Goal: Information Seeking & Learning: Learn about a topic

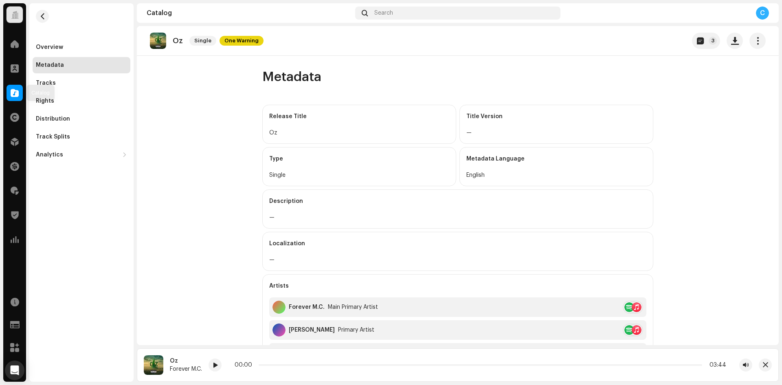
scroll to position [204, 0]
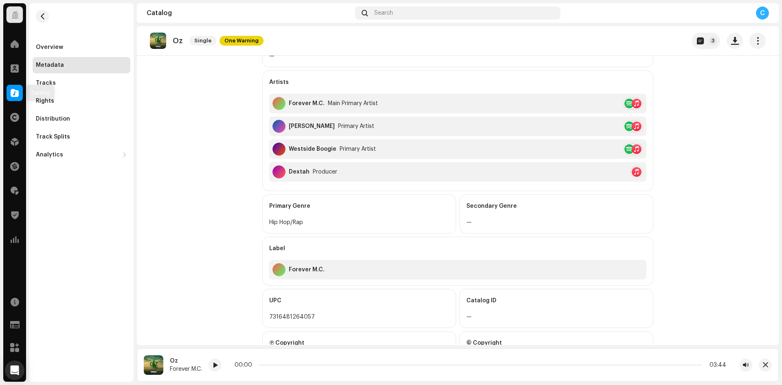
click at [13, 91] on span at bounding box center [15, 93] width 8 height 7
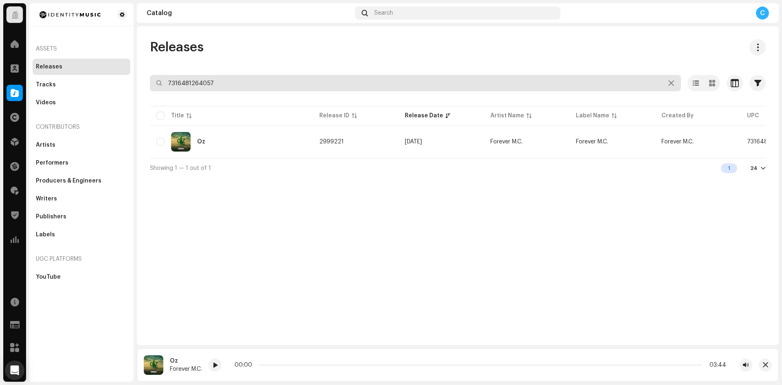
click at [138, 69] on div "Releases 7316481264057 Selected 0 Options Filters Distribution status Never Dis…" at bounding box center [458, 108] width 642 height 138
paste input "7316481355793"
type input "7316481355793"
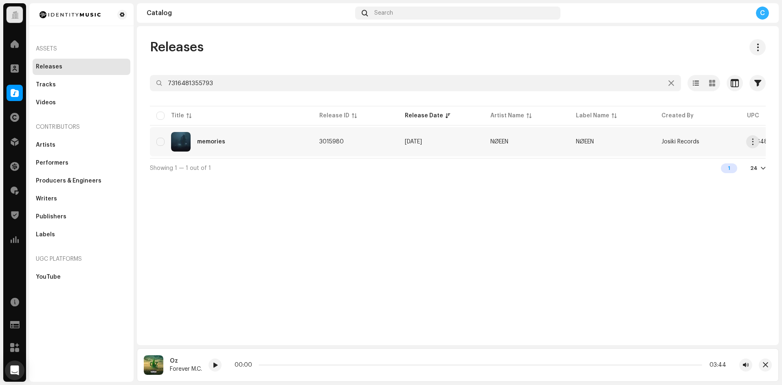
click at [221, 141] on div "memories" at bounding box center [211, 142] width 28 height 6
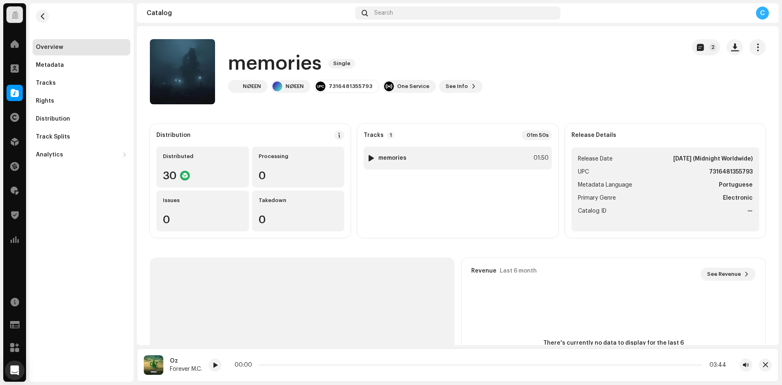
click at [371, 157] on div at bounding box center [371, 158] width 6 height 7
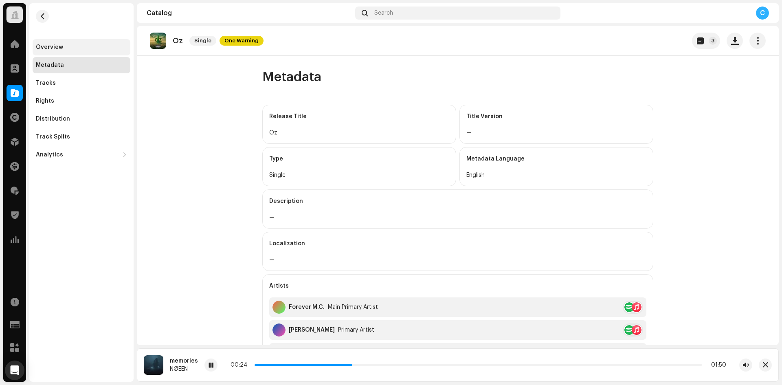
click at [54, 45] on div "Overview" at bounding box center [49, 47] width 27 height 7
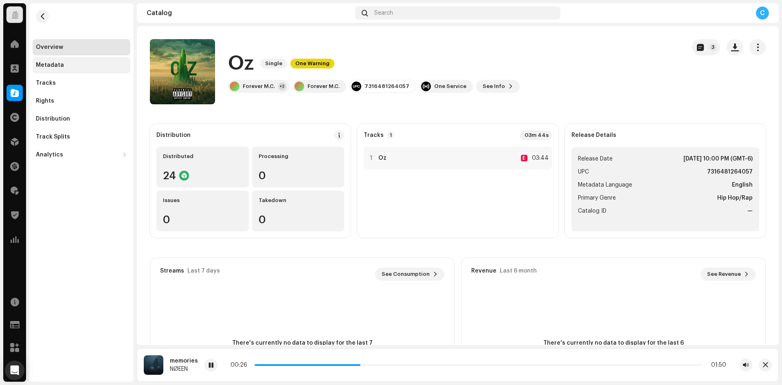
click at [54, 61] on div "Metadata" at bounding box center [82, 65] width 98 height 16
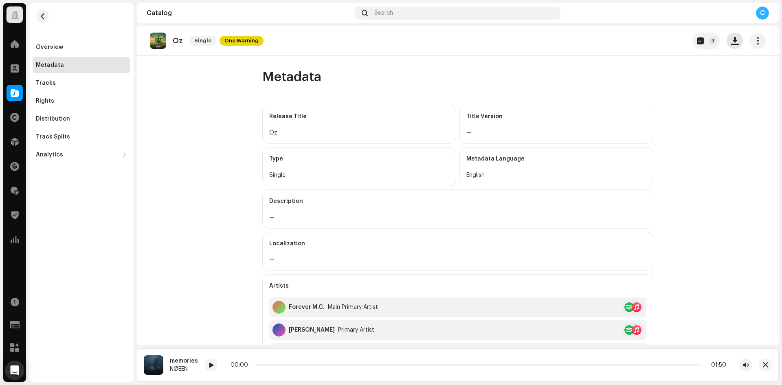
click at [730, 46] on button "button" at bounding box center [735, 41] width 16 height 16
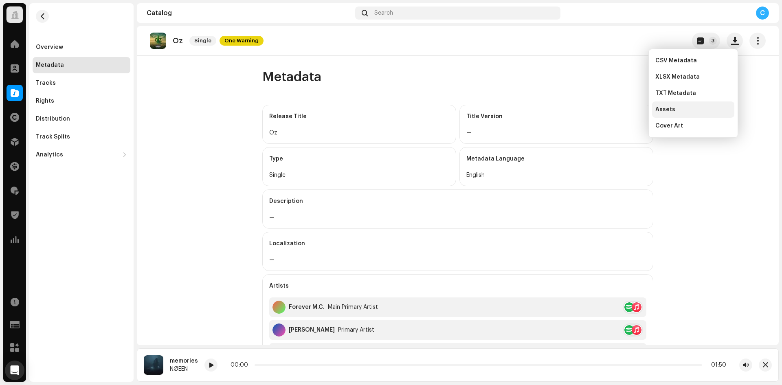
click at [685, 107] on div "Assets" at bounding box center [693, 109] width 76 height 7
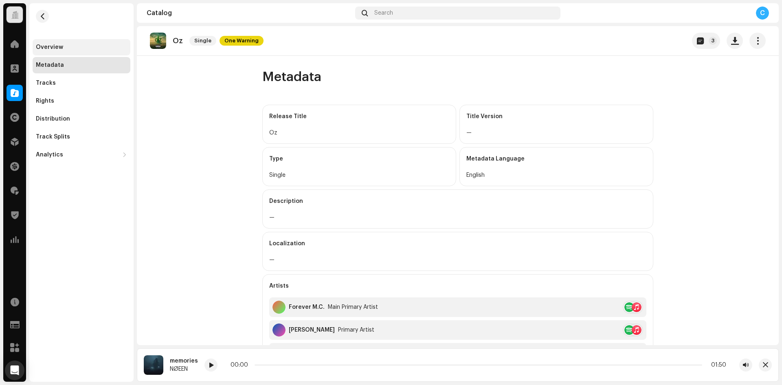
click at [83, 44] on div "Overview" at bounding box center [82, 47] width 98 height 16
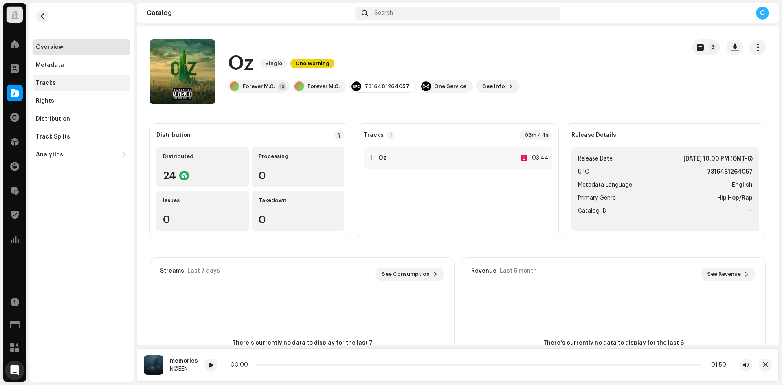
drag, startPoint x: 58, startPoint y: 75, endPoint x: 93, endPoint y: 88, distance: 37.2
click at [58, 75] on div "Tracks" at bounding box center [82, 83] width 98 height 16
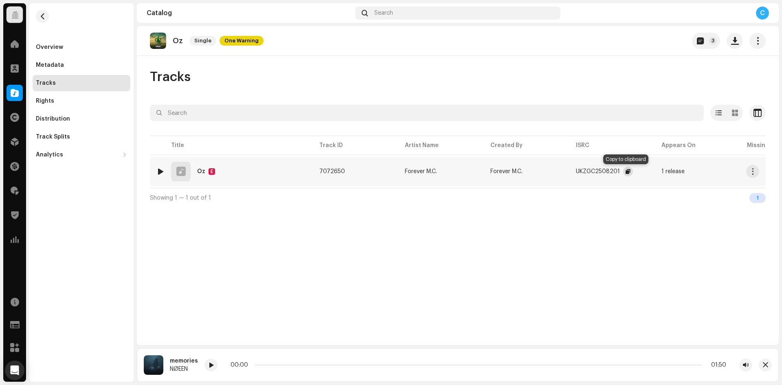
click at [626, 172] on span "button" at bounding box center [628, 171] width 5 height 7
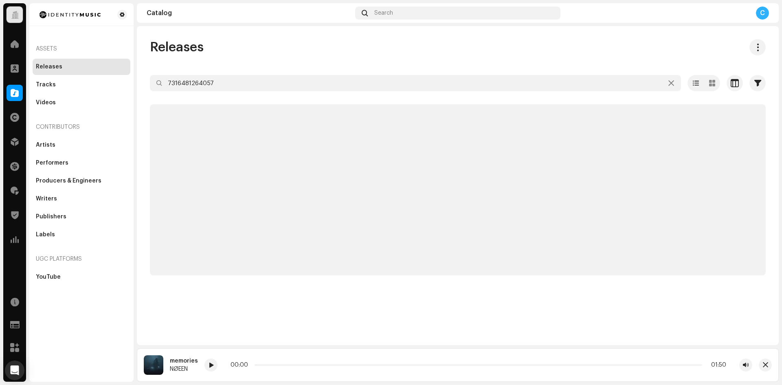
click at [180, 369] on div "NØEEN" at bounding box center [184, 369] width 28 height 7
click at [181, 360] on div "memories" at bounding box center [184, 361] width 28 height 7
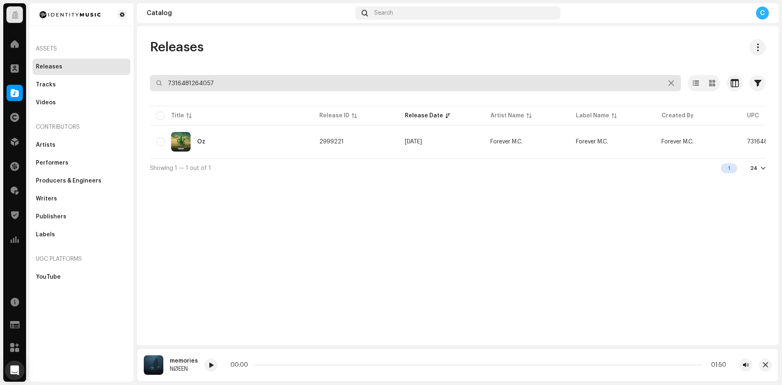
drag, startPoint x: 189, startPoint y: 77, endPoint x: 130, endPoint y: 62, distance: 60.8
click at [123, 64] on div "Identity Music Home Clients Catalog Rights Distribution Finance Royalties Trust…" at bounding box center [391, 192] width 782 height 385
click at [216, 83] on input "7316481264057" at bounding box center [415, 83] width 531 height 16
drag, startPoint x: 147, startPoint y: 79, endPoint x: 127, endPoint y: 75, distance: 20.0
click at [126, 77] on div "Identity Music Home Clients Catalog Rights Distribution Finance Royalties Trust…" at bounding box center [391, 192] width 782 height 385
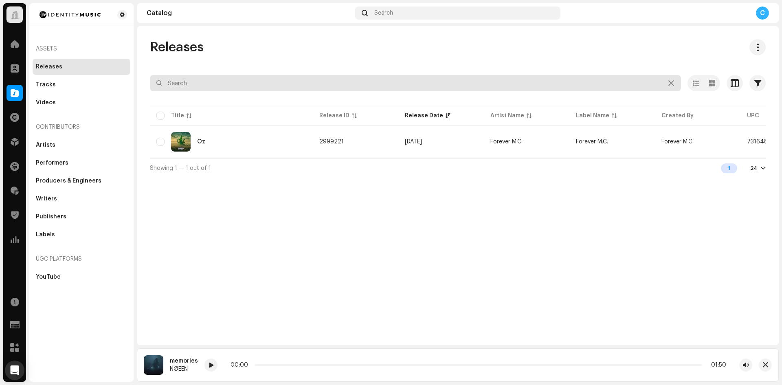
paste input "7316481355793"
type input "7316481355793"
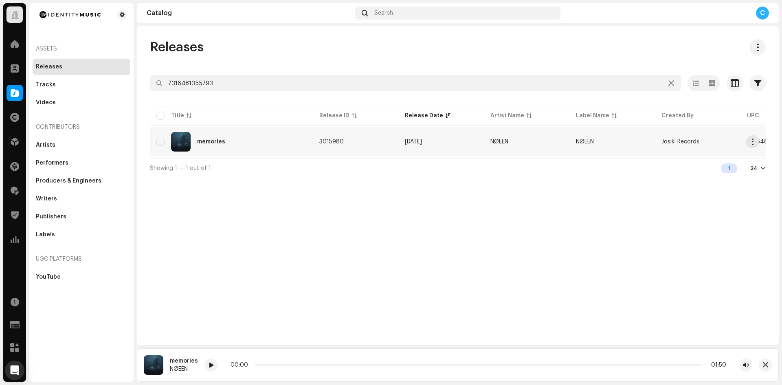
click at [260, 145] on div "memories" at bounding box center [231, 142] width 150 height 20
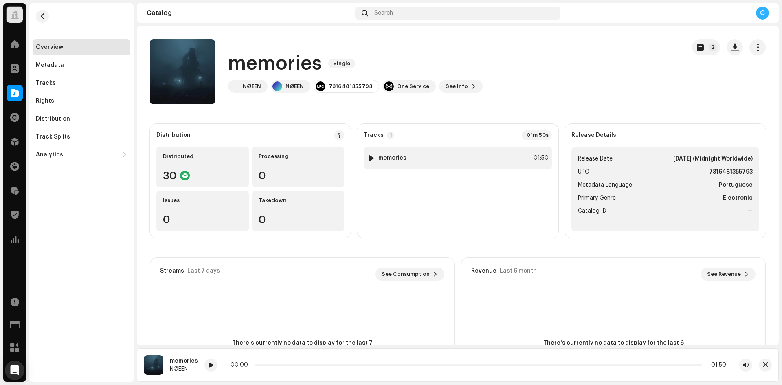
click at [372, 160] on div at bounding box center [371, 158] width 6 height 7
click at [65, 70] on div "Metadata" at bounding box center [82, 65] width 98 height 16
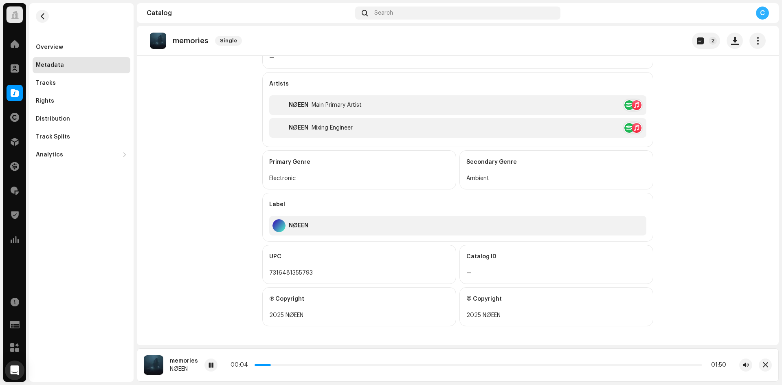
scroll to position [203, 0]
click at [209, 365] on span at bounding box center [211, 365] width 5 height 7
drag, startPoint x: 210, startPoint y: 41, endPoint x: 173, endPoint y: 43, distance: 36.7
click at [173, 43] on div "memories Single" at bounding box center [197, 41] width 95 height 16
copy p "memories"
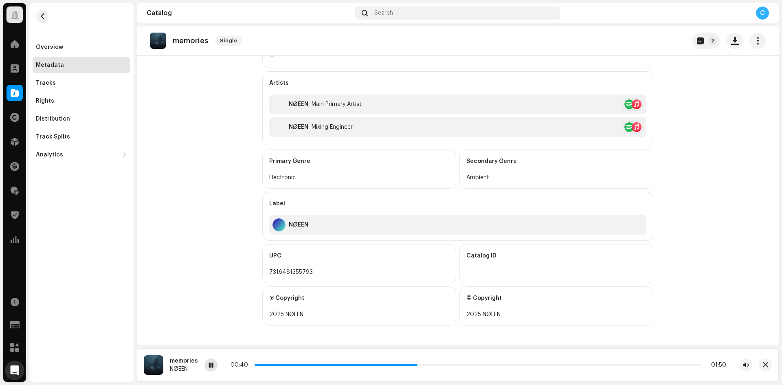
click at [211, 363] on span at bounding box center [211, 365] width 5 height 7
click at [86, 84] on div "Tracks" at bounding box center [81, 83] width 91 height 7
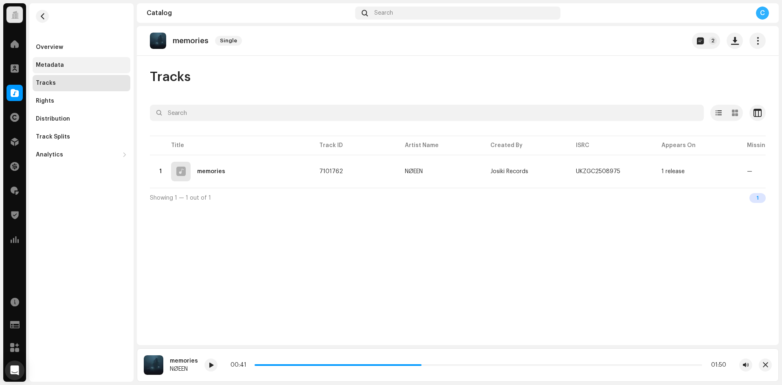
click at [92, 60] on div "Metadata" at bounding box center [82, 65] width 98 height 16
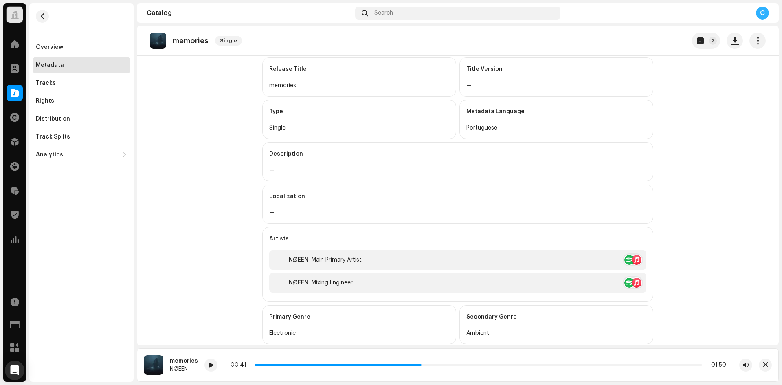
scroll to position [163, 0]
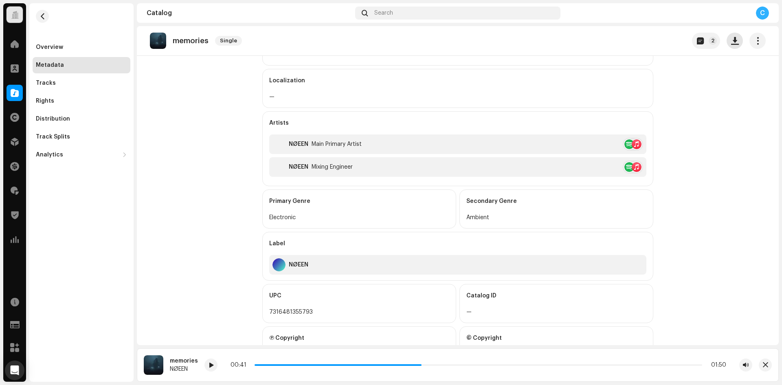
click at [731, 43] on span "button" at bounding box center [735, 40] width 8 height 7
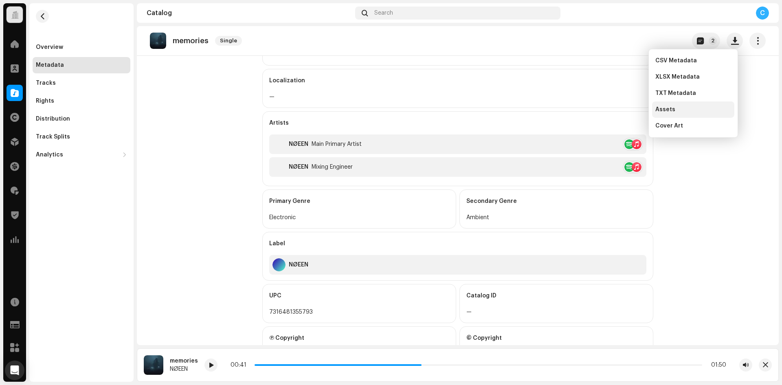
click at [681, 109] on div "Assets" at bounding box center [693, 109] width 76 height 7
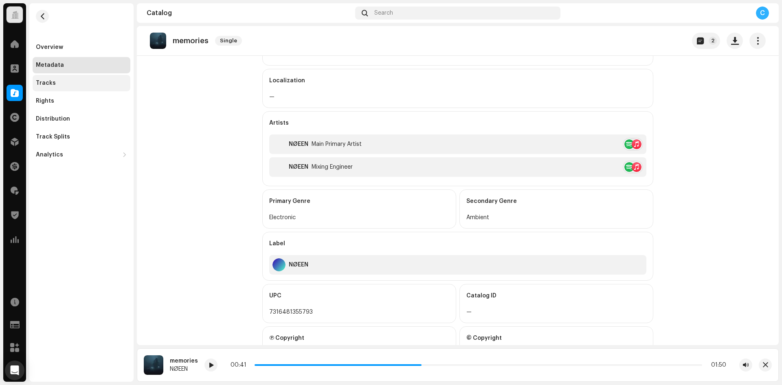
click at [46, 81] on div "Tracks" at bounding box center [46, 83] width 20 height 7
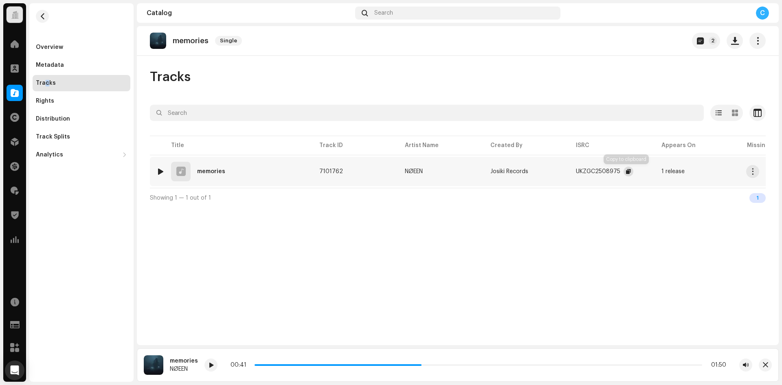
click at [626, 170] on span "button" at bounding box center [628, 171] width 5 height 7
click at [83, 69] on div "Metadata" at bounding box center [82, 65] width 98 height 16
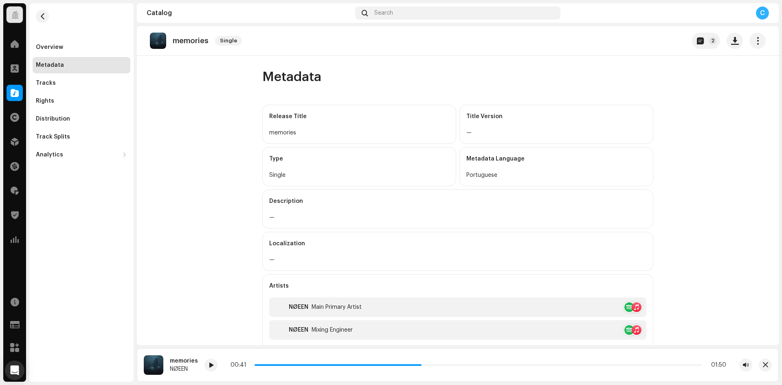
scroll to position [81, 0]
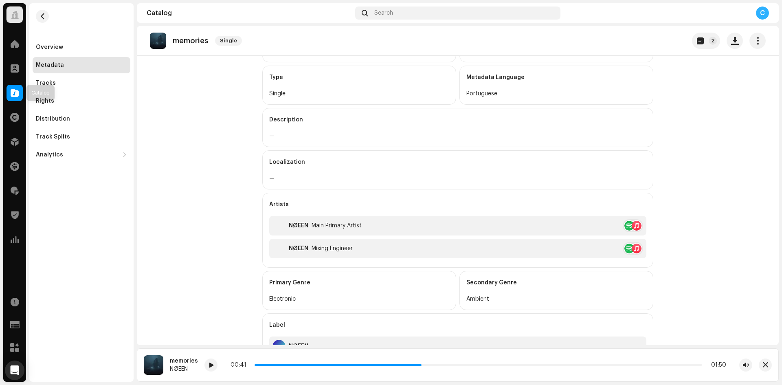
click at [10, 97] on div at bounding box center [15, 93] width 16 height 16
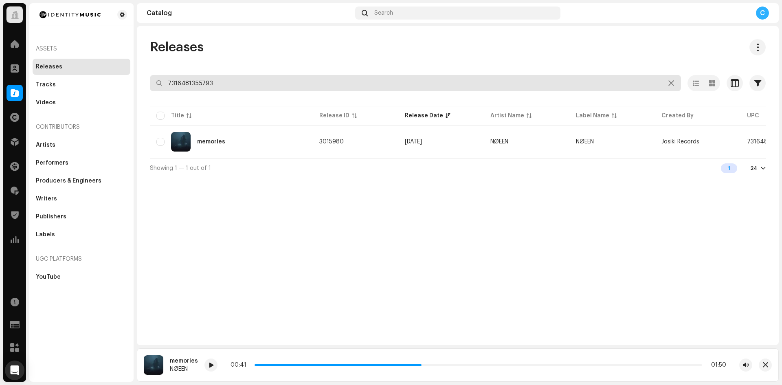
drag, startPoint x: 139, startPoint y: 73, endPoint x: 126, endPoint y: 68, distance: 14.1
click at [132, 71] on div "Identity Music Home Clients Catalog Rights Distribution Finance Royalties Trust…" at bounding box center [391, 192] width 782 height 385
paste input "7316481352761"
type input "7316481352761"
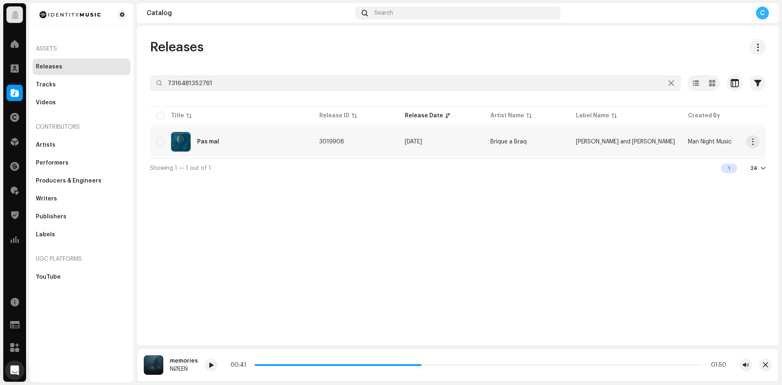
click at [231, 141] on div "Pas mal" at bounding box center [231, 142] width 150 height 20
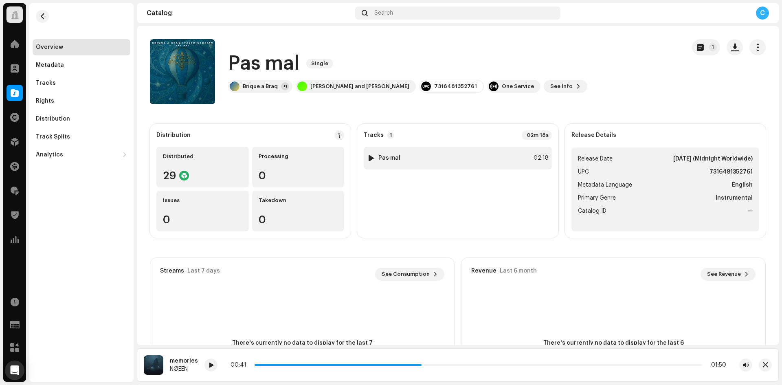
click at [371, 160] on div at bounding box center [371, 158] width 6 height 7
click at [217, 364] on span at bounding box center [219, 365] width 5 height 7
drag, startPoint x: 329, startPoint y: 364, endPoint x: 375, endPoint y: 363, distance: 46.0
click at [375, 363] on div "00:35 02:18" at bounding box center [482, 365] width 487 height 7
click at [220, 366] on span at bounding box center [219, 365] width 5 height 7
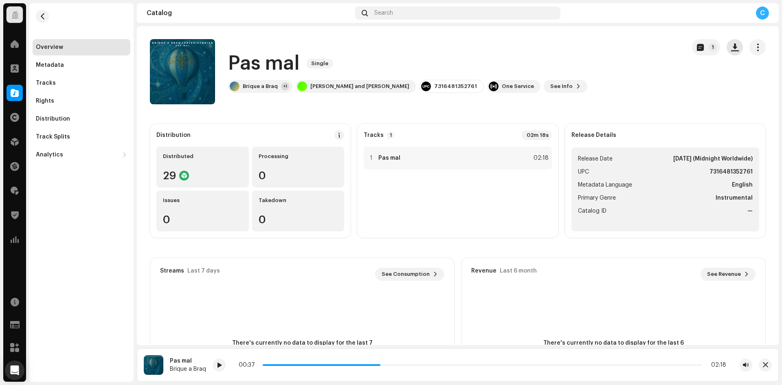
click at [731, 47] on span "button" at bounding box center [735, 47] width 8 height 7
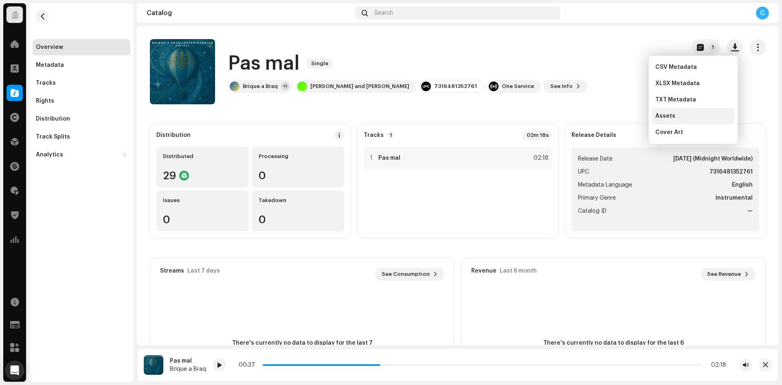
click at [694, 112] on div "Assets" at bounding box center [693, 116] width 82 height 16
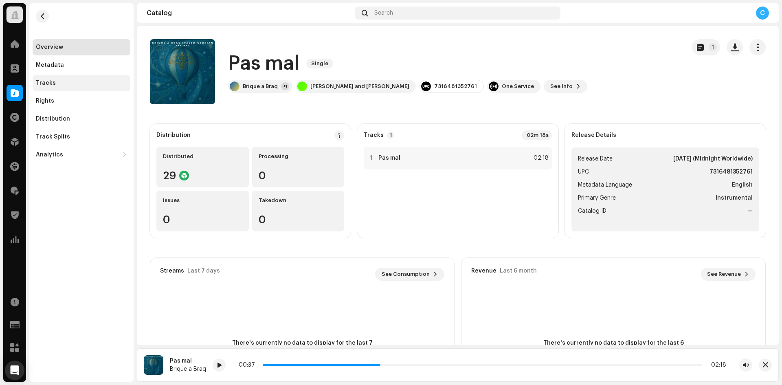
click at [58, 83] on div "Tracks" at bounding box center [81, 83] width 91 height 7
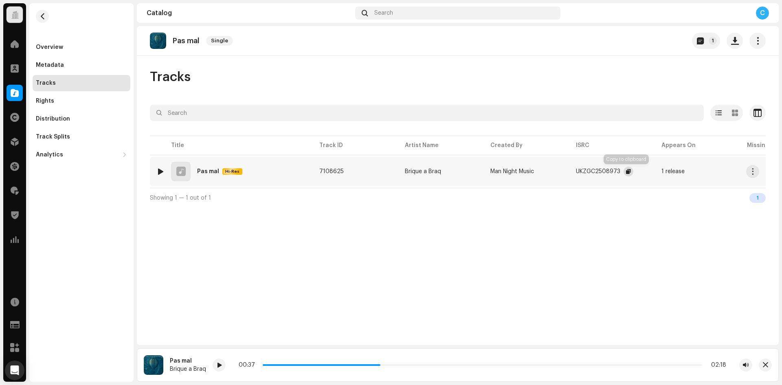
click at [624, 170] on button "button" at bounding box center [629, 172] width 10 height 10
click at [76, 68] on div "Metadata" at bounding box center [81, 65] width 91 height 7
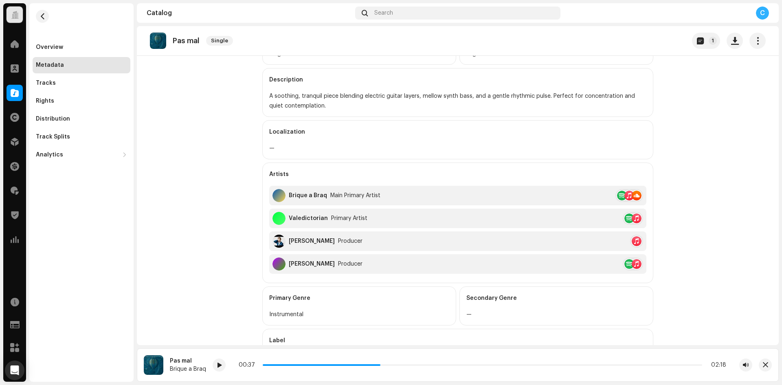
scroll to position [122, 0]
click at [16, 93] on span at bounding box center [15, 93] width 8 height 7
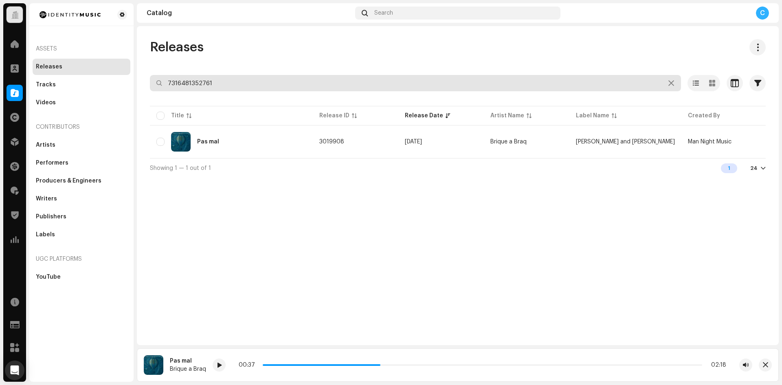
drag, startPoint x: 218, startPoint y: 81, endPoint x: 90, endPoint y: 71, distance: 127.9
click at [117, 75] on div "Identity Music Home Clients Catalog Rights Distribution Finance Royalties Trust…" at bounding box center [391, 192] width 782 height 385
paste input "7316481328780"
type input "7316481328780"
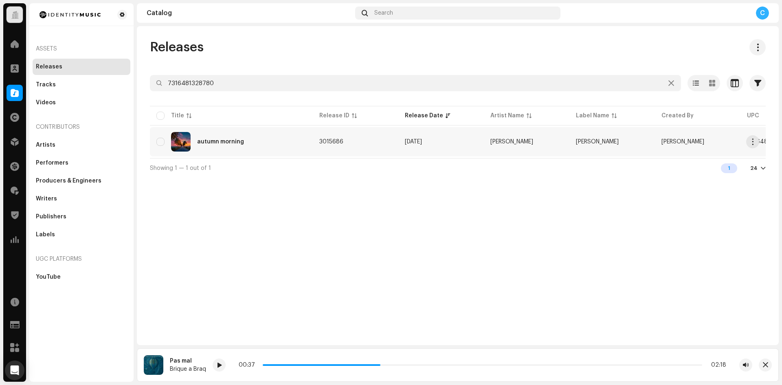
click at [245, 139] on div "autumn morning" at bounding box center [231, 142] width 150 height 20
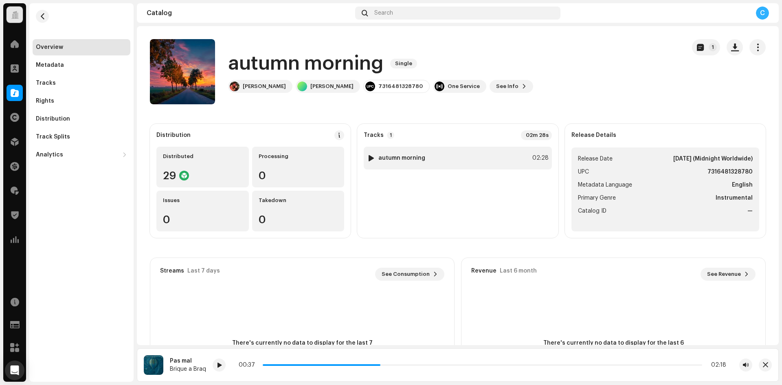
click at [369, 159] on div at bounding box center [371, 158] width 6 height 7
click at [64, 65] on div "Metadata" at bounding box center [81, 65] width 91 height 7
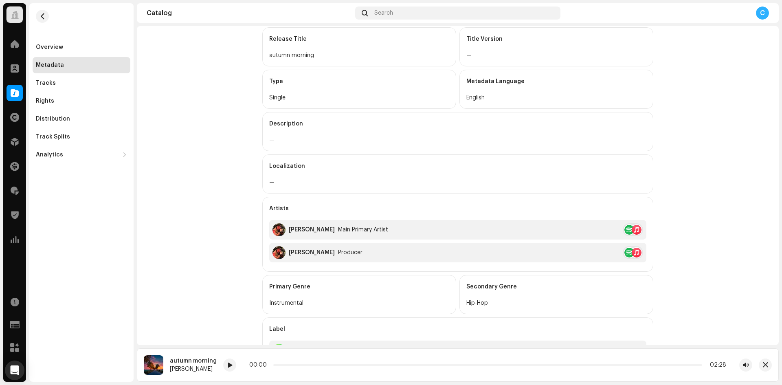
scroll to position [163, 0]
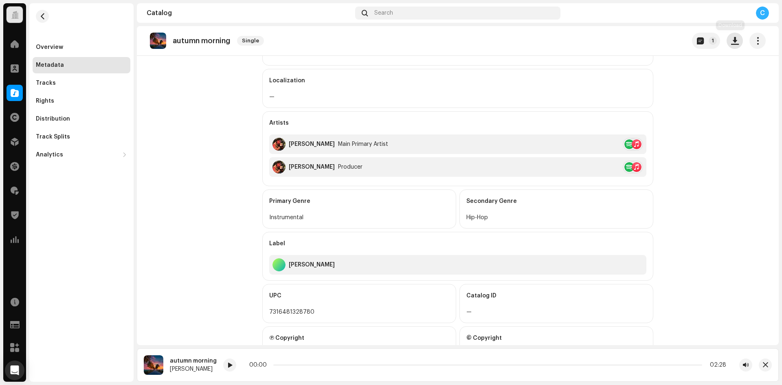
click at [731, 44] on span "button" at bounding box center [735, 40] width 8 height 7
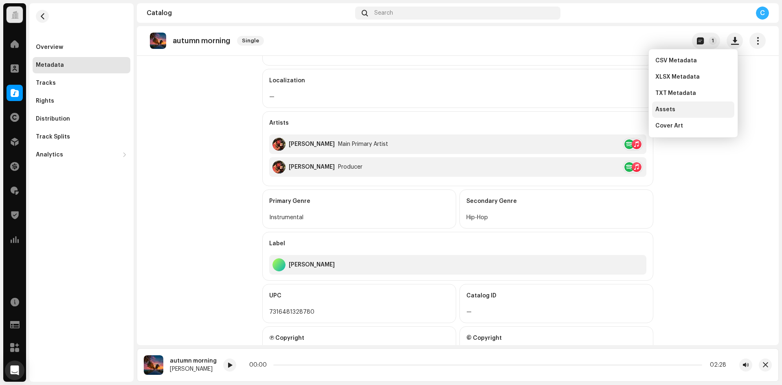
click at [674, 113] on div "Assets" at bounding box center [693, 109] width 82 height 16
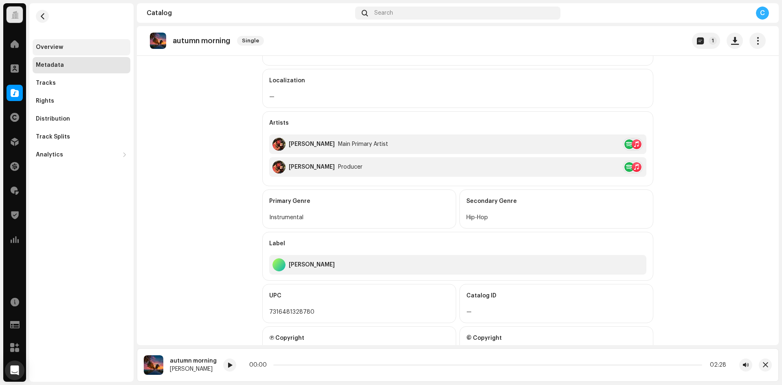
click at [61, 45] on div "Overview" at bounding box center [49, 47] width 27 height 7
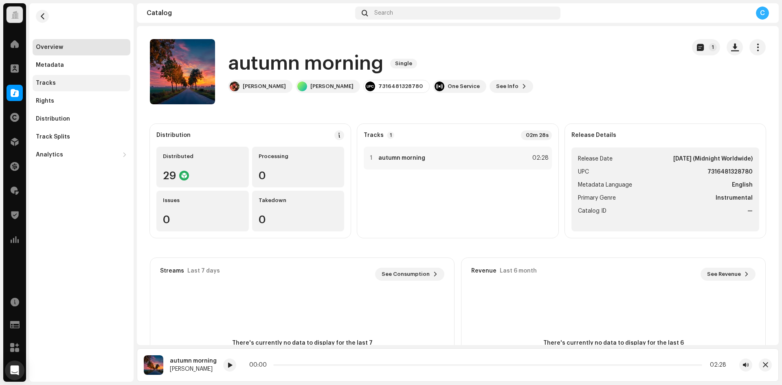
click at [74, 82] on div "Tracks" at bounding box center [81, 83] width 91 height 7
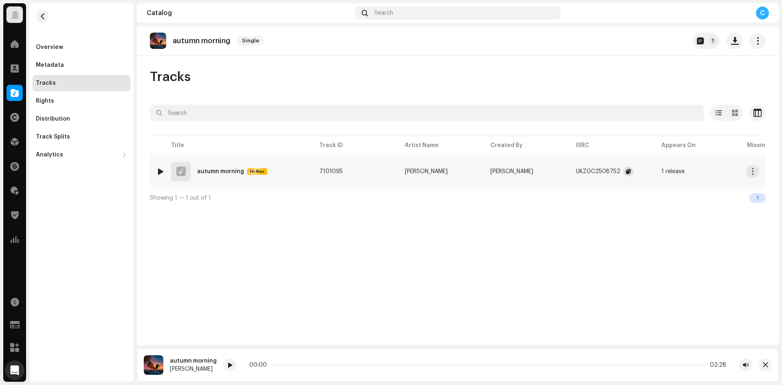
click at [624, 170] on button "button" at bounding box center [629, 172] width 10 height 10
click at [72, 65] on div "Metadata" at bounding box center [81, 65] width 91 height 7
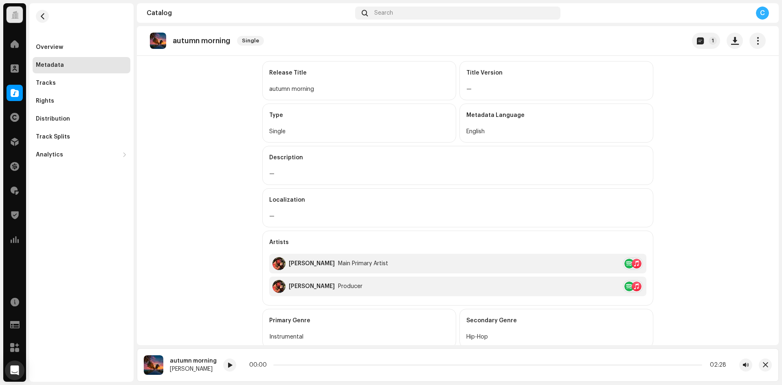
scroll to position [203, 0]
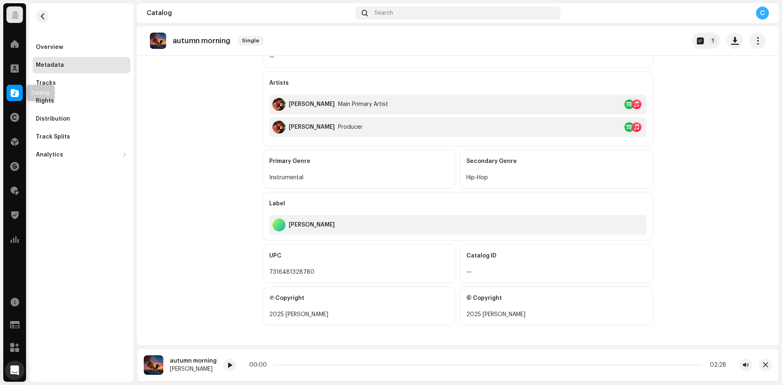
click at [11, 88] on div at bounding box center [15, 93] width 16 height 16
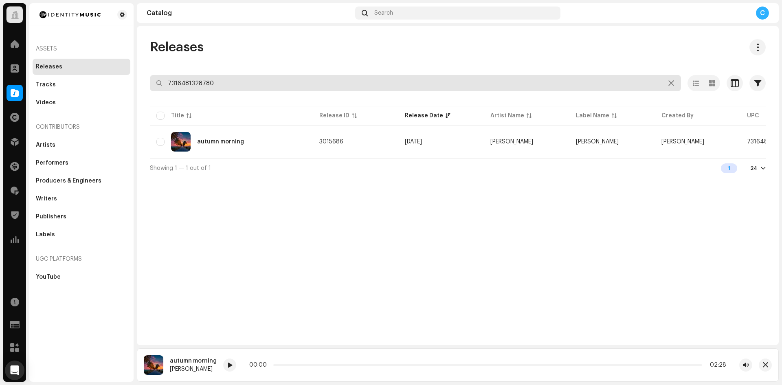
click at [61, 62] on div "Identity Music Home Clients Catalog Rights Distribution Finance Royalties Trust…" at bounding box center [391, 192] width 782 height 385
paste input "7316481318125"
type input "7316481318125"
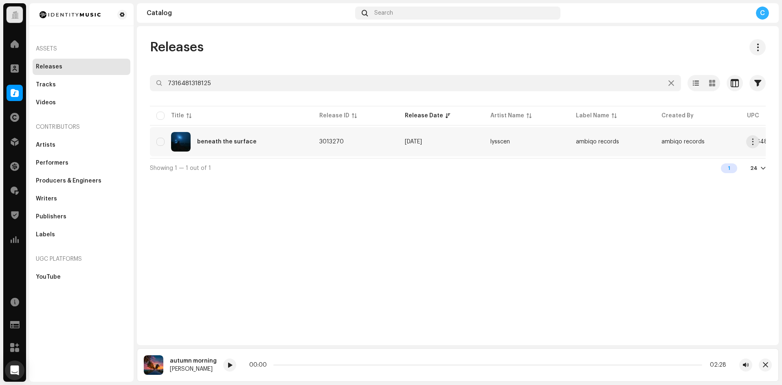
click at [238, 151] on div "beneath the surface" at bounding box center [231, 142] width 150 height 20
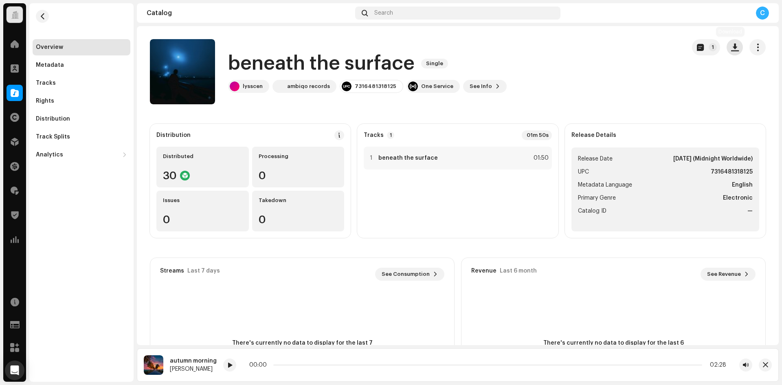
click at [731, 46] on span "button" at bounding box center [735, 47] width 8 height 7
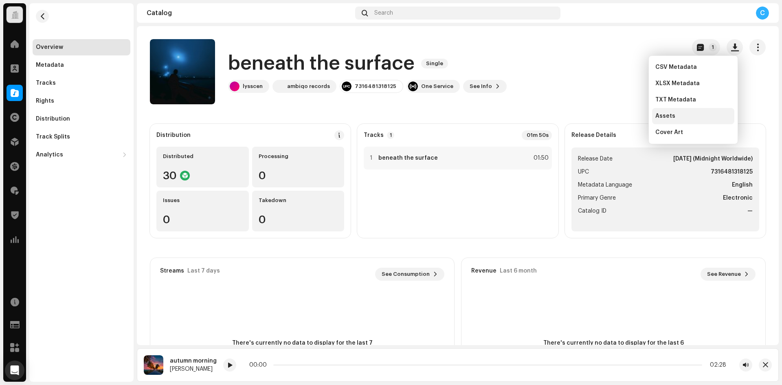
click at [673, 118] on div "Assets" at bounding box center [693, 116] width 76 height 7
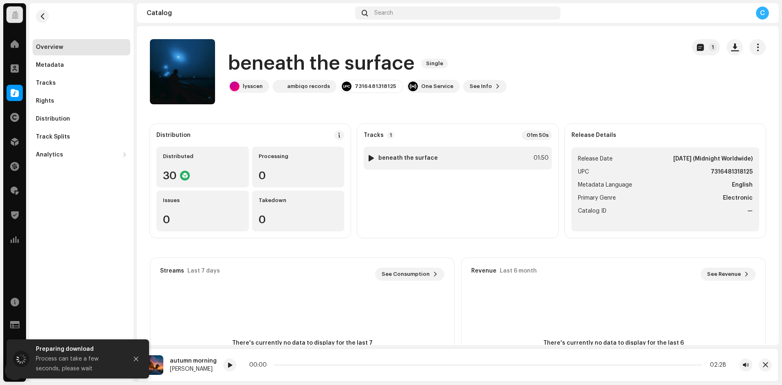
click at [368, 160] on div at bounding box center [371, 158] width 6 height 7
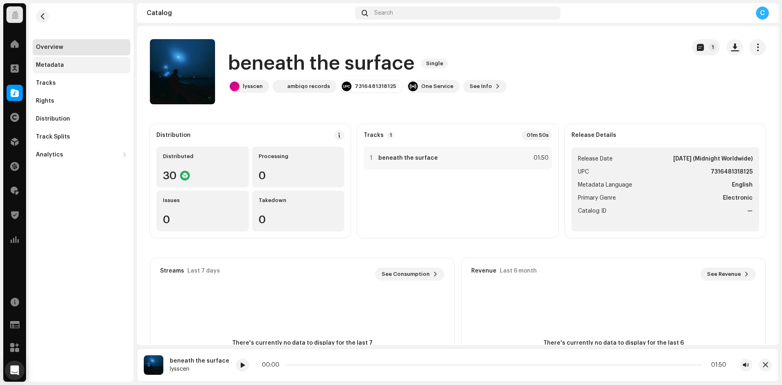
click at [70, 66] on div "Metadata" at bounding box center [81, 65] width 91 height 7
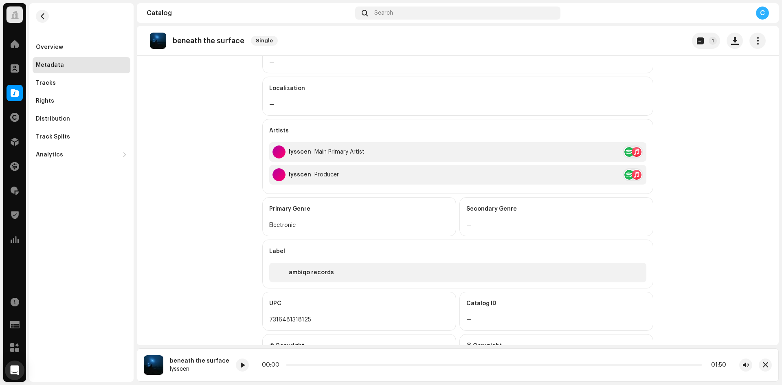
scroll to position [203, 0]
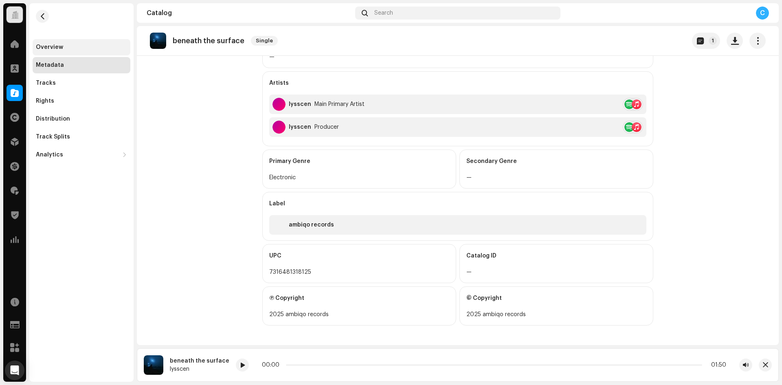
click at [100, 49] on div "Overview" at bounding box center [81, 47] width 91 height 7
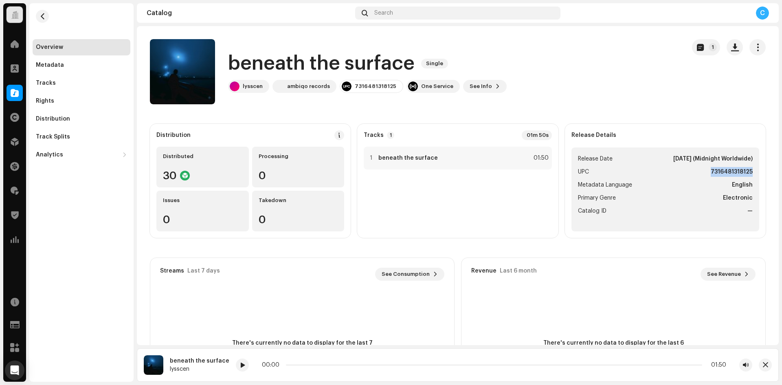
drag, startPoint x: 699, startPoint y: 176, endPoint x: 749, endPoint y: 173, distance: 49.8
click at [749, 173] on ul "Release Date Oct 24, 2025 (Midnight Worldwide) UPC 7316481318125 Metadata Langu…" at bounding box center [665, 189] width 188 height 84
copy strong "7316481318125"
click at [62, 77] on div "Tracks" at bounding box center [82, 83] width 98 height 16
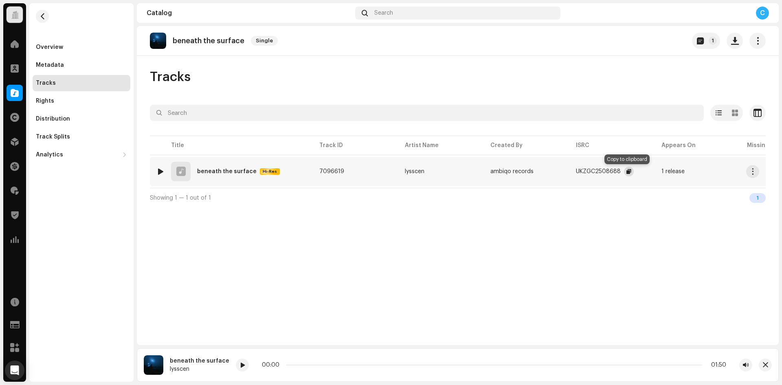
click at [624, 173] on button "button" at bounding box center [629, 172] width 10 height 10
click at [95, 63] on div "Metadata" at bounding box center [81, 65] width 91 height 7
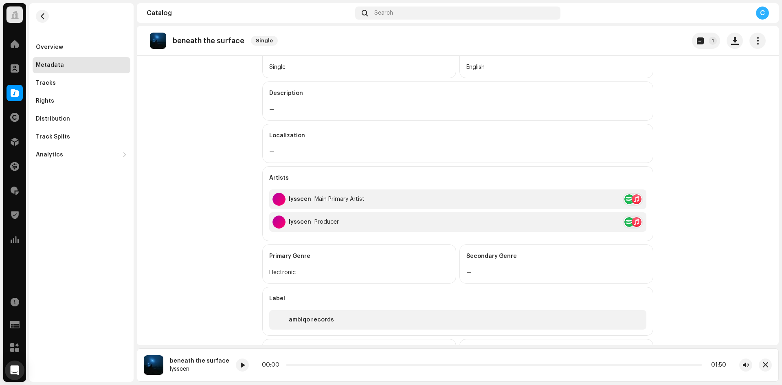
scroll to position [203, 0]
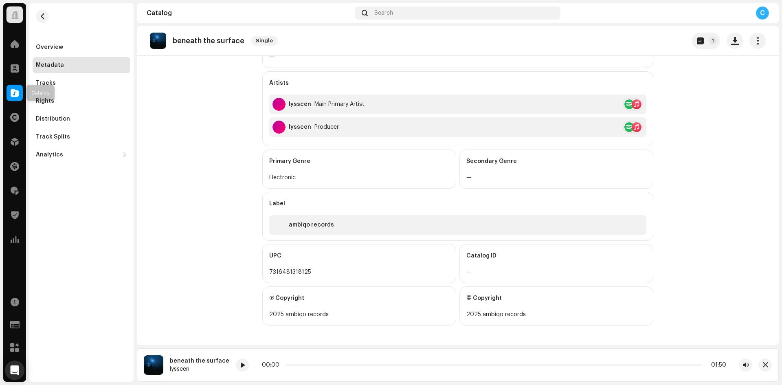
click at [7, 98] on div at bounding box center [15, 93] width 16 height 16
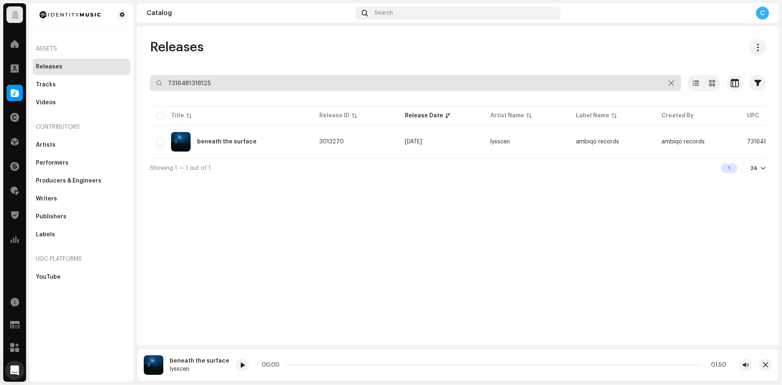
drag, startPoint x: 227, startPoint y: 87, endPoint x: 60, endPoint y: 44, distance: 172.7
click at [75, 53] on div "Identity Music Home Clients Catalog Rights Distribution Finance Royalties Trust…" at bounding box center [391, 192] width 782 height 385
paste input "7316481274551"
type input "7316481274551"
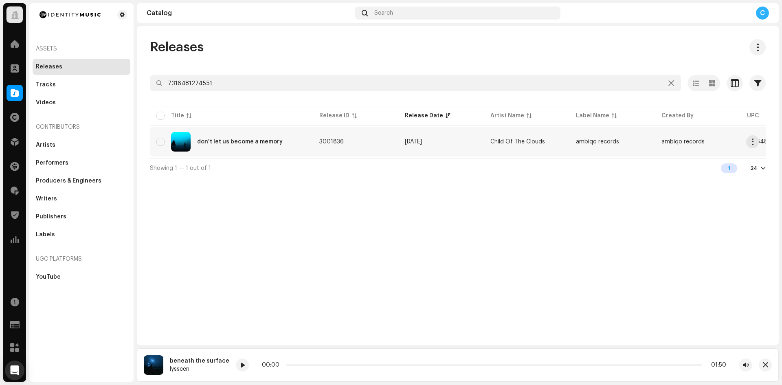
click at [242, 136] on div "don't let us become a memory" at bounding box center [231, 142] width 150 height 20
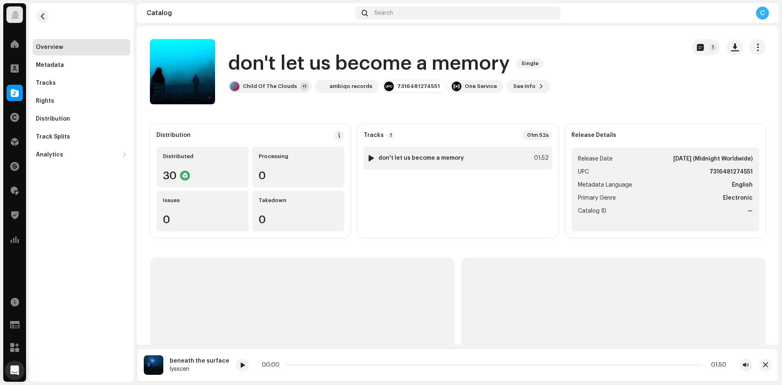
click at [373, 158] on img at bounding box center [371, 158] width 11 height 11
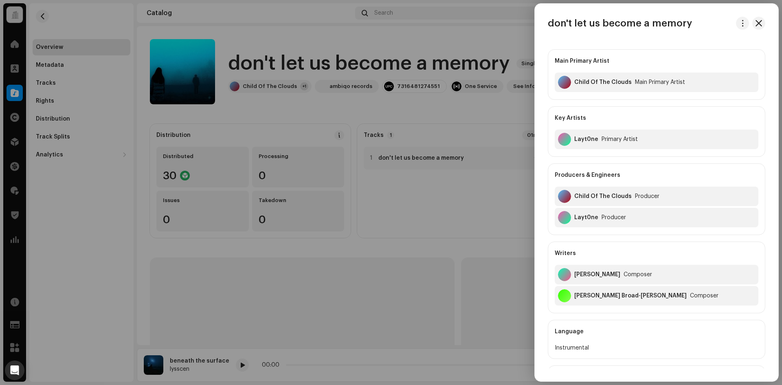
click at [374, 160] on div at bounding box center [391, 192] width 782 height 385
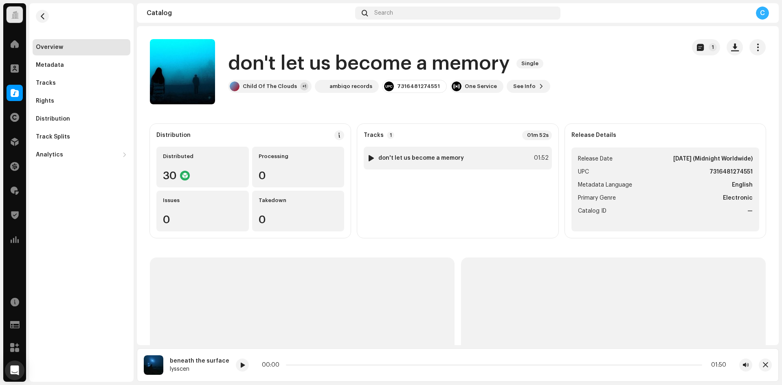
click at [370, 156] on div at bounding box center [371, 158] width 6 height 7
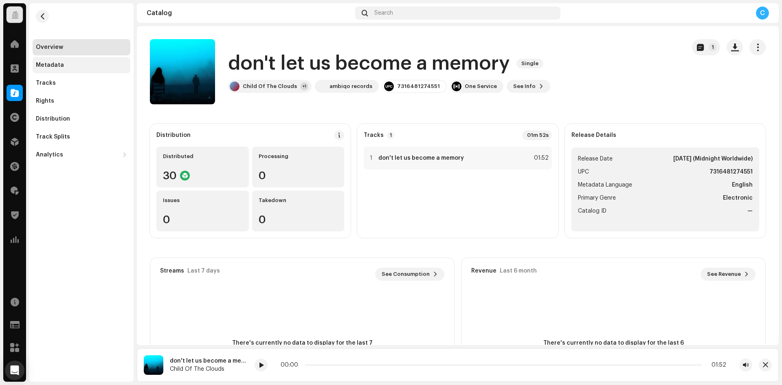
click at [80, 67] on div "Metadata" at bounding box center [81, 65] width 91 height 7
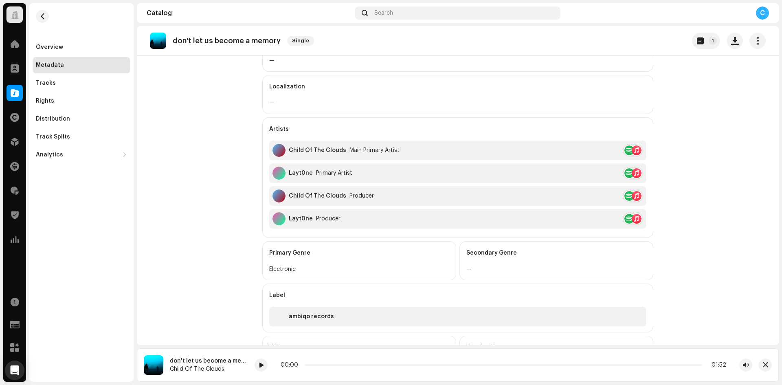
scroll to position [163, 0]
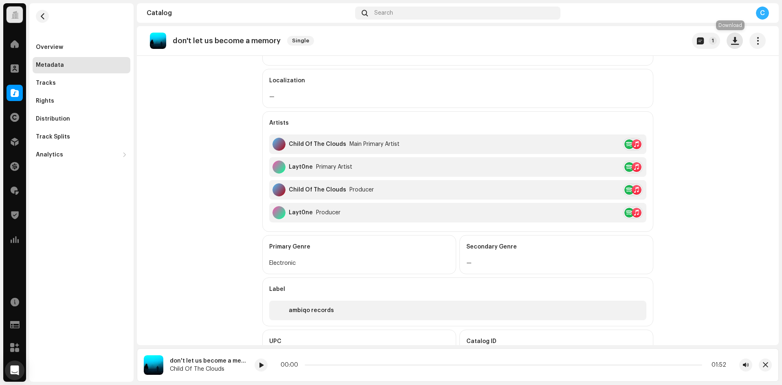
click at [727, 44] on button "button" at bounding box center [735, 41] width 16 height 16
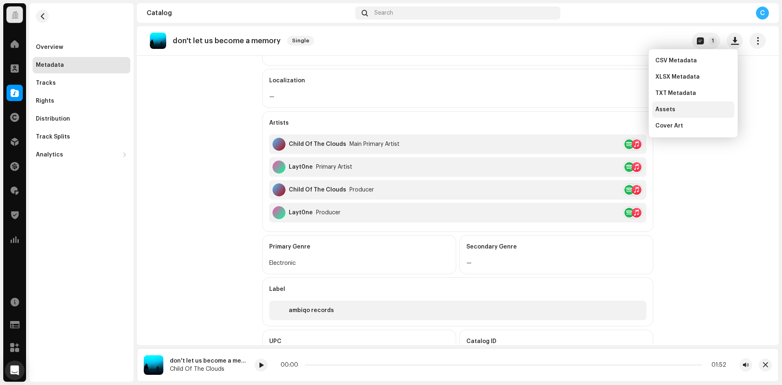
click at [674, 113] on div "Assets" at bounding box center [693, 109] width 82 height 16
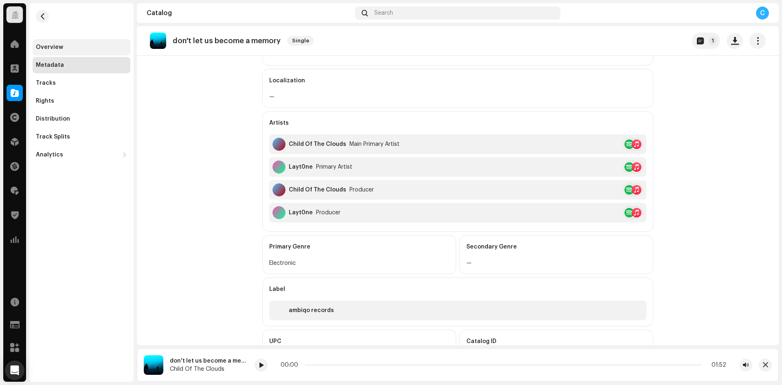
click at [58, 40] on div "Overview" at bounding box center [82, 47] width 98 height 16
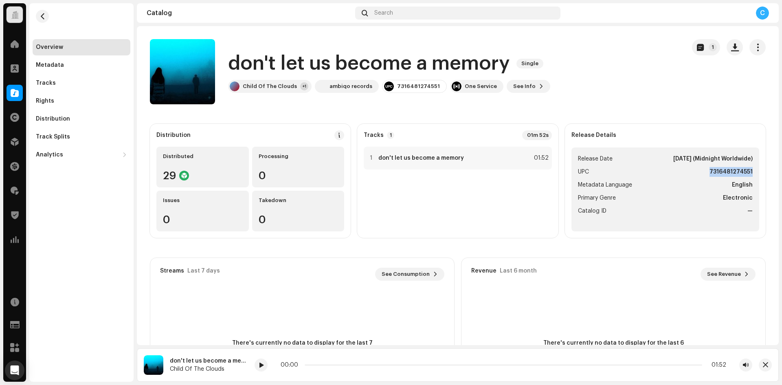
drag, startPoint x: 757, startPoint y: 172, endPoint x: 767, endPoint y: 172, distance: 9.4
click at [767, 172] on div "Distribution Distributed 29 Processing 0 Issues 0 Takedown 0 Tracks 1 01m 52s 1…" at bounding box center [458, 272] width 642 height 296
copy strong "7316481274551"
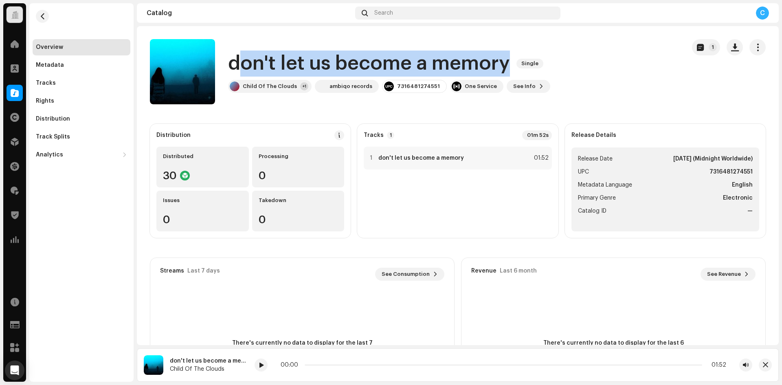
drag, startPoint x: 235, startPoint y: 58, endPoint x: 509, endPoint y: 59, distance: 274.1
click at [509, 59] on h1 "don't let us become a memory" at bounding box center [369, 63] width 282 height 26
copy h1 "on't let us become a memory"
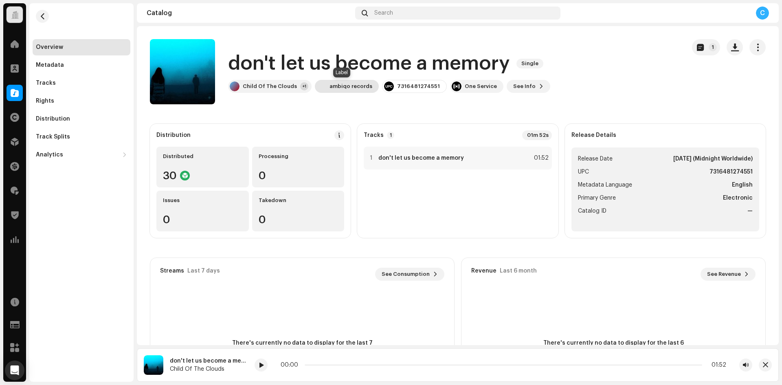
click at [341, 86] on div "ambiqo records" at bounding box center [350, 86] width 43 height 7
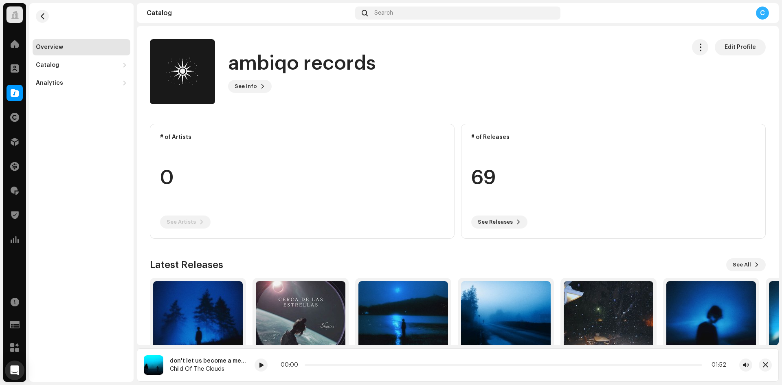
click at [49, 20] on re-m-nav-back at bounding box center [43, 21] width 20 height 36
drag, startPoint x: 44, startPoint y: 14, endPoint x: 53, endPoint y: 29, distance: 17.3
click at [44, 14] on span "button" at bounding box center [43, 16] width 6 height 7
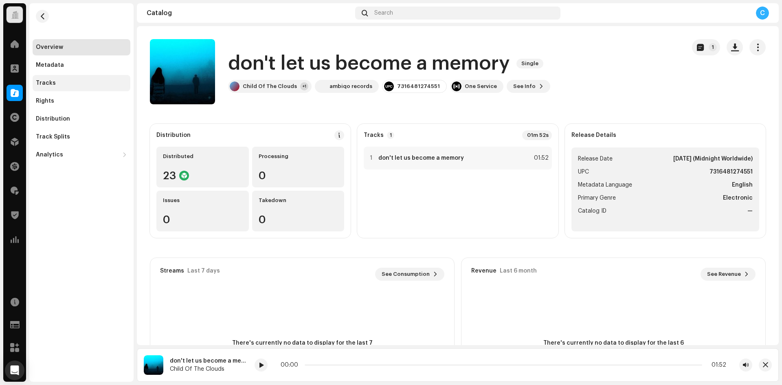
click at [70, 87] on div "Tracks" at bounding box center [82, 83] width 98 height 16
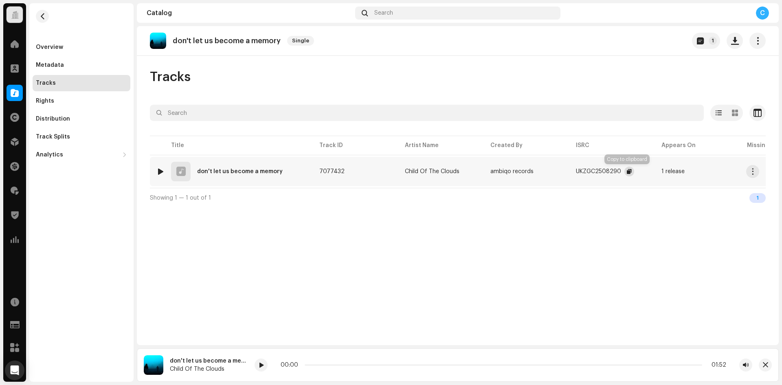
click at [628, 173] on span "button" at bounding box center [629, 171] width 5 height 7
click at [65, 61] on div "Metadata" at bounding box center [82, 65] width 98 height 16
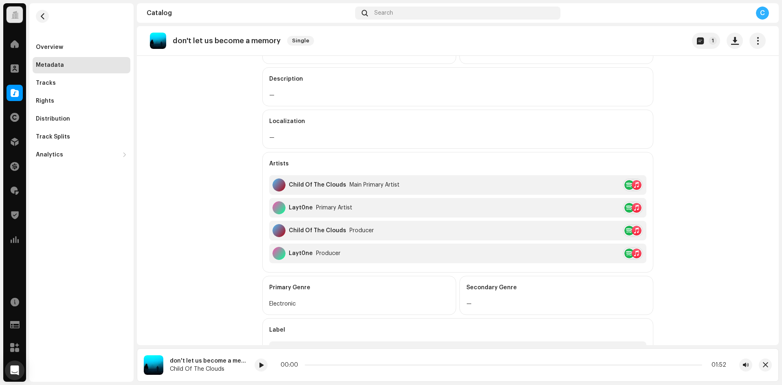
scroll to position [163, 0]
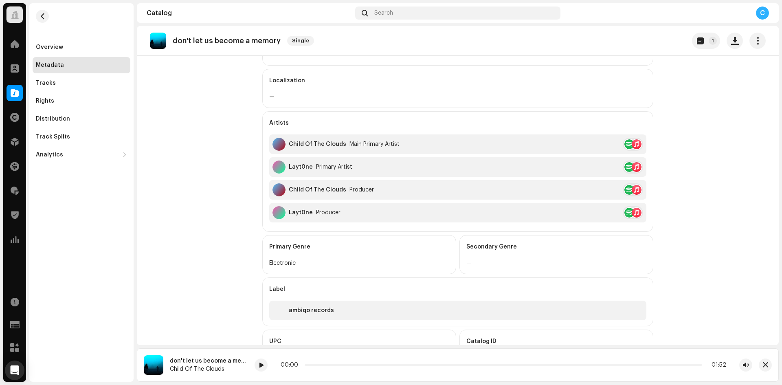
click at [16, 90] on span at bounding box center [15, 93] width 8 height 7
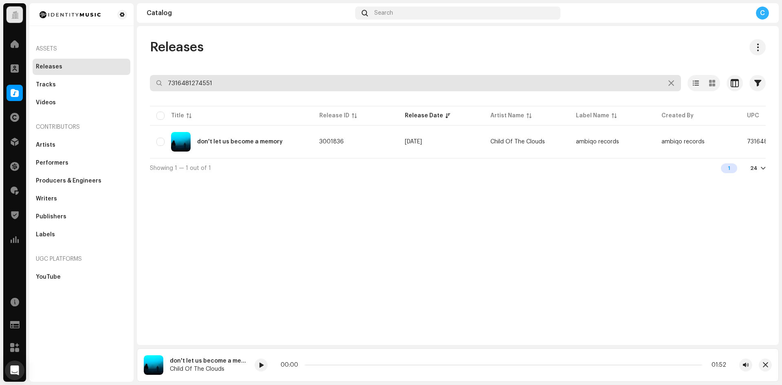
drag, startPoint x: 250, startPoint y: 82, endPoint x: 73, endPoint y: 55, distance: 179.6
click at [73, 55] on div "Identity Music Home Clients Catalog Rights Distribution Finance Royalties Trust…" at bounding box center [391, 192] width 782 height 385
paste input "7316481274247"
type input "7316481274247"
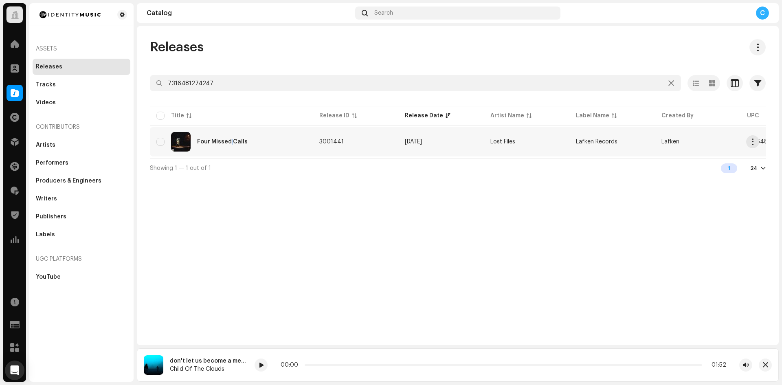
click at [231, 140] on div "Four Missed Calls" at bounding box center [222, 142] width 50 height 6
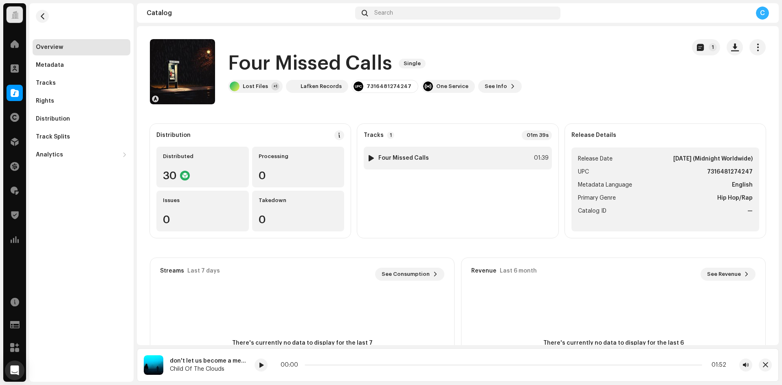
click at [372, 157] on div at bounding box center [371, 158] width 6 height 7
drag, startPoint x: 303, startPoint y: 365, endPoint x: 362, endPoint y: 364, distance: 59.1
click at [362, 364] on p-slider at bounding box center [489, 365] width 425 height 2
click at [237, 362] on re-a-play-button at bounding box center [233, 364] width 13 height 13
click at [232, 364] on span at bounding box center [233, 365] width 5 height 7
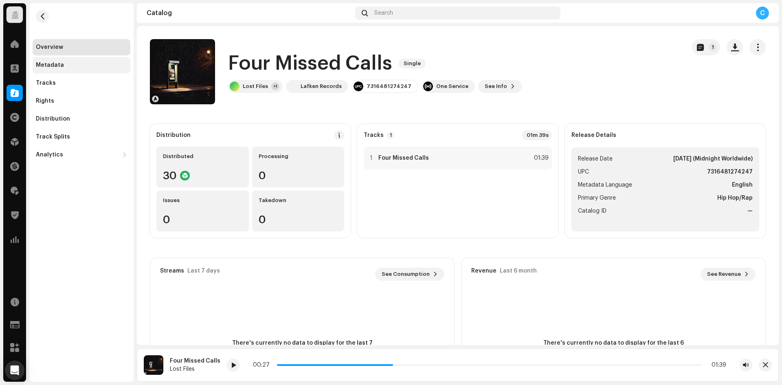
click at [48, 60] on div "Metadata" at bounding box center [82, 65] width 98 height 16
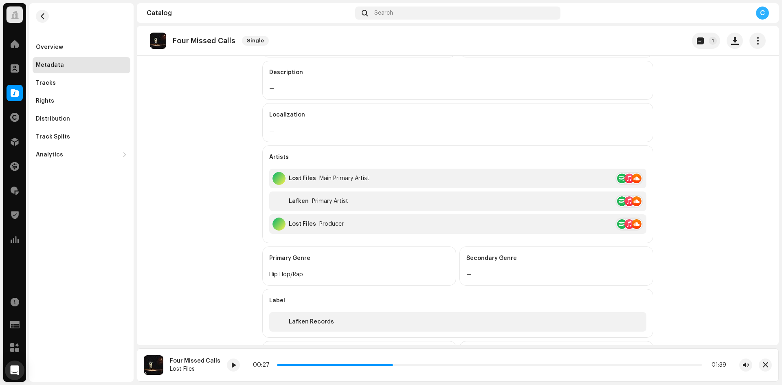
scroll to position [163, 0]
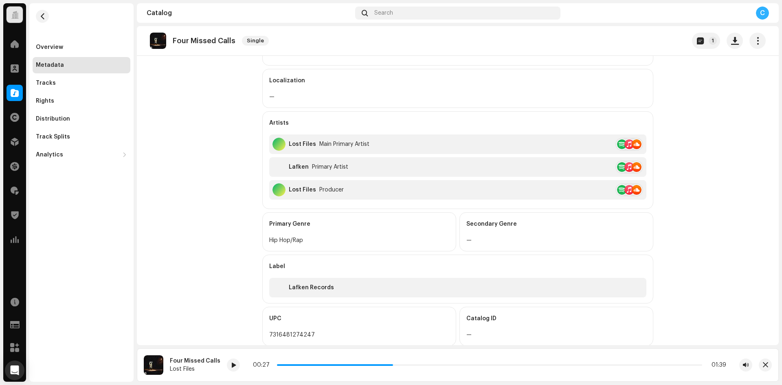
drag, startPoint x: 99, startPoint y: 44, endPoint x: 120, endPoint y: 65, distance: 29.4
click at [99, 44] on div "Overview" at bounding box center [82, 47] width 98 height 16
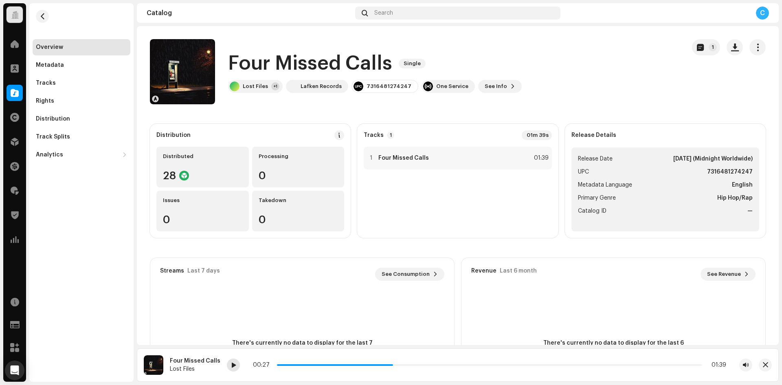
click at [231, 365] on span at bounding box center [233, 365] width 5 height 7
click at [86, 65] on div "Metadata" at bounding box center [81, 65] width 91 height 7
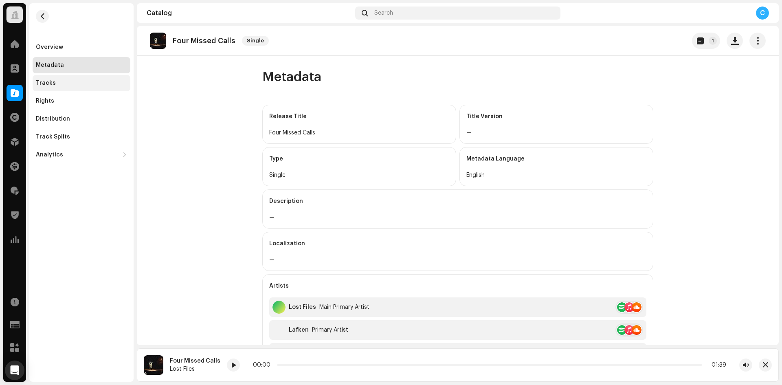
click at [101, 88] on div "Tracks" at bounding box center [82, 83] width 98 height 16
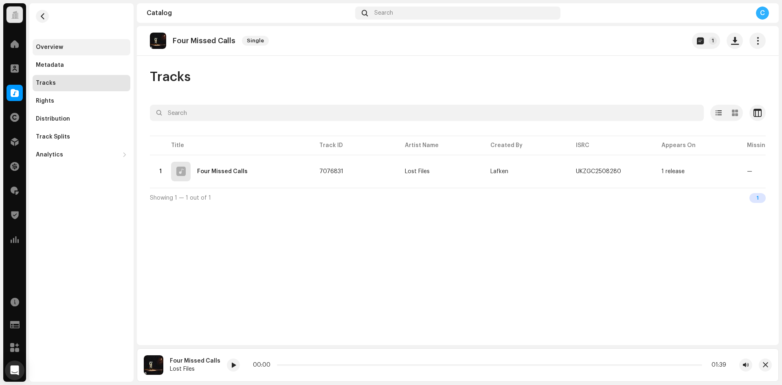
click at [89, 50] on div "Overview" at bounding box center [81, 47] width 91 height 7
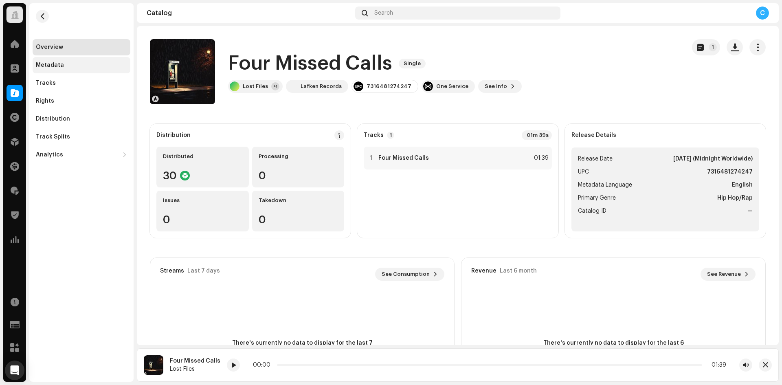
click at [70, 66] on div "Metadata" at bounding box center [81, 65] width 91 height 7
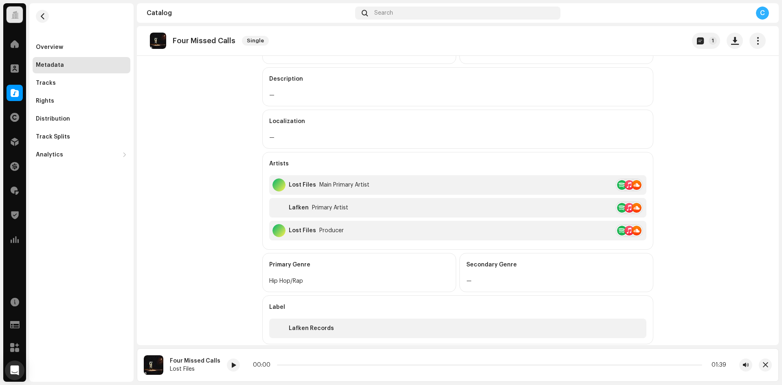
scroll to position [226, 0]
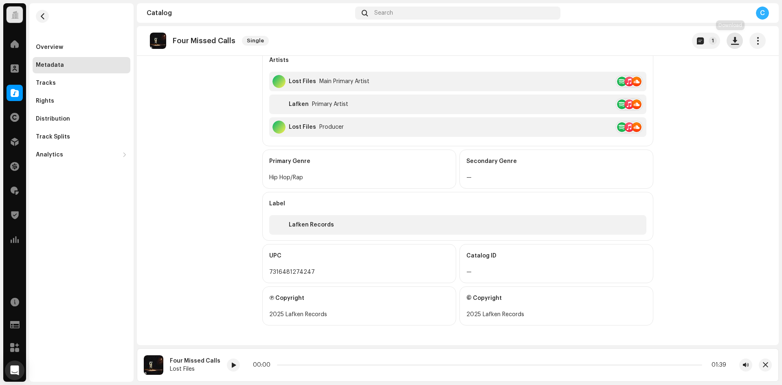
click at [731, 44] on span "button" at bounding box center [735, 40] width 8 height 7
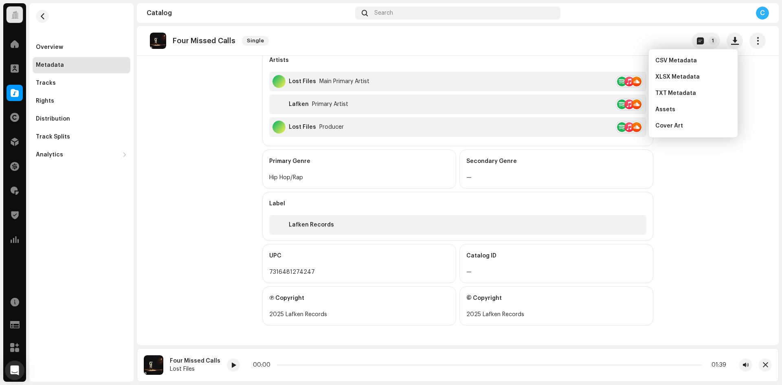
click at [676, 109] on div "Assets" at bounding box center [693, 109] width 76 height 7
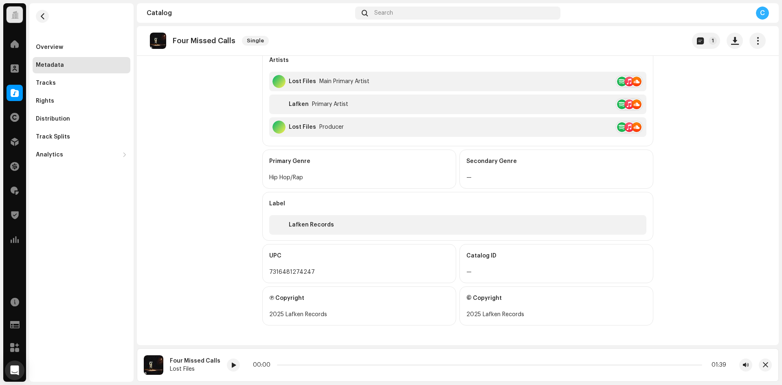
click at [76, 91] on div "Overview Metadata Tracks Rights Distribution Track Splits Analytics Consumption…" at bounding box center [82, 101] width 98 height 124
click at [70, 79] on div "Tracks" at bounding box center [82, 83] width 98 height 16
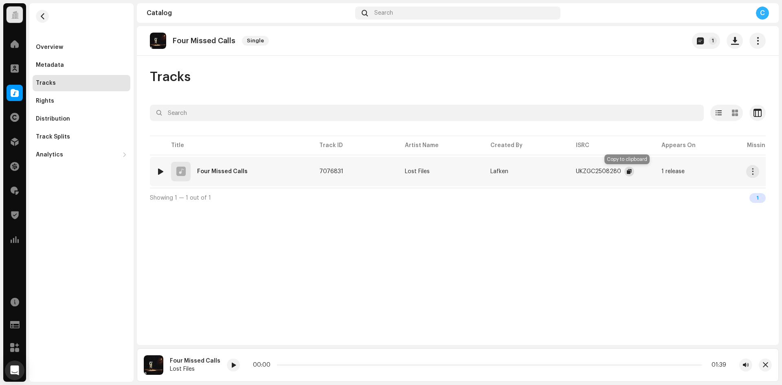
click at [627, 169] on span "button" at bounding box center [629, 171] width 5 height 7
drag, startPoint x: 52, startPoint y: 53, endPoint x: 55, endPoint y: 58, distance: 6.2
click at [52, 53] on div "Overview" at bounding box center [82, 47] width 98 height 16
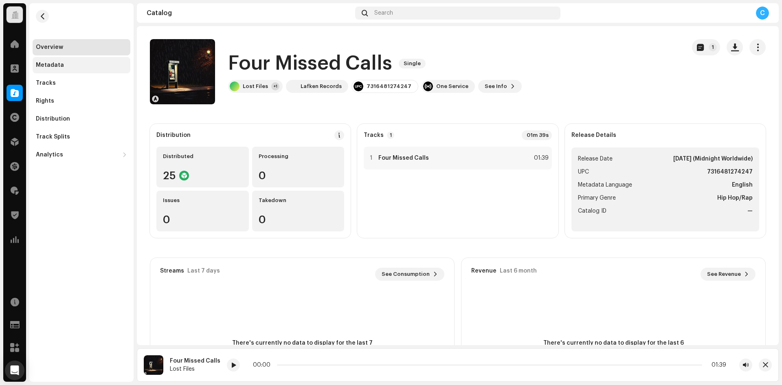
click at [58, 65] on div "Metadata" at bounding box center [50, 65] width 28 height 7
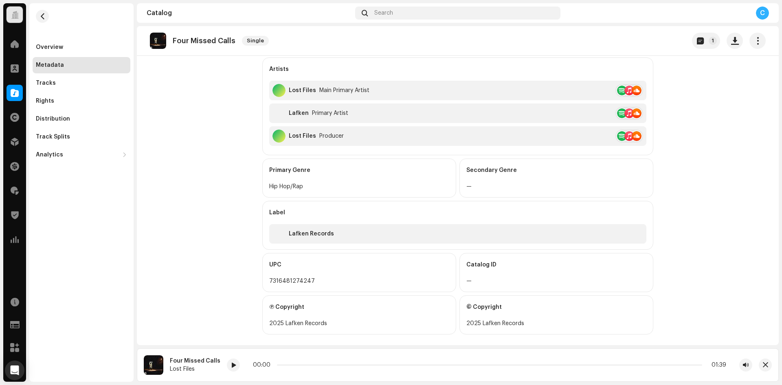
scroll to position [226, 0]
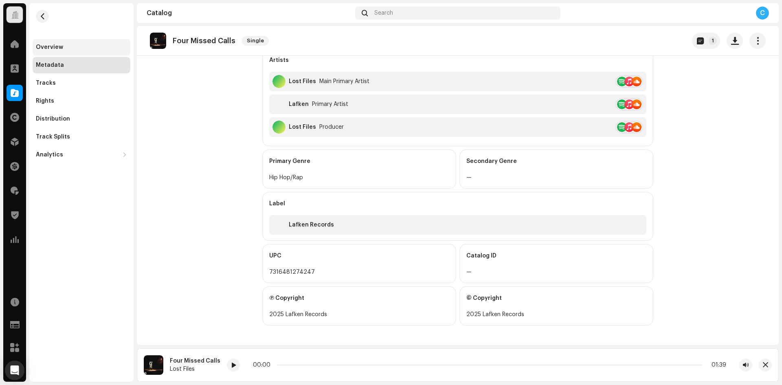
click at [94, 49] on div "Overview" at bounding box center [81, 47] width 91 height 7
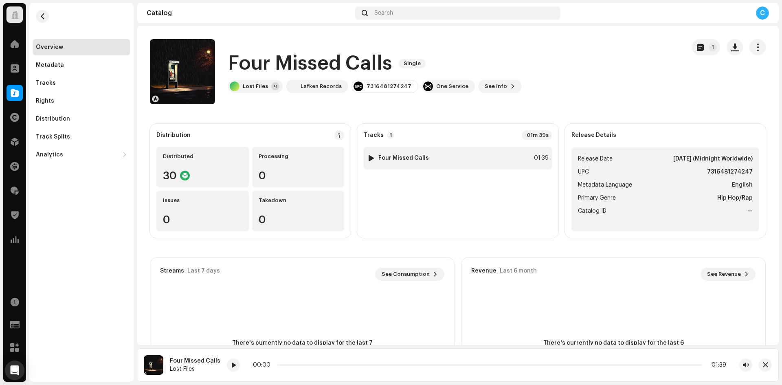
click at [371, 157] on div at bounding box center [371, 158] width 6 height 7
click at [231, 367] on span at bounding box center [233, 365] width 5 height 7
click at [10, 98] on div at bounding box center [15, 93] width 16 height 16
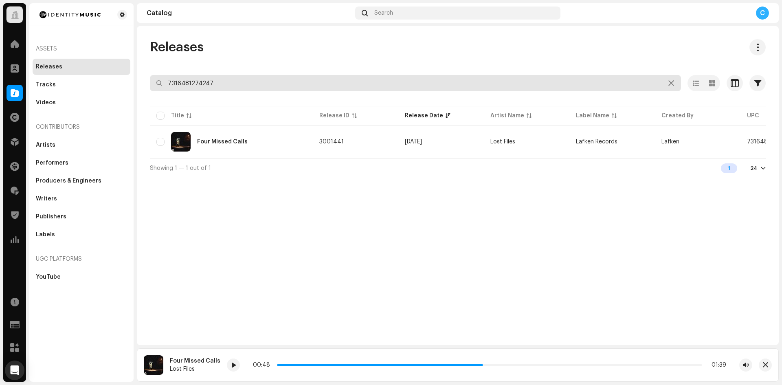
drag, startPoint x: 223, startPoint y: 82, endPoint x: 119, endPoint y: 53, distance: 108.7
click at [125, 53] on div "Identity Music Home Clients Catalog Rights Distribution Finance Royalties Trust…" at bounding box center [391, 192] width 782 height 385
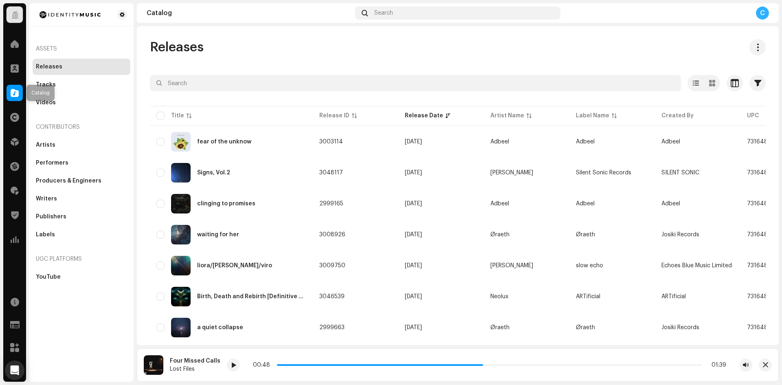
click at [15, 96] on span at bounding box center [15, 93] width 8 height 7
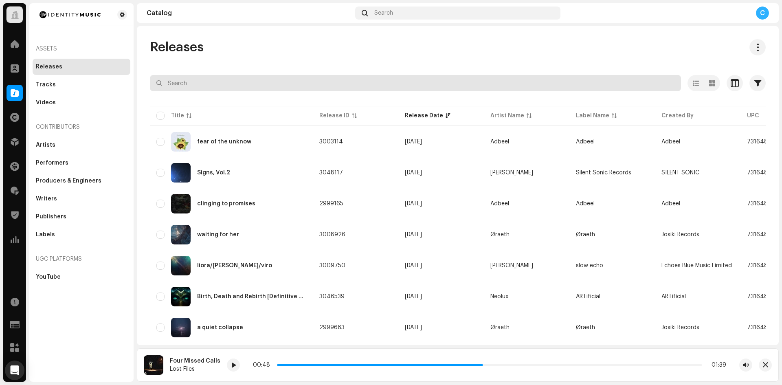
click at [192, 81] on input "text" at bounding box center [415, 83] width 531 height 16
paste input "7316481373094"
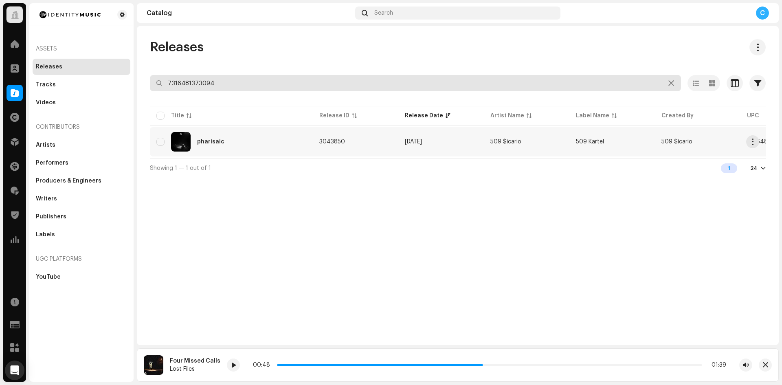
type input "7316481373094"
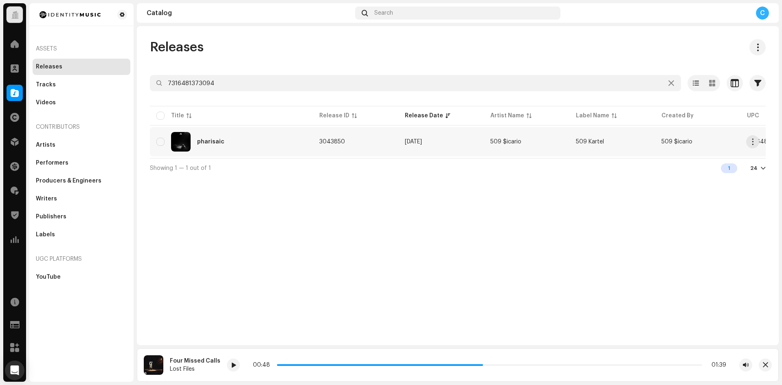
click at [261, 134] on div "pharisaic" at bounding box center [231, 142] width 150 height 20
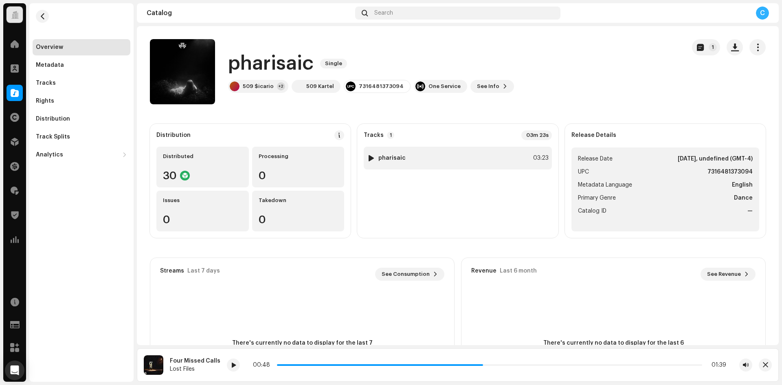
click at [371, 158] on div at bounding box center [371, 158] width 6 height 7
click at [68, 67] on div "Metadata" at bounding box center [81, 65] width 91 height 7
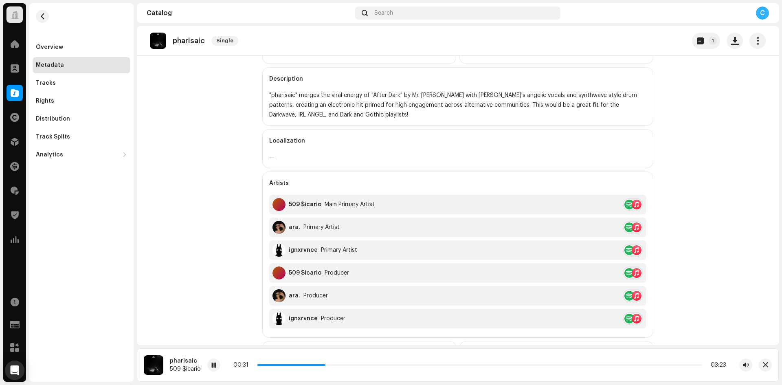
scroll to position [285, 0]
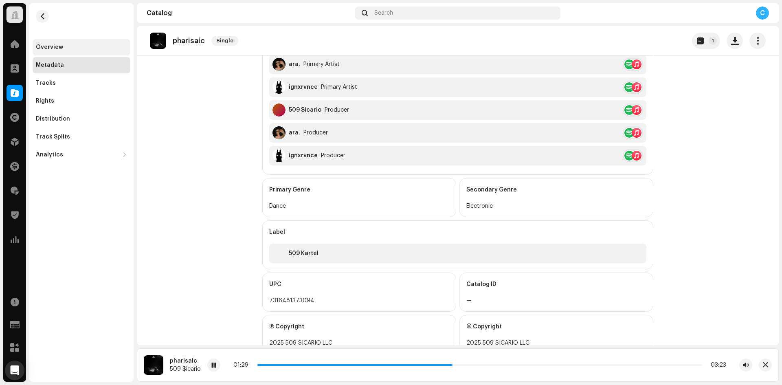
click at [76, 48] on div "Overview" at bounding box center [81, 47] width 91 height 7
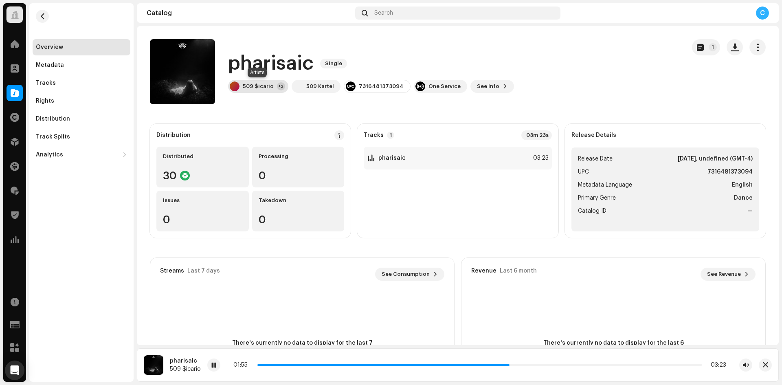
click at [256, 89] on div "509 $icario" at bounding box center [258, 86] width 31 height 7
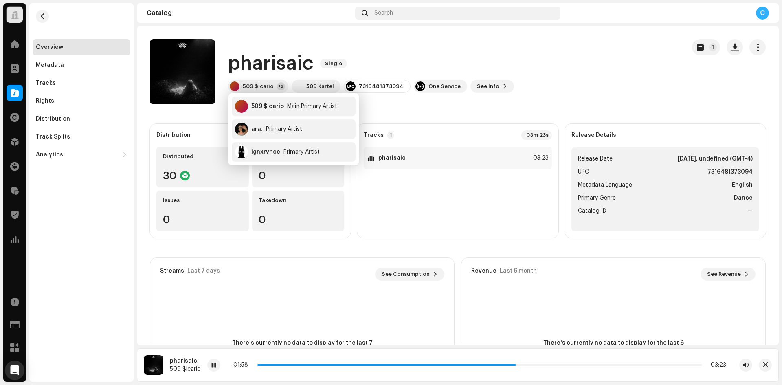
click at [584, 68] on div "pharisaic Single 509 $icario +2 509 Kartel 7316481373094 One Service See Info 1" at bounding box center [414, 71] width 529 height 65
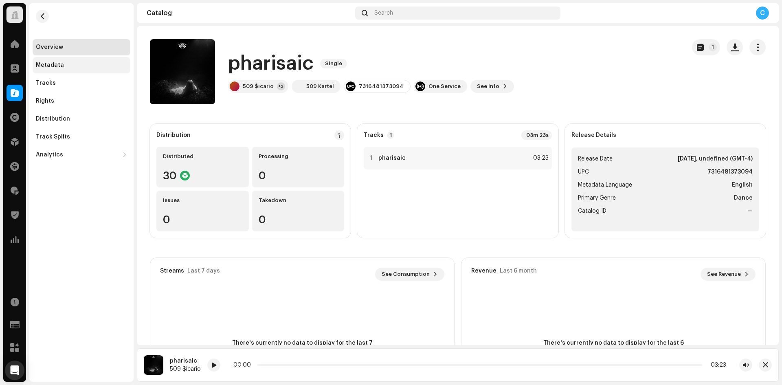
click at [98, 63] on div "Metadata" at bounding box center [81, 65] width 91 height 7
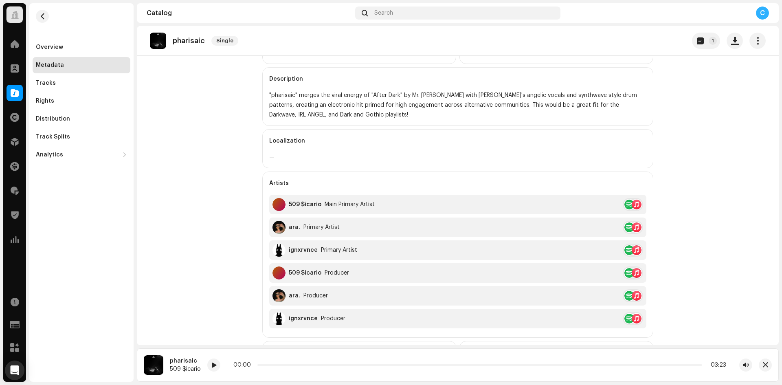
scroll to position [314, 0]
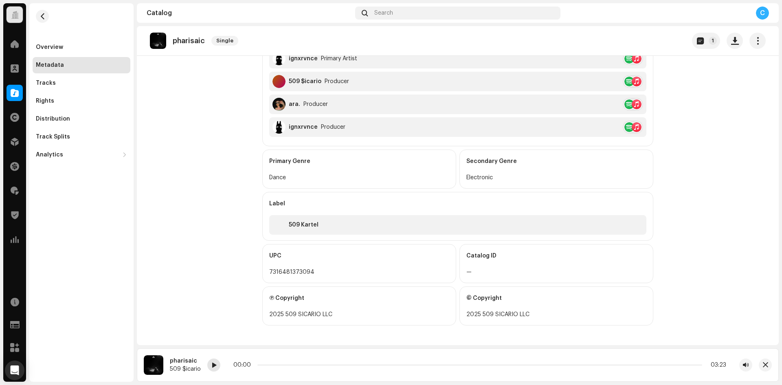
click at [216, 363] on span at bounding box center [214, 365] width 5 height 7
drag, startPoint x: 258, startPoint y: 364, endPoint x: 308, endPoint y: 364, distance: 50.5
click at [308, 364] on div "00:22 03:23" at bounding box center [479, 365] width 493 height 7
click at [216, 366] on span at bounding box center [214, 365] width 5 height 7
click at [7, 93] on div "Catalog" at bounding box center [14, 92] width 23 height 23
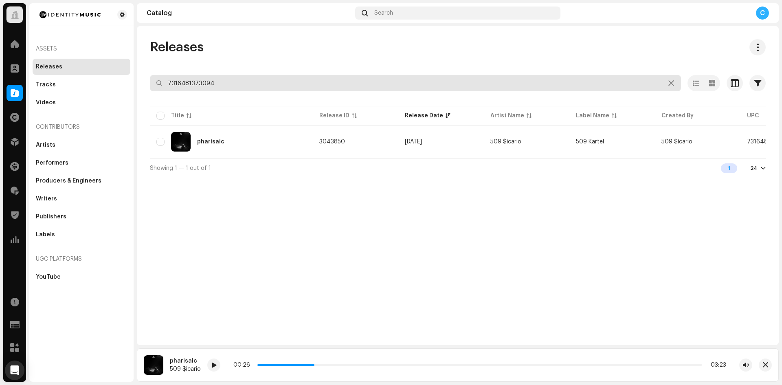
drag, startPoint x: 234, startPoint y: 85, endPoint x: 95, endPoint y: 42, distance: 144.9
click at [131, 61] on div "Identity Music Home Clients Catalog Rights Distribution Finance Royalties Trust…" at bounding box center [391, 192] width 782 height 385
paste input "7316481356165"
type input "7316481356165"
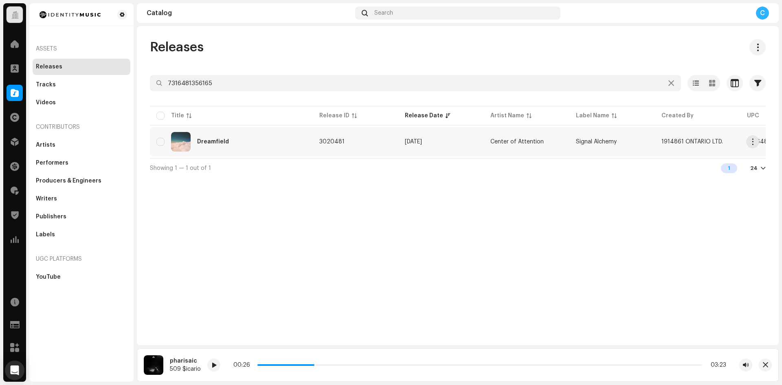
click at [239, 140] on div "Dreamfield" at bounding box center [231, 142] width 150 height 20
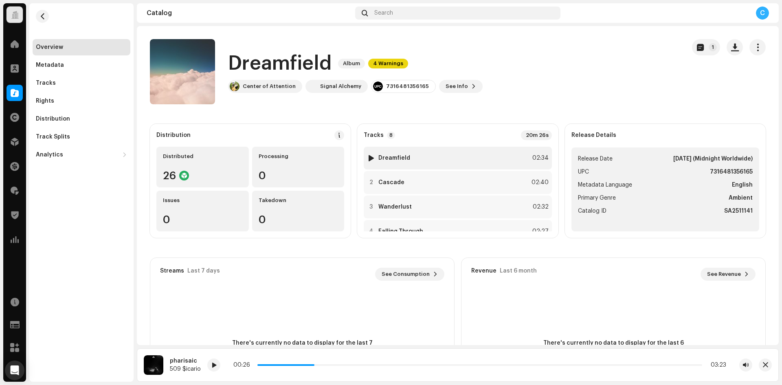
click at [371, 156] on div at bounding box center [371, 158] width 6 height 7
click at [80, 58] on div "Metadata" at bounding box center [82, 65] width 98 height 16
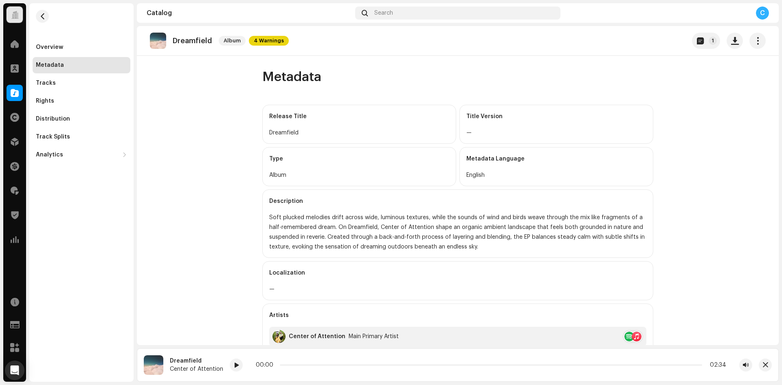
scroll to position [163, 0]
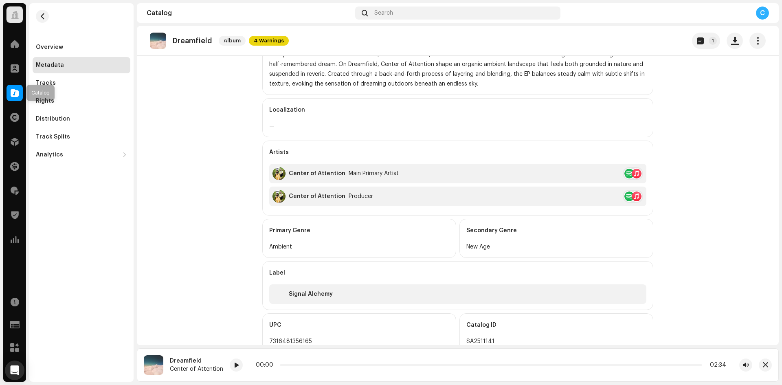
click at [18, 91] on span at bounding box center [15, 93] width 8 height 7
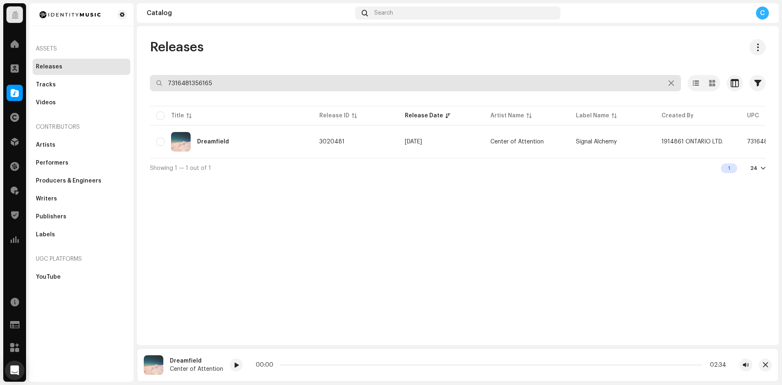
click at [112, 75] on div "Identity Music Home Clients Catalog Rights Distribution Finance Royalties Trust…" at bounding box center [391, 192] width 782 height 385
paste input "7316481373094"
type input "7316481373094"
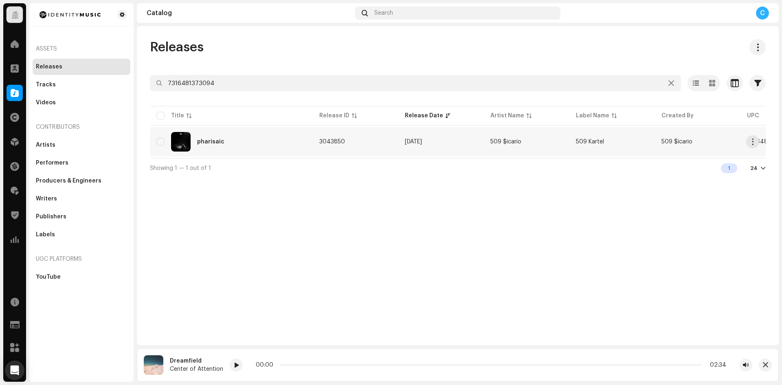
click at [236, 146] on div "pharisaic" at bounding box center [231, 142] width 150 height 20
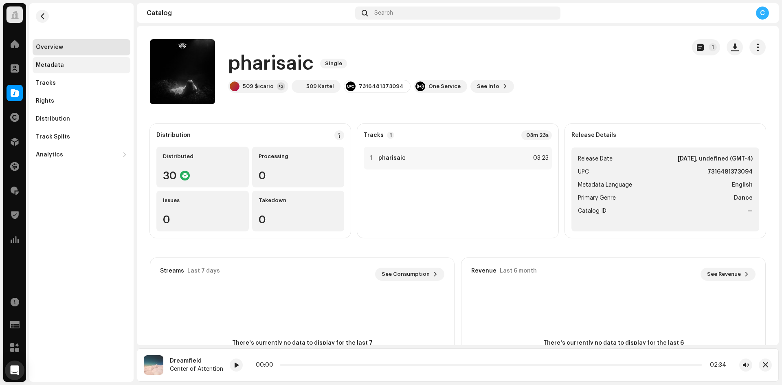
click at [65, 61] on div "Metadata" at bounding box center [82, 65] width 98 height 16
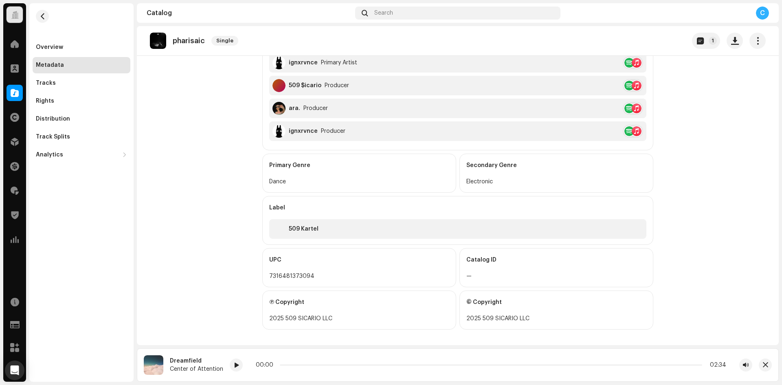
scroll to position [314, 0]
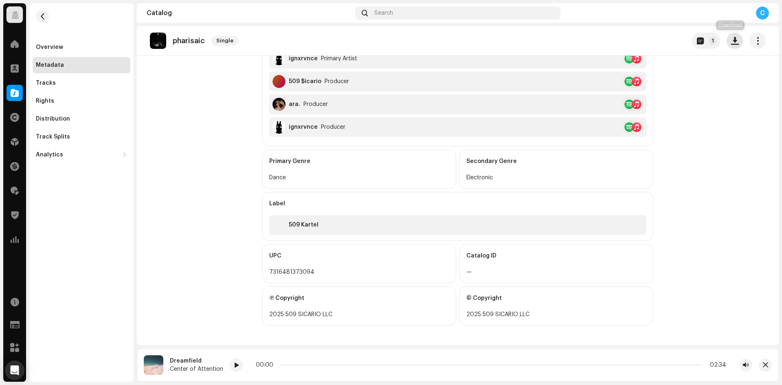
click at [733, 39] on span "button" at bounding box center [735, 40] width 8 height 7
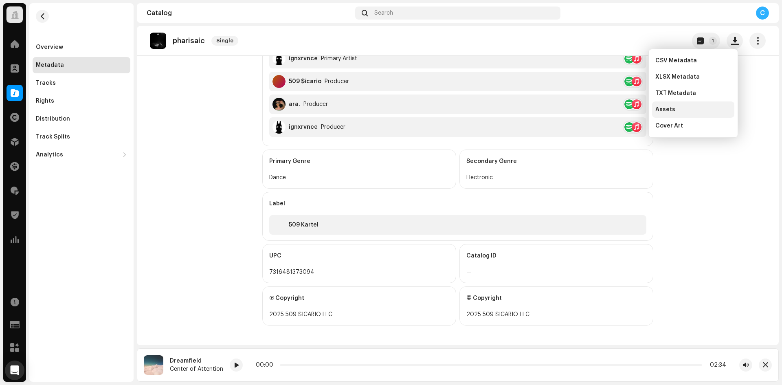
click at [697, 107] on div "Assets" at bounding box center [693, 109] width 76 height 7
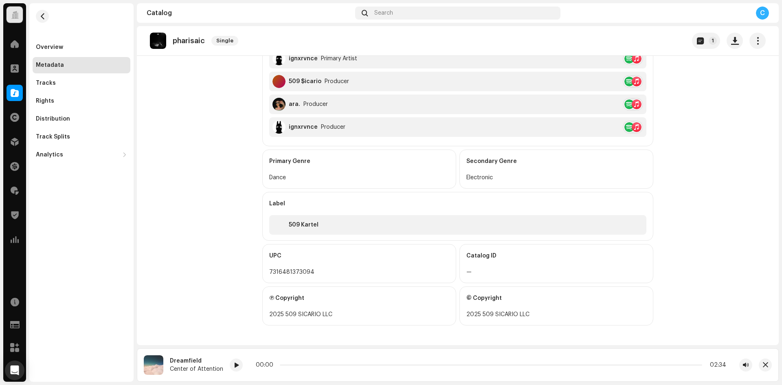
click at [323, 103] on div "Producer" at bounding box center [315, 104] width 24 height 7
click at [627, 104] on div at bounding box center [629, 104] width 10 height 10
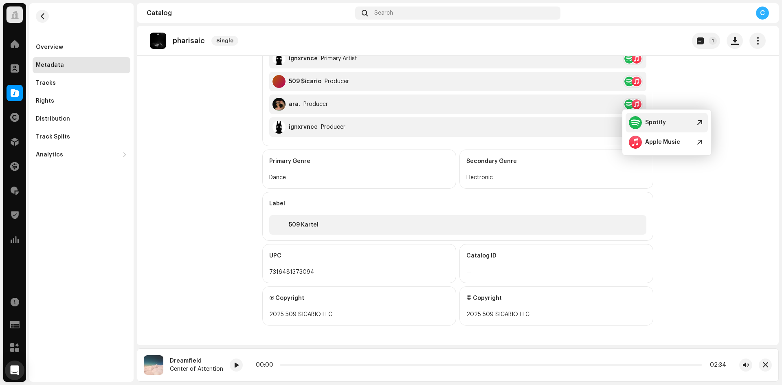
click at [644, 116] on div "Spotify" at bounding box center [647, 122] width 37 height 13
click at [69, 83] on div "Tracks" at bounding box center [81, 83] width 91 height 7
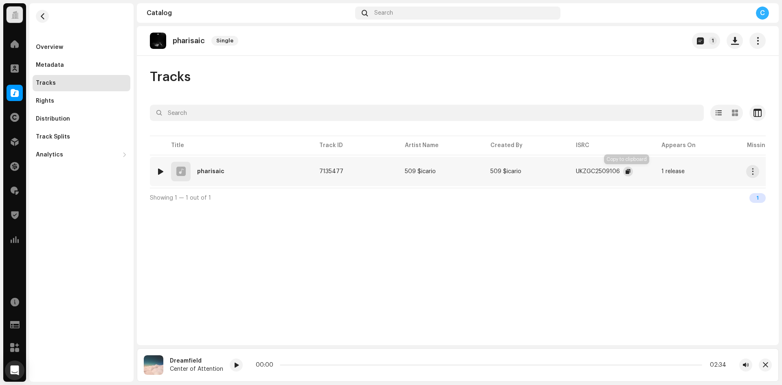
click at [624, 169] on button "button" at bounding box center [628, 172] width 10 height 10
click at [10, 93] on div at bounding box center [15, 93] width 16 height 16
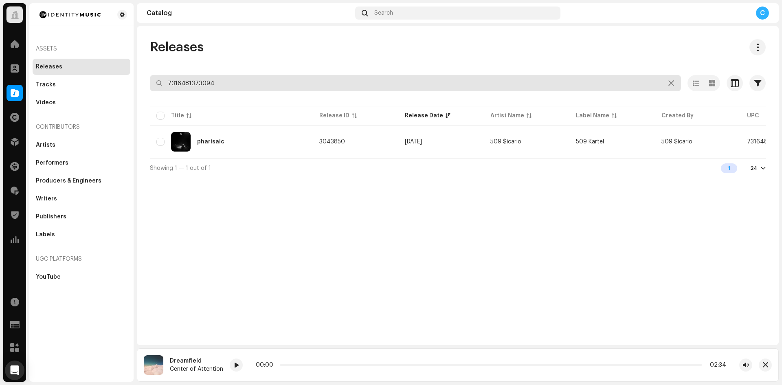
drag, startPoint x: 235, startPoint y: 84, endPoint x: 133, endPoint y: 73, distance: 102.4
click at [140, 76] on div "Releases 7316481373094 Selected 0 Options Filters Distribution status Never Dis…" at bounding box center [458, 108] width 642 height 138
paste input "7316481328391"
type input "7316481328391"
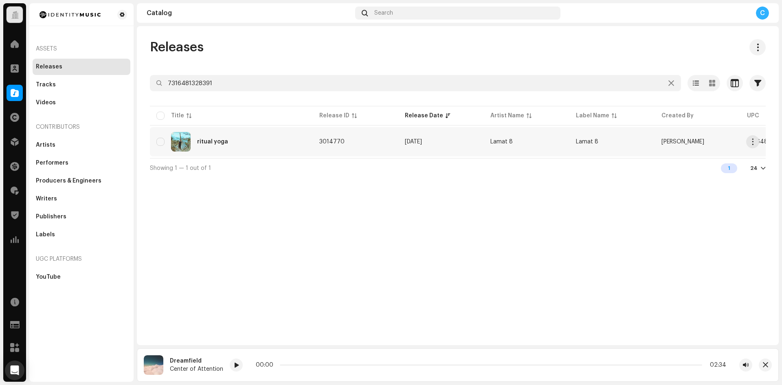
click at [222, 143] on div "ritual yoga" at bounding box center [212, 142] width 31 height 6
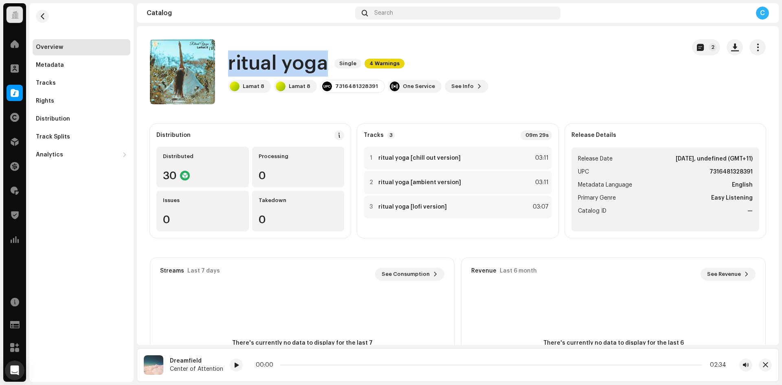
drag, startPoint x: 231, startPoint y: 61, endPoint x: 328, endPoint y: 61, distance: 96.9
click at [328, 61] on div "ritual yoga Single 4 Warnings" at bounding box center [358, 63] width 260 height 26
copy h1 "ritual yoga"
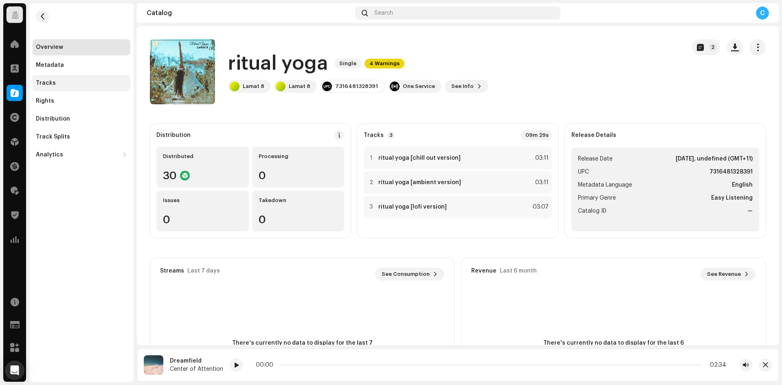
click at [80, 83] on div "Tracks" at bounding box center [81, 83] width 91 height 7
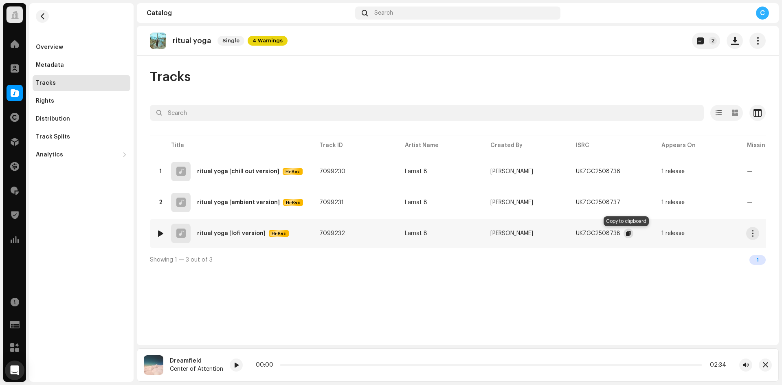
click at [626, 232] on span "button" at bounding box center [628, 233] width 5 height 7
click at [736, 45] on button "button" at bounding box center [735, 41] width 16 height 16
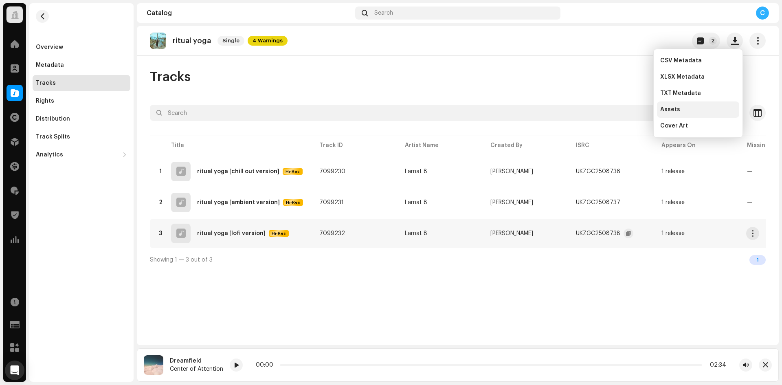
click at [704, 108] on div "Assets" at bounding box center [698, 109] width 76 height 7
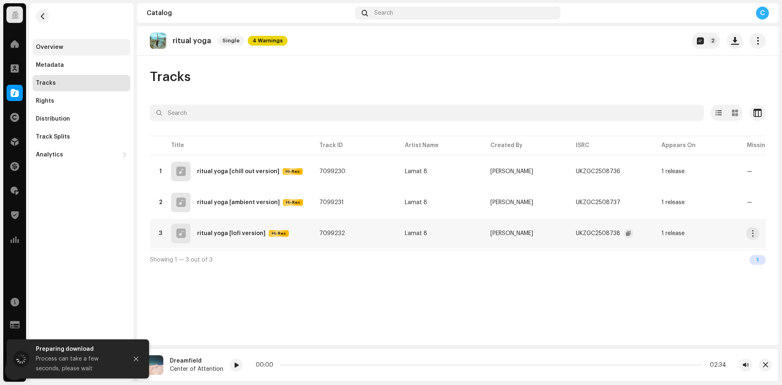
click at [68, 46] on div "Overview" at bounding box center [81, 47] width 91 height 7
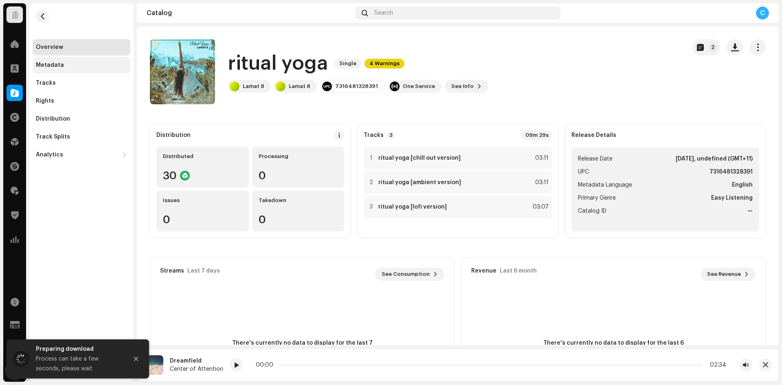
click at [79, 64] on div "Metadata" at bounding box center [81, 65] width 91 height 7
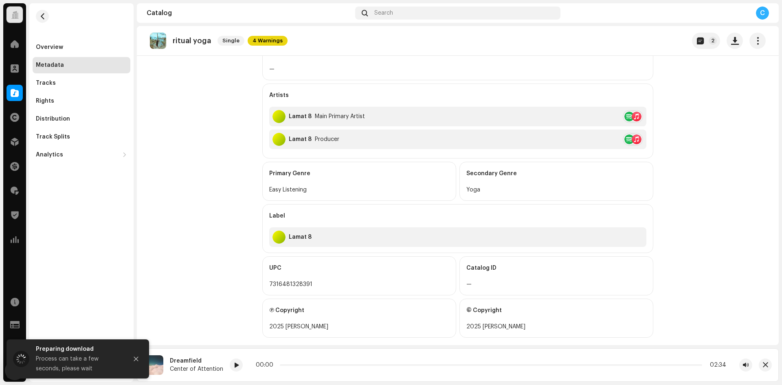
scroll to position [203, 0]
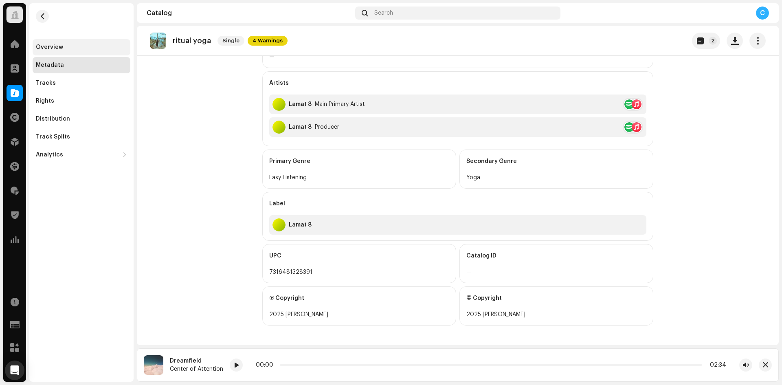
click at [53, 48] on div "Overview" at bounding box center [49, 47] width 27 height 7
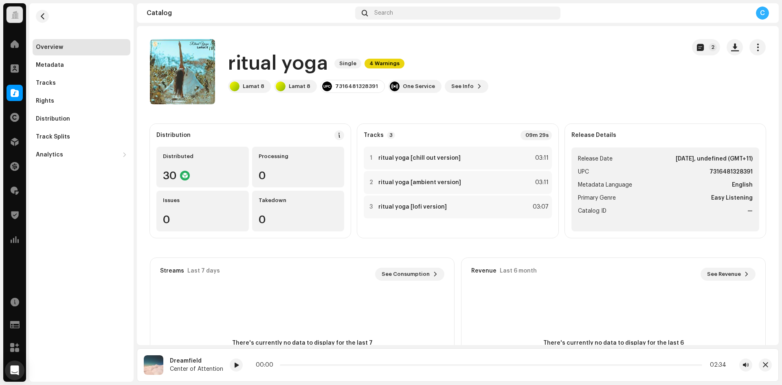
click at [14, 90] on span at bounding box center [15, 93] width 8 height 7
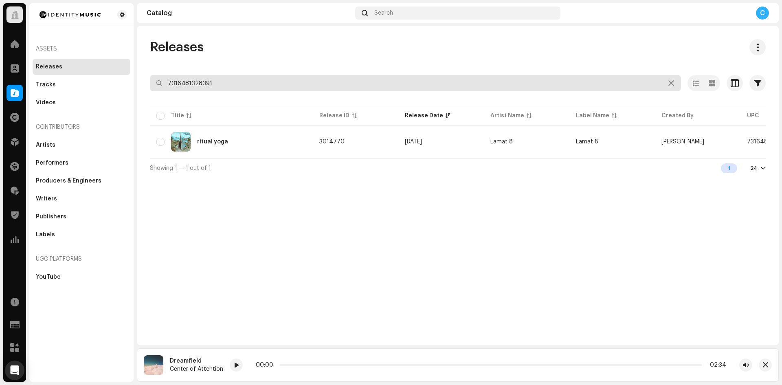
drag, startPoint x: 227, startPoint y: 79, endPoint x: 76, endPoint y: 57, distance: 152.6
click at [96, 59] on div "Identity Music Home Clients Catalog Rights Distribution Finance Royalties Trust…" at bounding box center [391, 192] width 782 height 385
paste input "7316481014096"
type input "7316481014096"
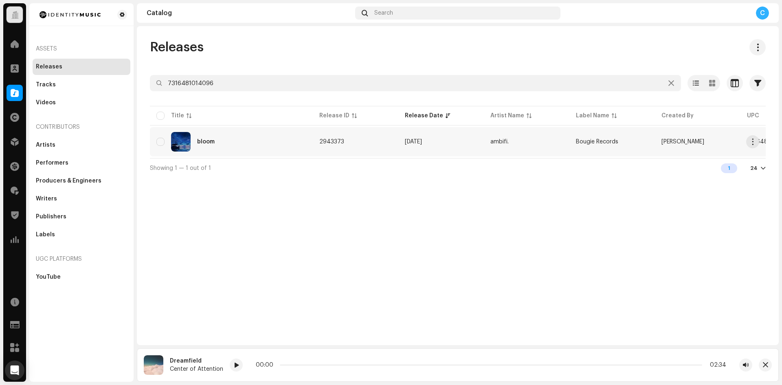
click at [346, 139] on td "2943373" at bounding box center [356, 141] width 86 height 29
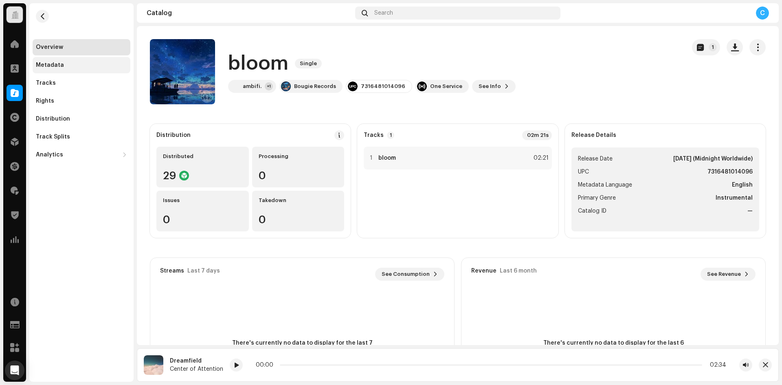
click at [88, 63] on div "Metadata" at bounding box center [81, 65] width 91 height 7
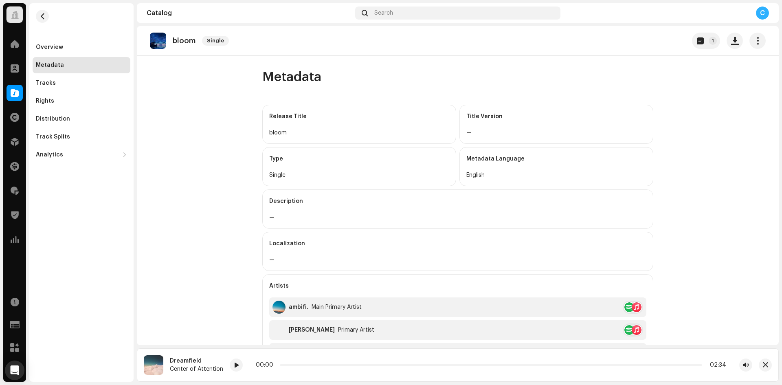
scroll to position [122, 0]
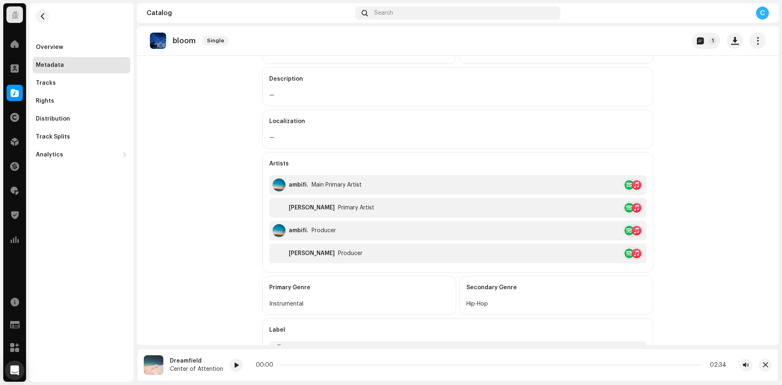
drag, startPoint x: 71, startPoint y: 48, endPoint x: 100, endPoint y: 59, distance: 30.7
click at [72, 48] on div "Overview" at bounding box center [81, 47] width 91 height 7
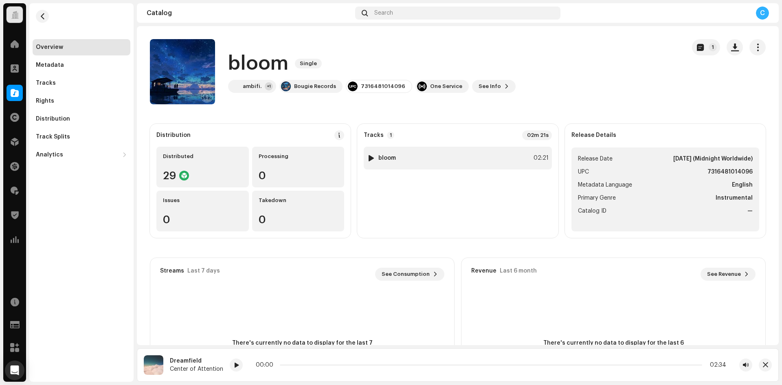
click at [369, 160] on div at bounding box center [371, 158] width 6 height 7
drag, startPoint x: 284, startPoint y: 365, endPoint x: 330, endPoint y: 364, distance: 46.4
click at [330, 364] on p-slider at bounding box center [473, 365] width 457 height 2
click at [77, 64] on div "Metadata" at bounding box center [81, 65] width 91 height 7
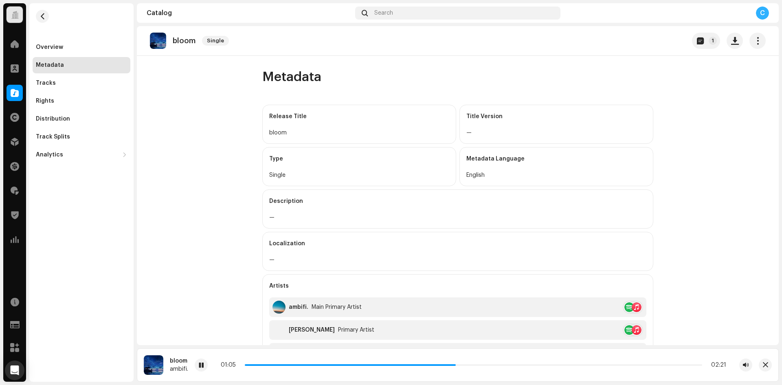
click at [11, 96] on span at bounding box center [15, 93] width 8 height 7
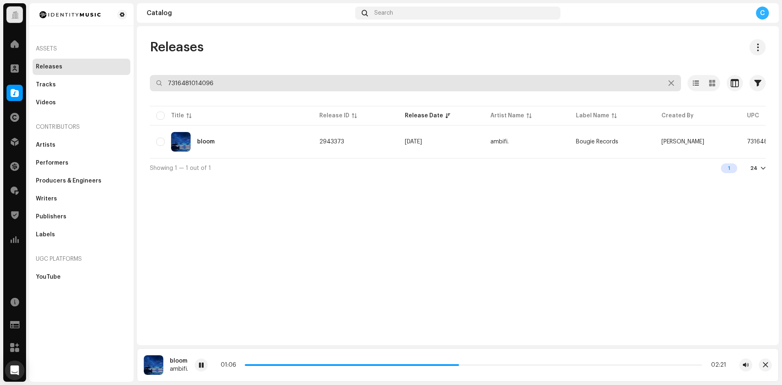
drag, startPoint x: 235, startPoint y: 83, endPoint x: 91, endPoint y: 70, distance: 144.0
click at [83, 79] on div "Identity Music Home Clients Catalog Rights Distribution Finance Royalties Trust…" at bounding box center [391, 192] width 782 height 385
paste input "7316481273455"
type input "7316481273455"
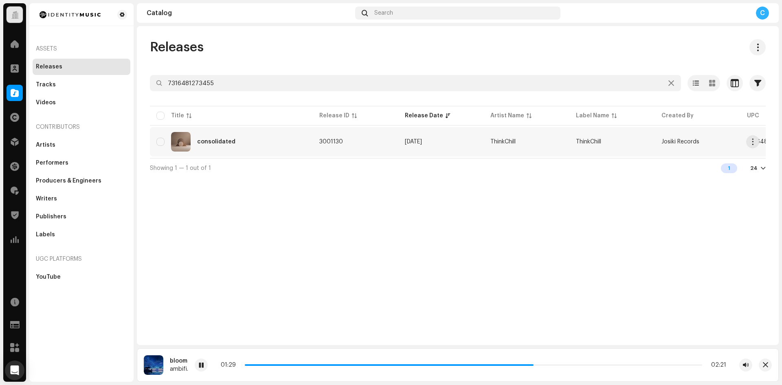
click at [213, 143] on div "consolidated" at bounding box center [216, 142] width 38 height 6
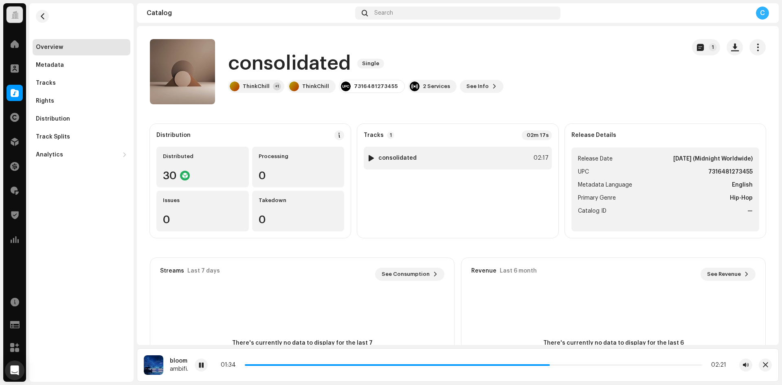
click at [369, 157] on div at bounding box center [371, 158] width 6 height 7
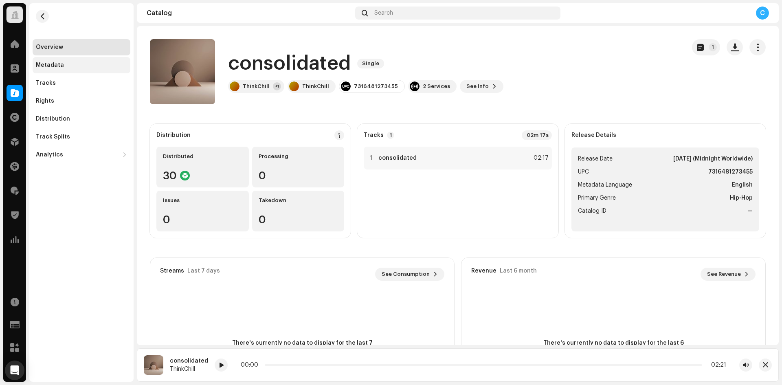
click at [70, 66] on div "Metadata" at bounding box center [81, 65] width 91 height 7
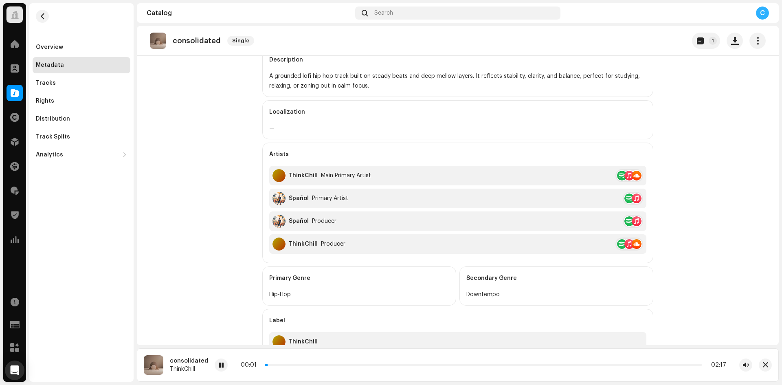
scroll to position [163, 0]
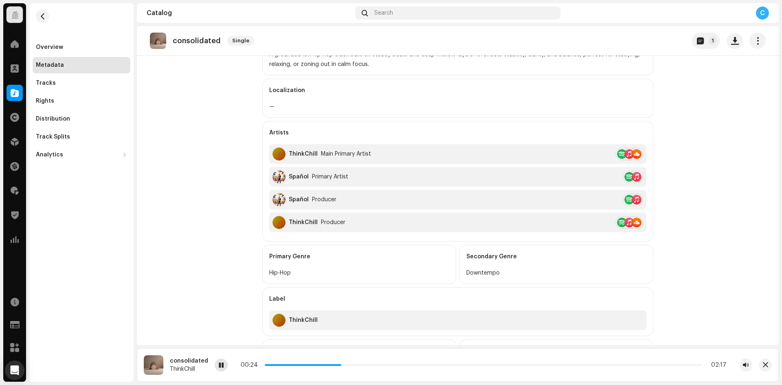
click at [223, 365] on div at bounding box center [221, 364] width 13 height 13
click at [15, 91] on span at bounding box center [15, 93] width 8 height 7
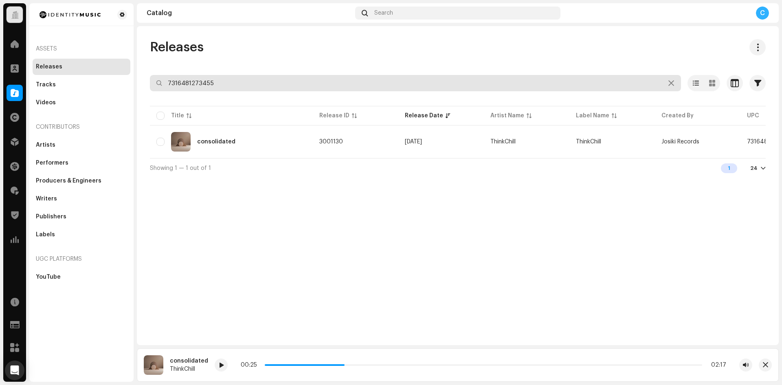
drag, startPoint x: 228, startPoint y: 85, endPoint x: 83, endPoint y: 68, distance: 145.1
click at [83, 80] on div "Identity Music Home Clients Catalog Rights Distribution Finance Royalties Trust…" at bounding box center [391, 192] width 782 height 385
paste input "7316481268420"
type input "7316481268420"
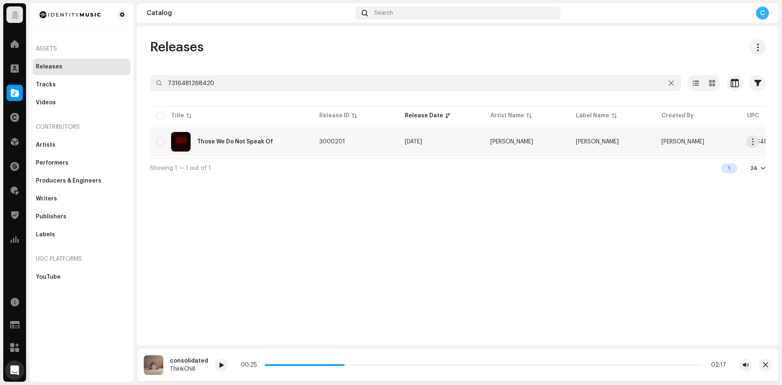
click at [221, 139] on div "Those We Do Not Speak Of" at bounding box center [235, 142] width 76 height 6
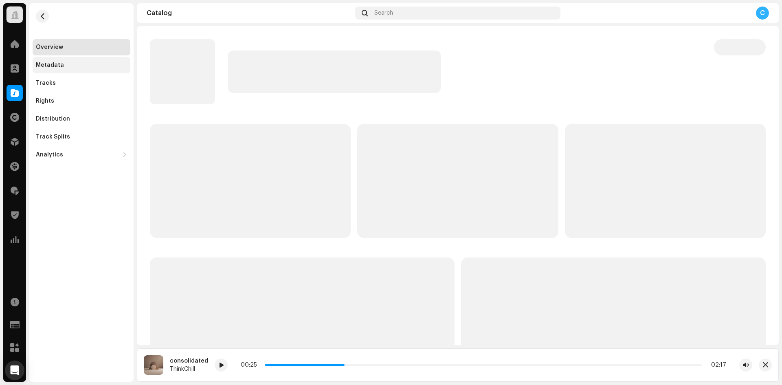
click at [74, 70] on div "Metadata" at bounding box center [82, 65] width 98 height 16
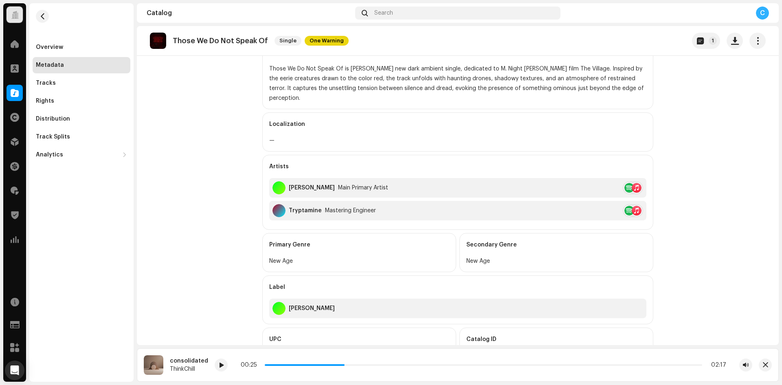
scroll to position [163, 0]
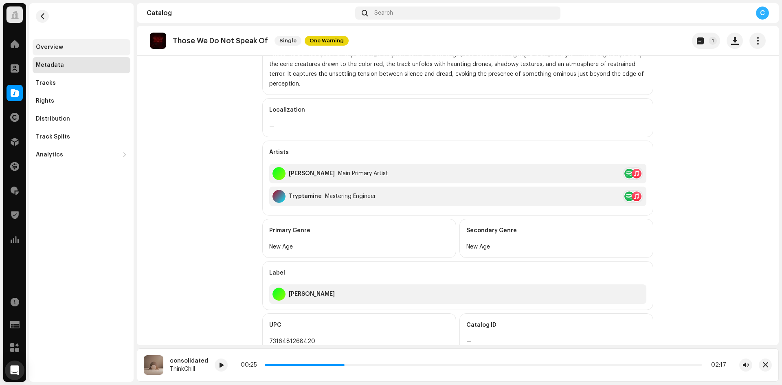
click at [79, 48] on div "Overview" at bounding box center [81, 47] width 91 height 7
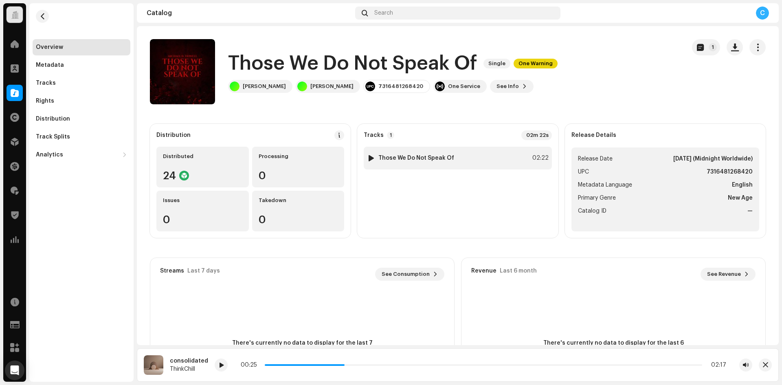
click at [369, 157] on div at bounding box center [371, 158] width 6 height 7
drag, startPoint x: 354, startPoint y: 365, endPoint x: 363, endPoint y: 365, distance: 8.6
click at [363, 365] on p-slider at bounding box center [502, 365] width 400 height 2
drag, startPoint x: 254, startPoint y: 362, endPoint x: 277, endPoint y: 276, distance: 88.6
click at [254, 362] on div at bounding box center [258, 364] width 13 height 13
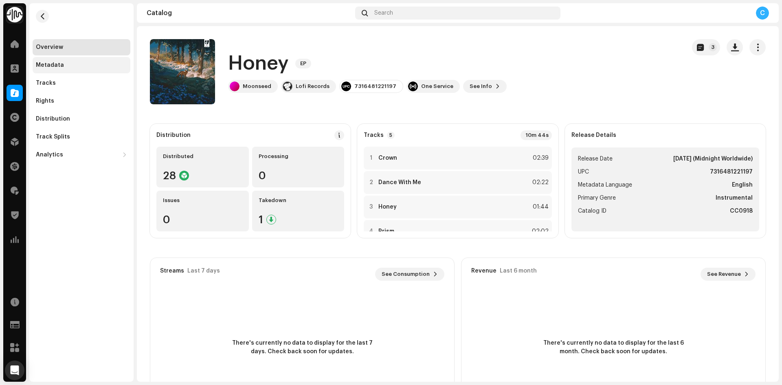
click at [90, 65] on div "Metadata" at bounding box center [81, 65] width 91 height 7
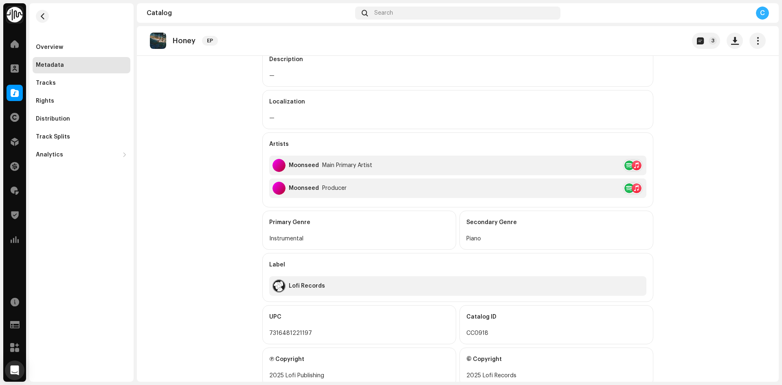
scroll to position [163, 0]
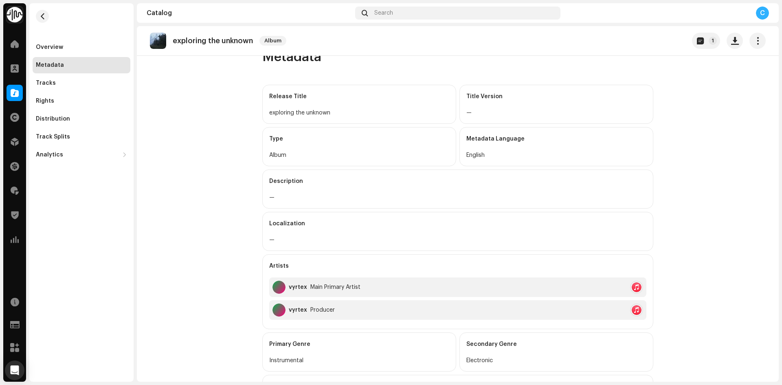
scroll to position [130, 0]
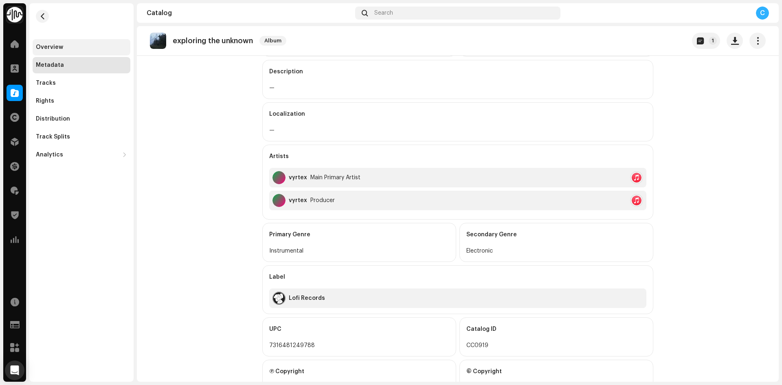
click at [80, 46] on div "Overview" at bounding box center [81, 47] width 91 height 7
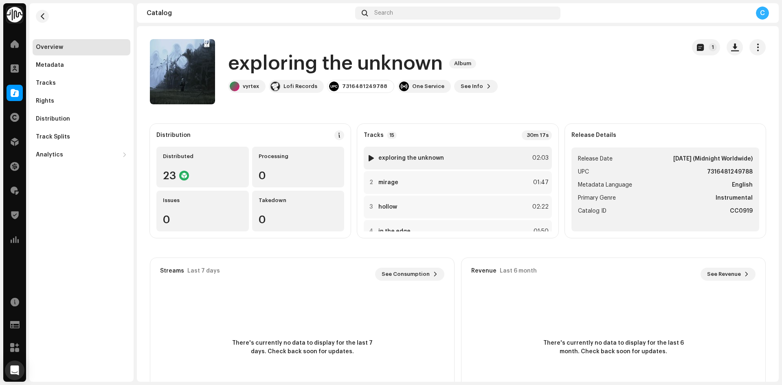
click at [369, 157] on div at bounding box center [371, 158] width 6 height 7
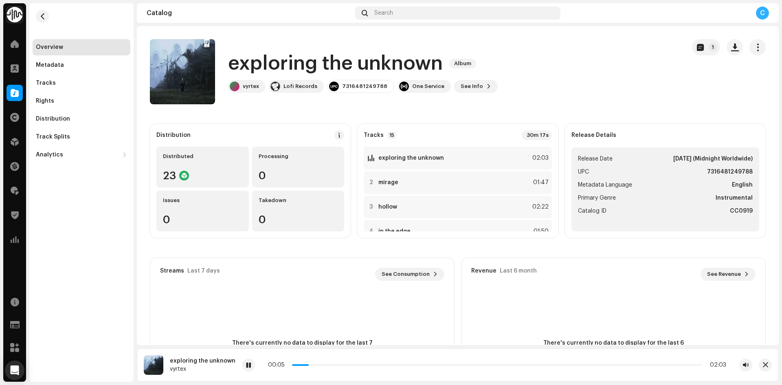
drag, startPoint x: 301, startPoint y: 365, endPoint x: 327, endPoint y: 364, distance: 26.9
click at [325, 364] on p-slider at bounding box center [497, 365] width 410 height 2
drag, startPoint x: 336, startPoint y: 364, endPoint x: 454, endPoint y: 369, distance: 118.2
click at [463, 369] on div "00:14 02:03" at bounding box center [497, 364] width 510 height 13
drag, startPoint x: 335, startPoint y: 365, endPoint x: 368, endPoint y: 363, distance: 33.1
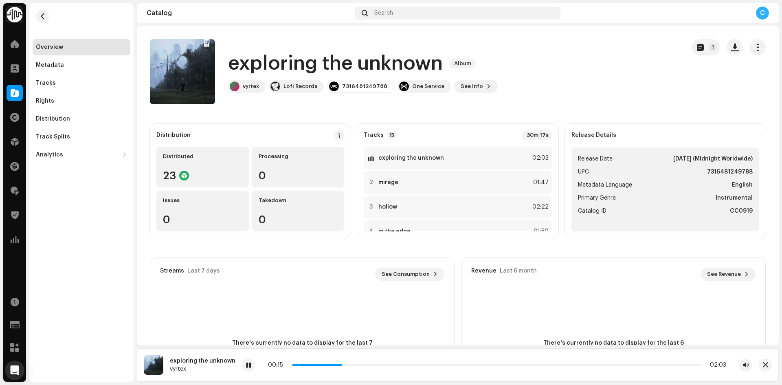
click at [368, 363] on div "00:15 02:03" at bounding box center [497, 365] width 458 height 7
drag, startPoint x: 338, startPoint y: 364, endPoint x: 384, endPoint y: 365, distance: 46.0
click at [384, 365] on p-slider at bounding box center [497, 365] width 410 height 2
click at [49, 59] on div "Metadata" at bounding box center [82, 65] width 98 height 16
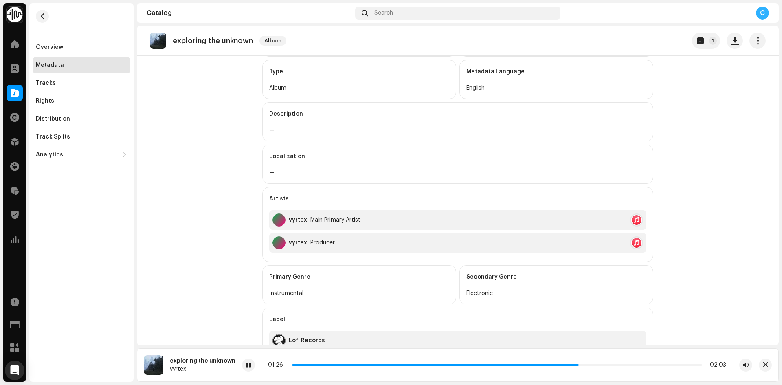
scroll to position [203, 0]
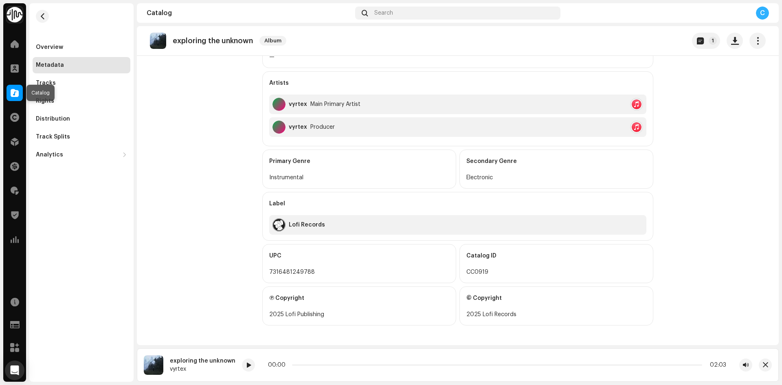
click at [18, 92] on span at bounding box center [15, 93] width 8 height 7
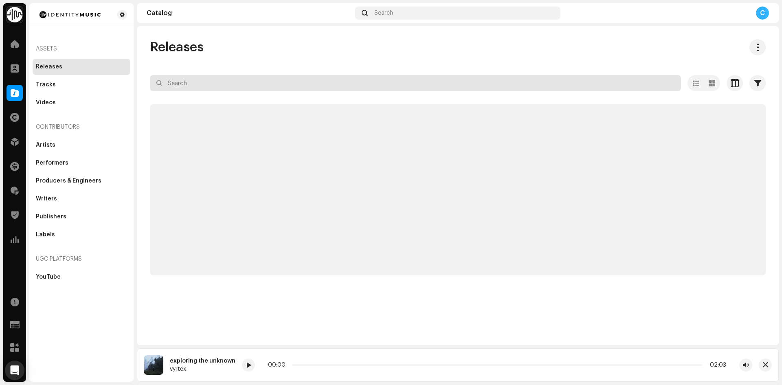
click at [213, 82] on input "text" at bounding box center [415, 83] width 531 height 16
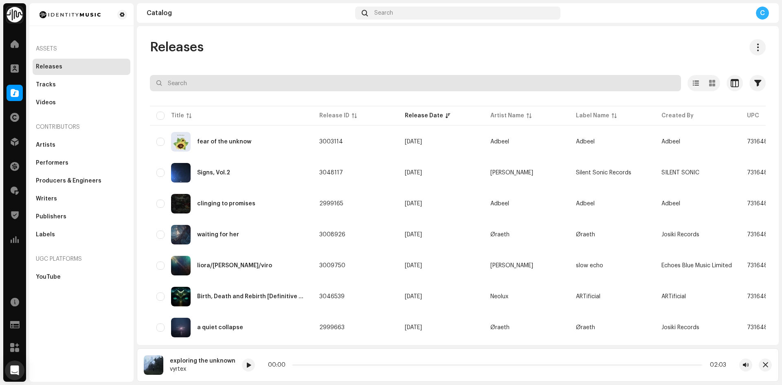
paste input "7316481352303"
type input "7316481352303"
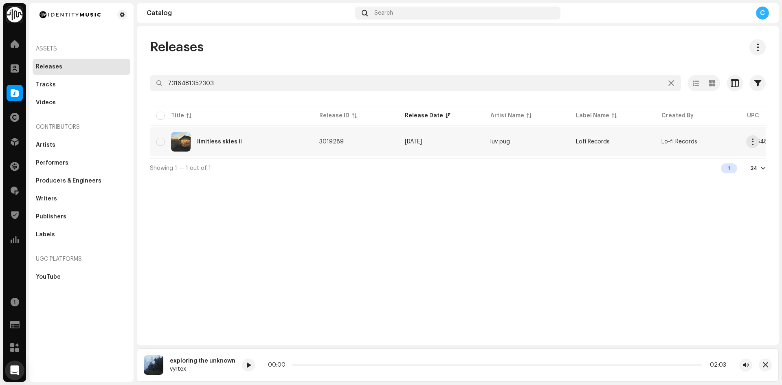
click at [285, 140] on div "limitless skies ii" at bounding box center [231, 142] width 150 height 20
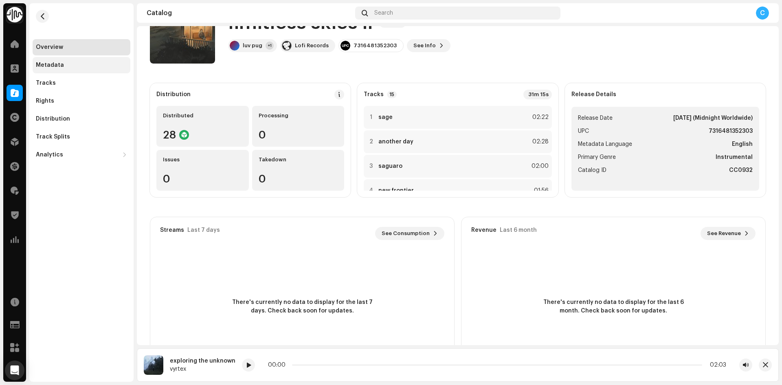
click at [70, 66] on div "Metadata" at bounding box center [81, 65] width 91 height 7
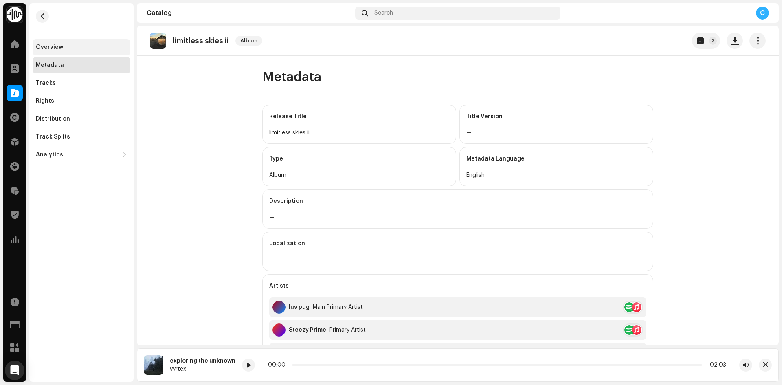
click at [95, 48] on div "Overview" at bounding box center [81, 47] width 91 height 7
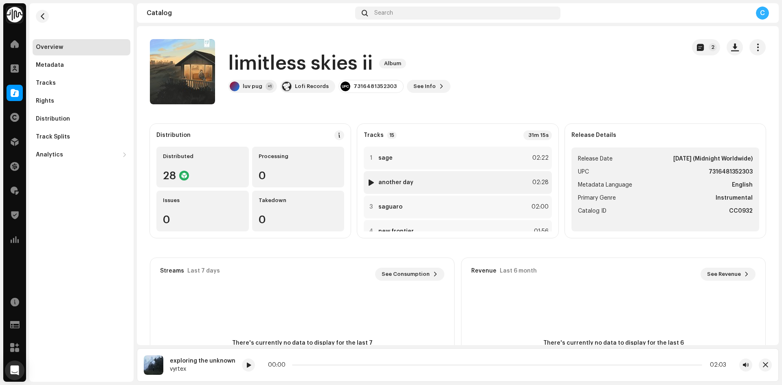
click at [369, 182] on div at bounding box center [371, 182] width 6 height 7
drag, startPoint x: 286, startPoint y: 365, endPoint x: 373, endPoint y: 364, distance: 87.2
click at [373, 364] on div "00:38 02:28" at bounding box center [481, 365] width 490 height 7
click at [15, 90] on span at bounding box center [15, 93] width 8 height 7
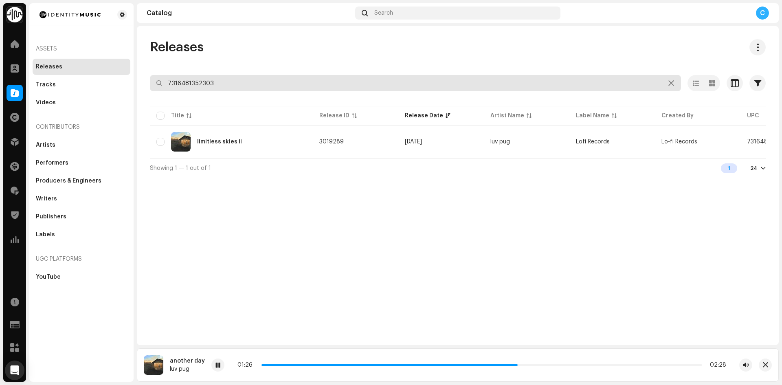
click at [100, 77] on div "Identity Music Home Clients Catalog Rights Distribution Finance Royalties Trust…" at bounding box center [391, 192] width 782 height 385
paste input "7316481264439"
type input "7316481264439"
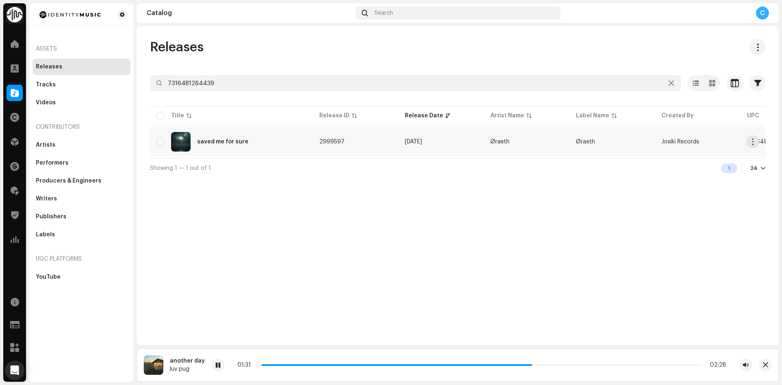
drag, startPoint x: 271, startPoint y: 110, endPoint x: 199, endPoint y: 137, distance: 77.1
click at [199, 137] on div "saved me for sure" at bounding box center [231, 142] width 150 height 20
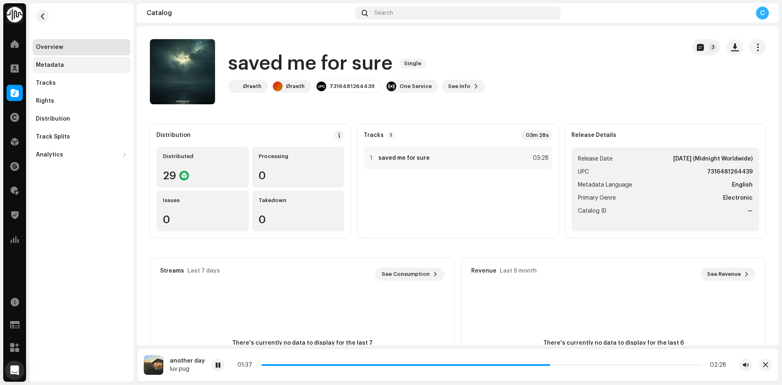
click at [65, 66] on div "Metadata" at bounding box center [81, 65] width 91 height 7
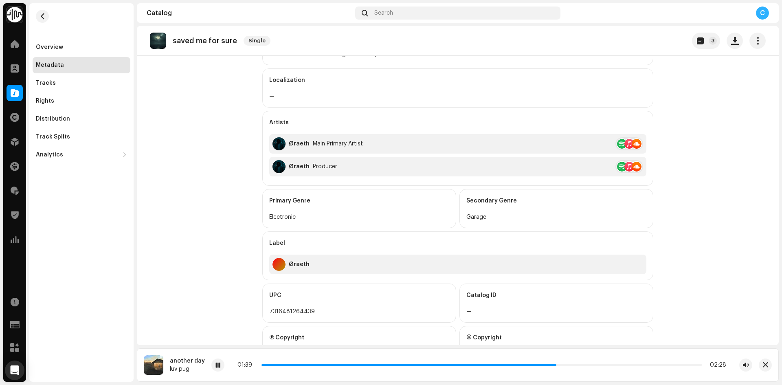
scroll to position [204, 0]
click at [64, 53] on div "Overview" at bounding box center [82, 47] width 98 height 16
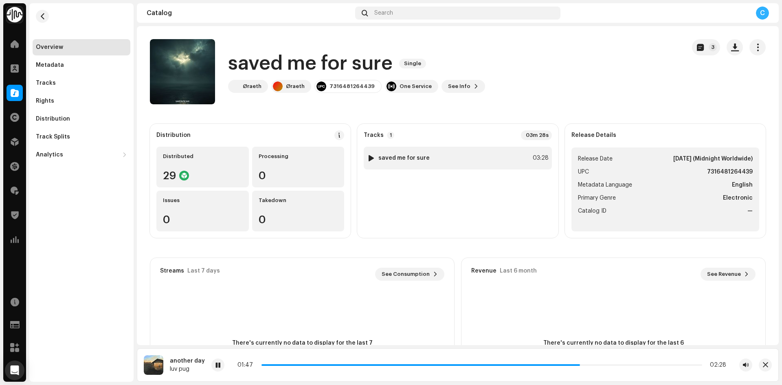
click at [371, 156] on div at bounding box center [371, 158] width 6 height 7
drag, startPoint x: 281, startPoint y: 364, endPoint x: 322, endPoint y: 365, distance: 41.6
click at [322, 365] on p-slider at bounding box center [490, 365] width 426 height 2
click at [18, 94] on span at bounding box center [15, 93] width 8 height 7
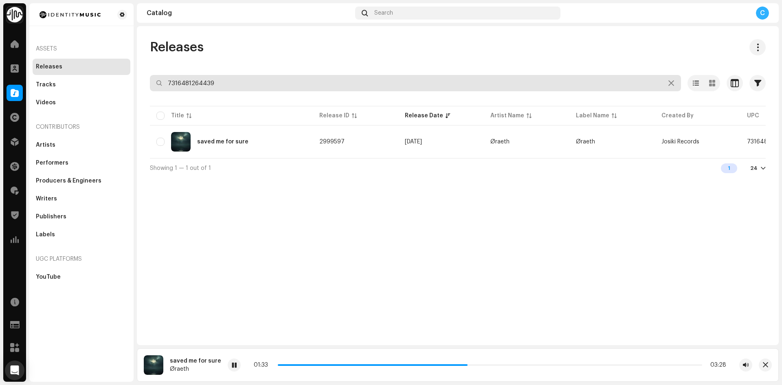
drag, startPoint x: 208, startPoint y: 83, endPoint x: 108, endPoint y: 68, distance: 100.8
click at [132, 75] on div "Identity Music Home Clients Catalog Rights Distribution Finance Royalties Trust…" at bounding box center [391, 192] width 782 height 385
paste input "7316481248712"
type input "7316481248712"
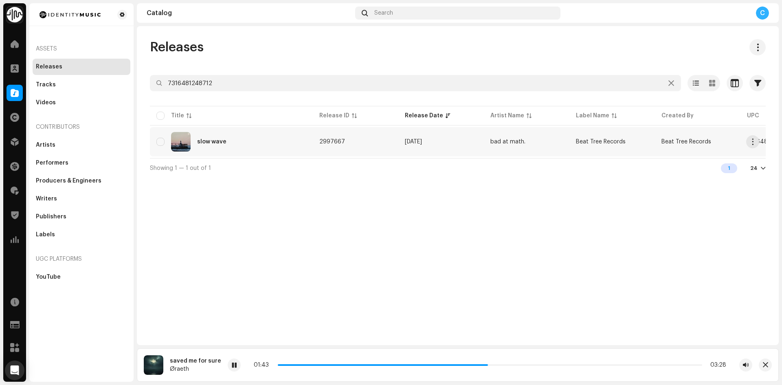
click at [204, 138] on div "slow wave" at bounding box center [231, 142] width 150 height 20
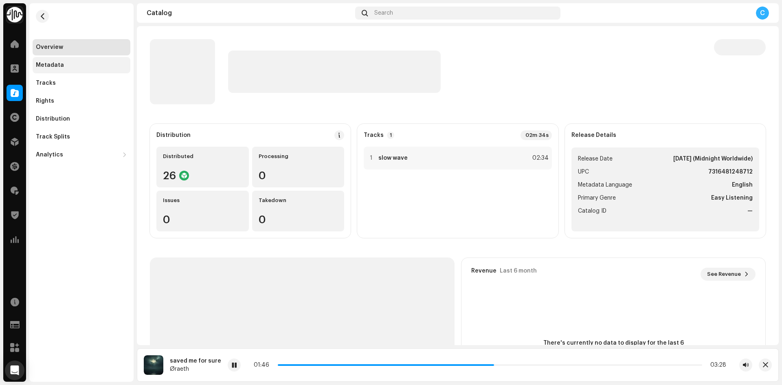
click at [57, 64] on div "Metadata" at bounding box center [50, 65] width 28 height 7
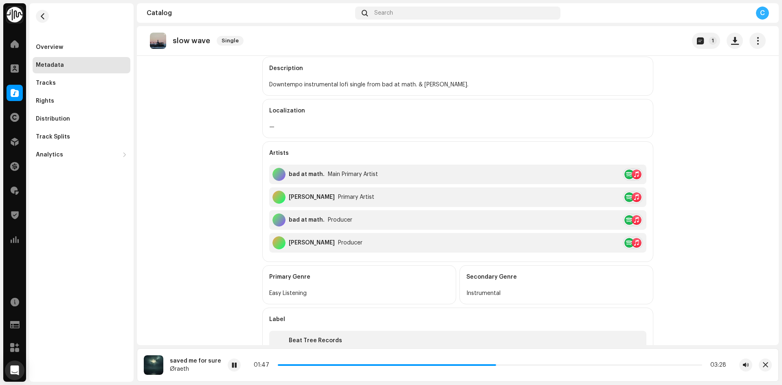
scroll to position [204, 0]
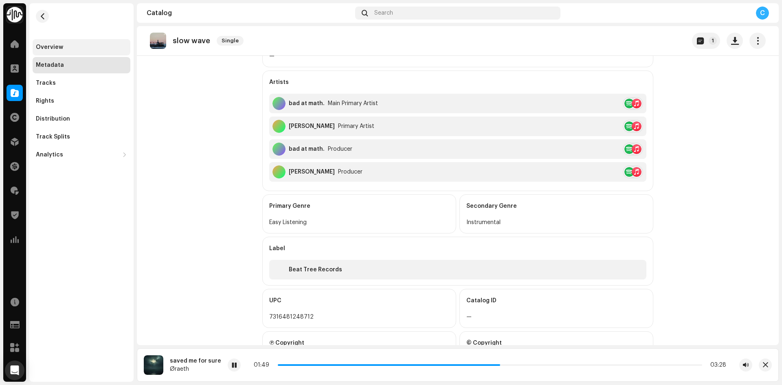
click at [64, 44] on div "Overview" at bounding box center [82, 47] width 98 height 16
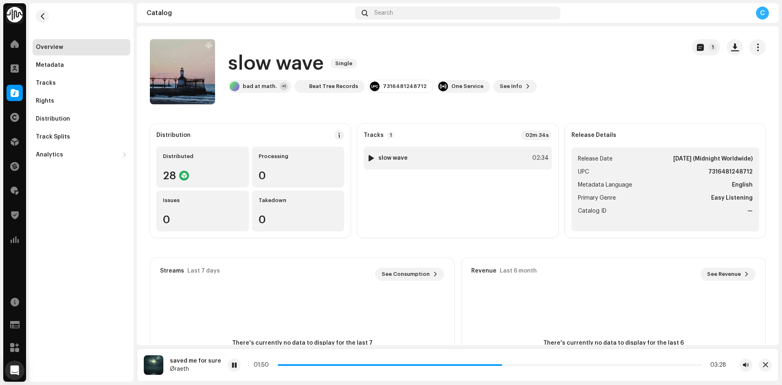
click at [371, 158] on div at bounding box center [371, 158] width 6 height 7
click at [731, 47] on span "button" at bounding box center [735, 47] width 8 height 7
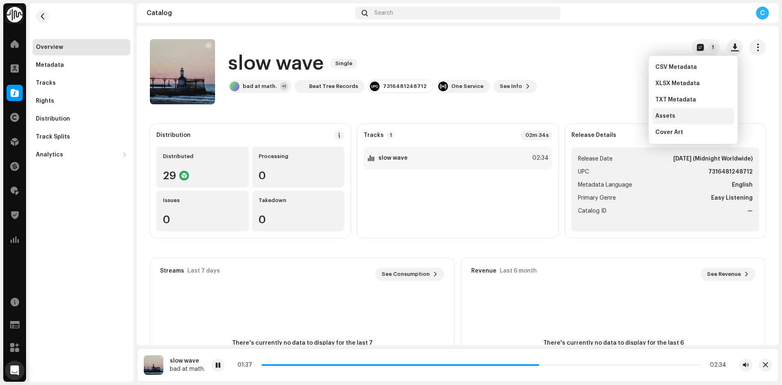
click at [676, 119] on div "Assets" at bounding box center [693, 116] width 76 height 7
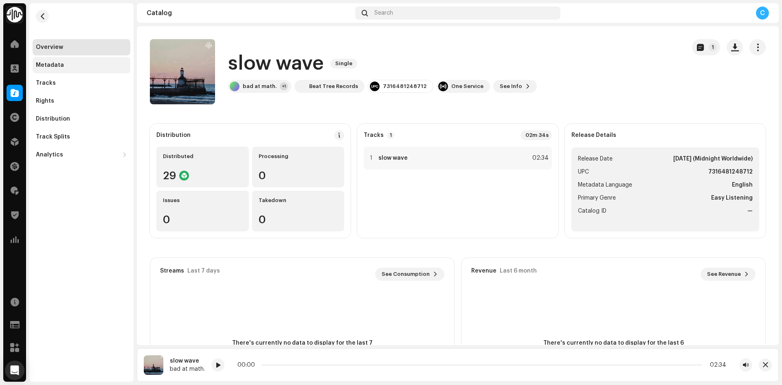
click at [58, 70] on div "Metadata" at bounding box center [82, 65] width 98 height 16
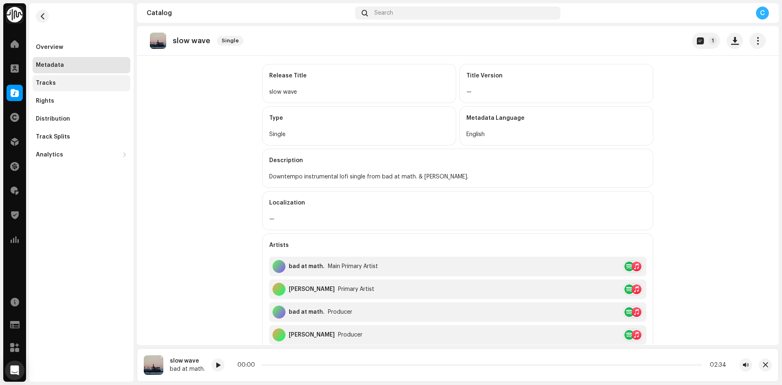
scroll to position [163, 0]
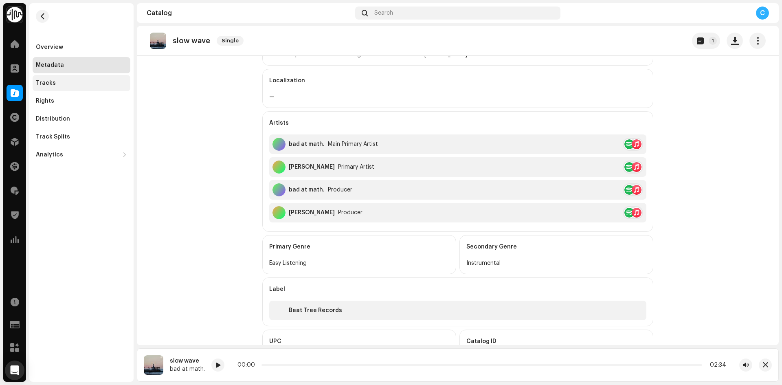
click at [73, 84] on div "Tracks" at bounding box center [81, 83] width 91 height 7
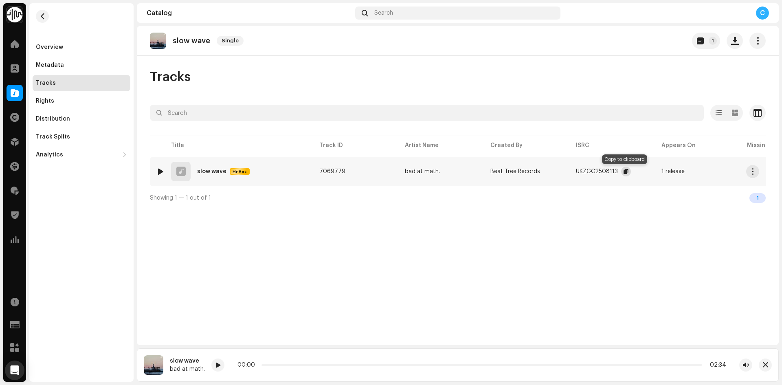
click at [624, 172] on span "button" at bounding box center [626, 171] width 5 height 7
click at [68, 61] on div "Metadata" at bounding box center [82, 65] width 98 height 16
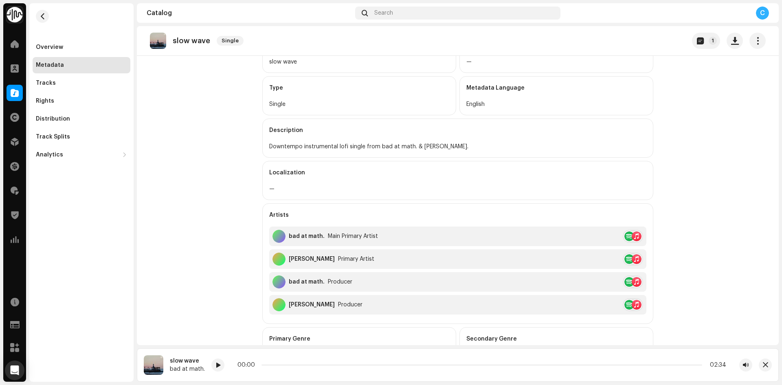
scroll to position [204, 0]
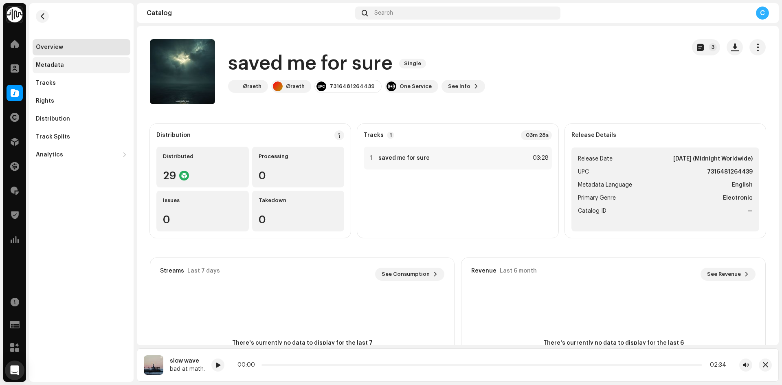
click at [95, 61] on div "Metadata" at bounding box center [82, 65] width 98 height 16
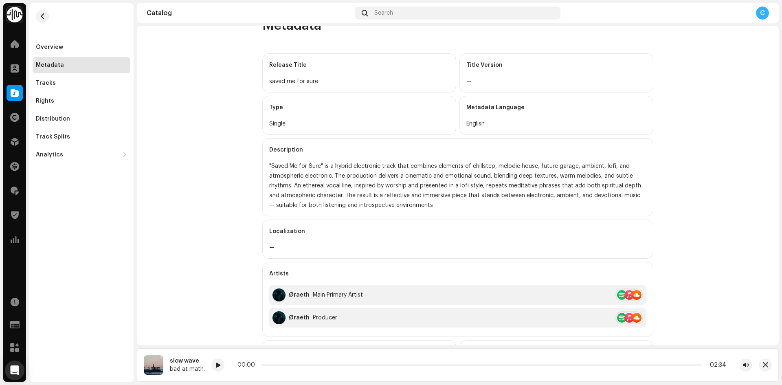
scroll to position [163, 0]
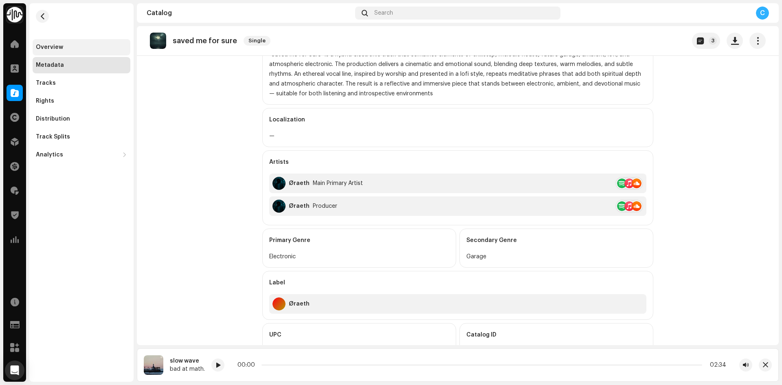
click at [80, 50] on div "Overview" at bounding box center [82, 47] width 98 height 16
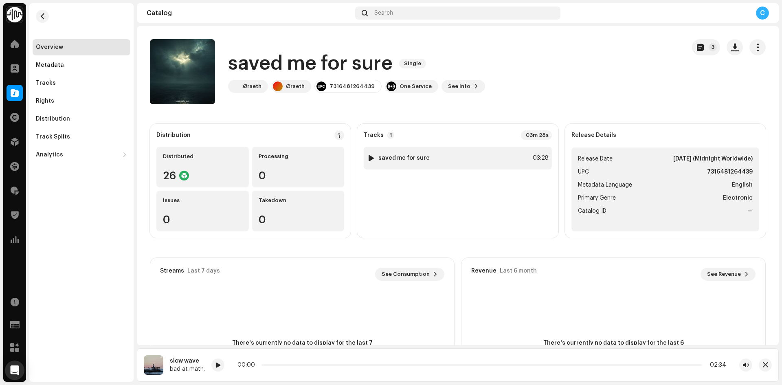
click at [368, 159] on div at bounding box center [371, 158] width 6 height 7
drag, startPoint x: 282, startPoint y: 364, endPoint x: 459, endPoint y: 366, distance: 177.2
click at [459, 366] on div "00:04 03:28" at bounding box center [490, 365] width 472 height 7
drag, startPoint x: 281, startPoint y: 364, endPoint x: 453, endPoint y: 366, distance: 171.9
click at [453, 366] on div "00:37 03:28" at bounding box center [489, 365] width 474 height 7
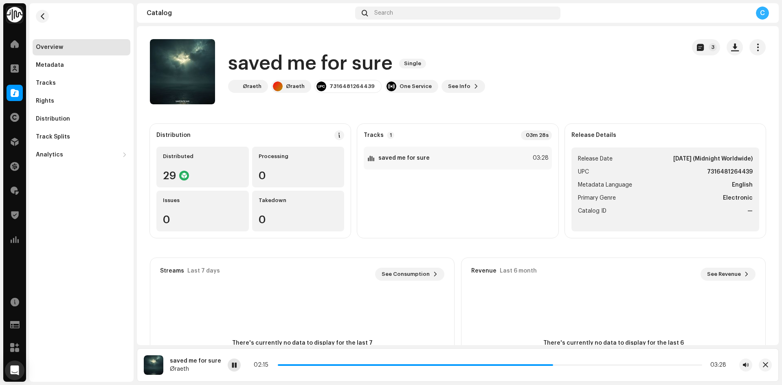
drag, startPoint x: 232, startPoint y: 364, endPoint x: 226, endPoint y: 314, distance: 50.5
click at [232, 364] on span at bounding box center [234, 365] width 5 height 7
click at [18, 96] on span at bounding box center [15, 93] width 8 height 7
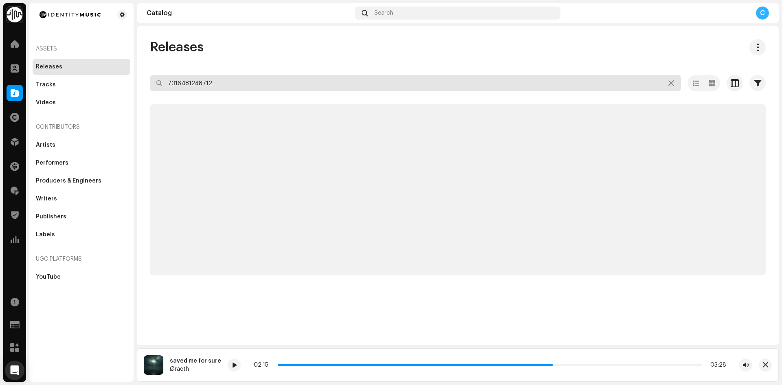
drag, startPoint x: 228, startPoint y: 83, endPoint x: 94, endPoint y: 64, distance: 134.5
click at [116, 69] on div "Identity Music Home Clients Catalog Rights Distribution Finance Royalties Trust…" at bounding box center [391, 192] width 782 height 385
paste input "7316481262725"
type input "7316481262725"
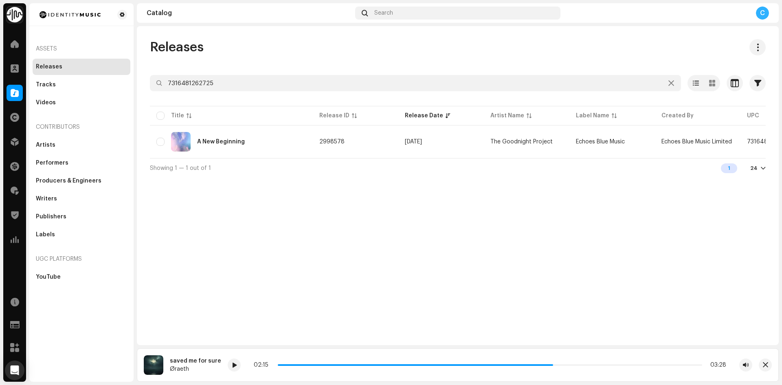
click at [185, 200] on div "Releases 7316481262725 Selected 0 Options Filters Distribution status Never Dis…" at bounding box center [458, 185] width 642 height 319
click at [219, 145] on div "A New Beginning" at bounding box center [231, 142] width 150 height 20
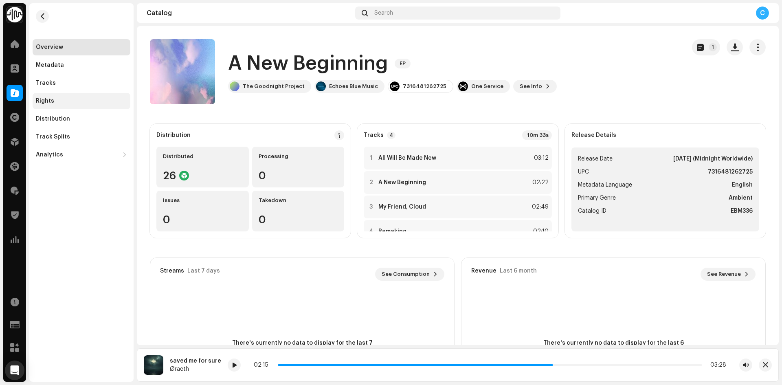
drag, startPoint x: 81, startPoint y: 65, endPoint x: 126, endPoint y: 101, distance: 57.9
click at [81, 65] on div "Metadata" at bounding box center [81, 65] width 91 height 7
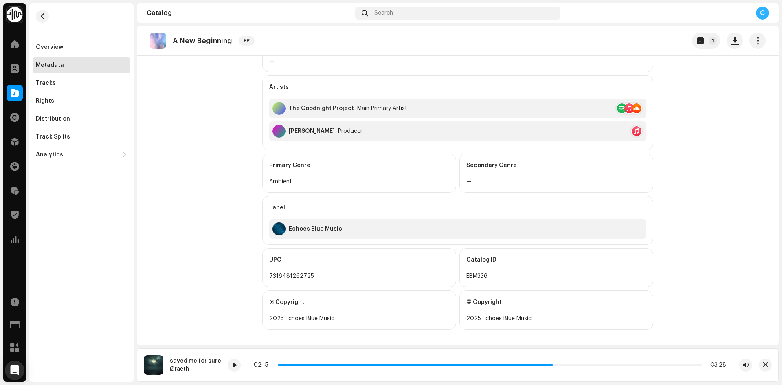
scroll to position [203, 0]
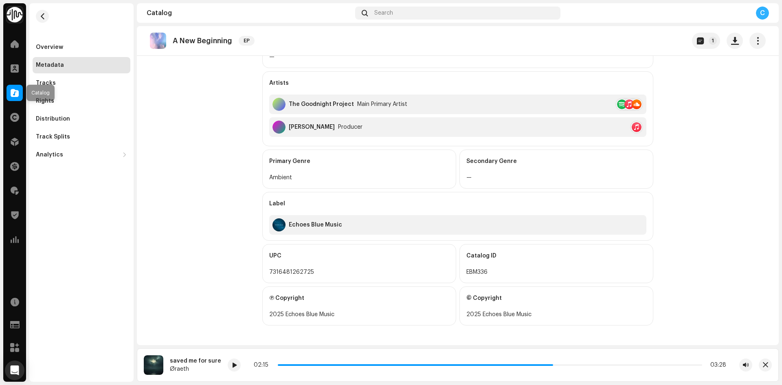
click at [12, 96] on span at bounding box center [15, 93] width 8 height 7
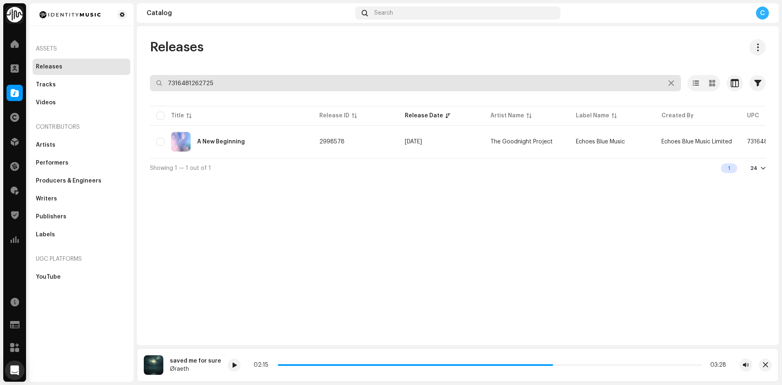
drag, startPoint x: 224, startPoint y: 79, endPoint x: 132, endPoint y: 79, distance: 92.4
click at [132, 79] on div "Identity Music Home Clients Catalog Rights Distribution Finance Royalties Trust…" at bounding box center [391, 192] width 782 height 385
paste input "7316481248392"
type input "7316481248392"
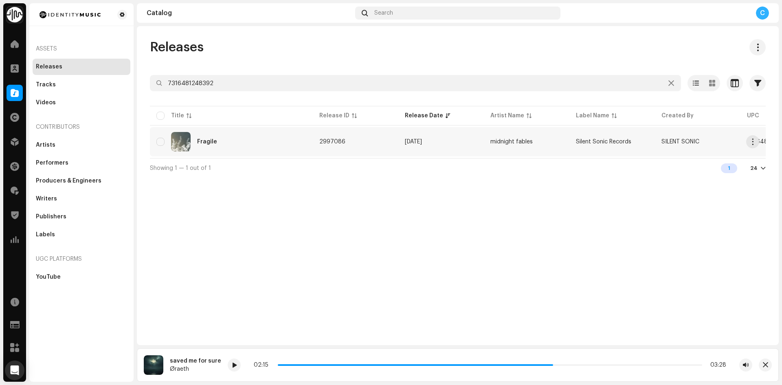
click at [227, 134] on div "Fragile" at bounding box center [231, 142] width 150 height 20
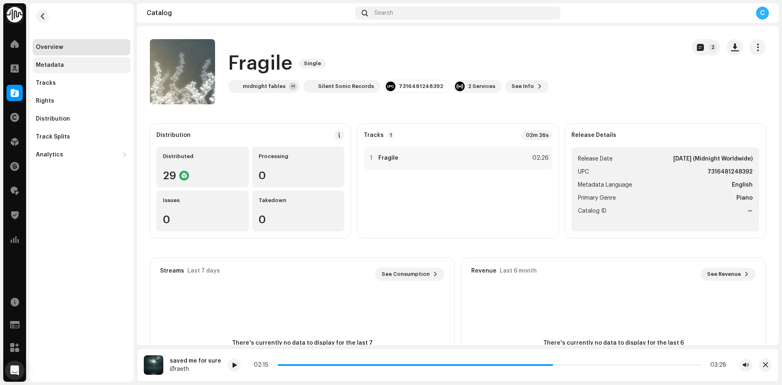
click at [90, 70] on div "Metadata" at bounding box center [82, 65] width 98 height 16
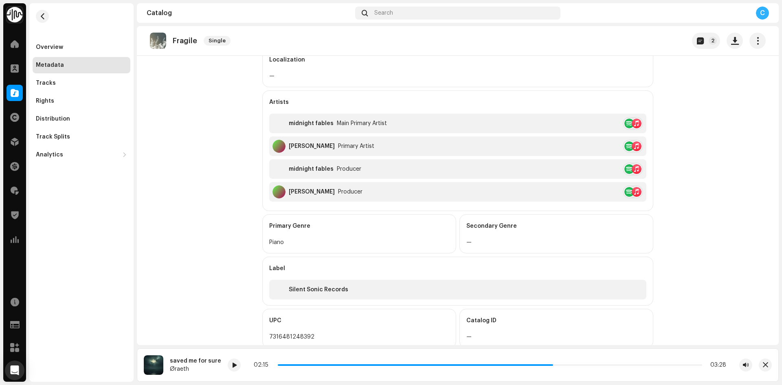
scroll to position [244, 0]
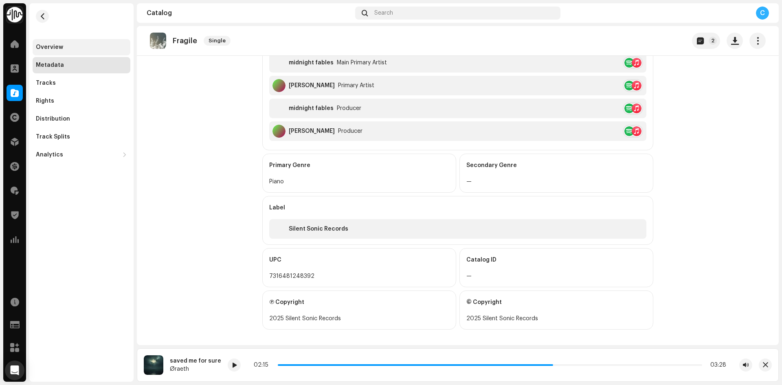
click at [77, 52] on div "Overview" at bounding box center [82, 47] width 98 height 16
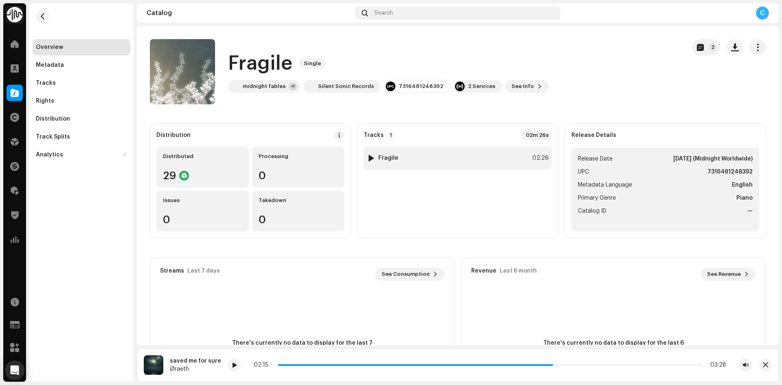
click at [371, 156] on div at bounding box center [371, 158] width 6 height 7
click at [16, 90] on span at bounding box center [15, 93] width 8 height 7
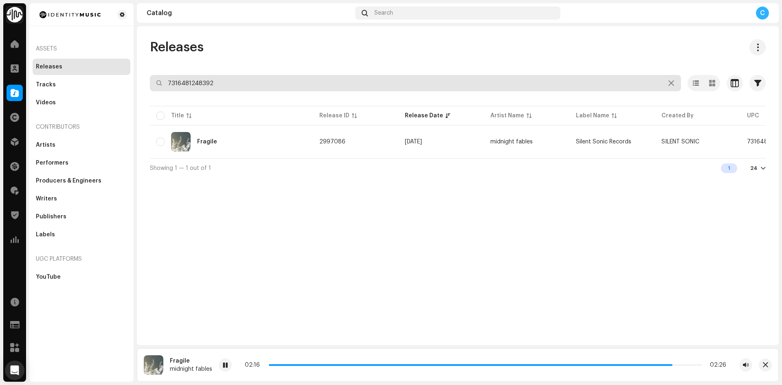
drag, startPoint x: 239, startPoint y: 83, endPoint x: 145, endPoint y: 70, distance: 95.4
click at [152, 70] on div "Releases 7316481248392 Selected 0 Options Filters Distribution status Never Dis…" at bounding box center [458, 108] width 642 height 138
paste input "7316481013808"
type input "7316481013808"
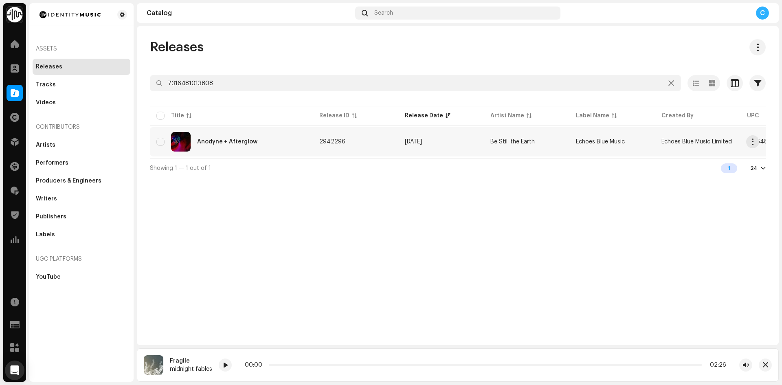
click at [206, 136] on div "Anodyne + Afterglow" at bounding box center [231, 142] width 150 height 20
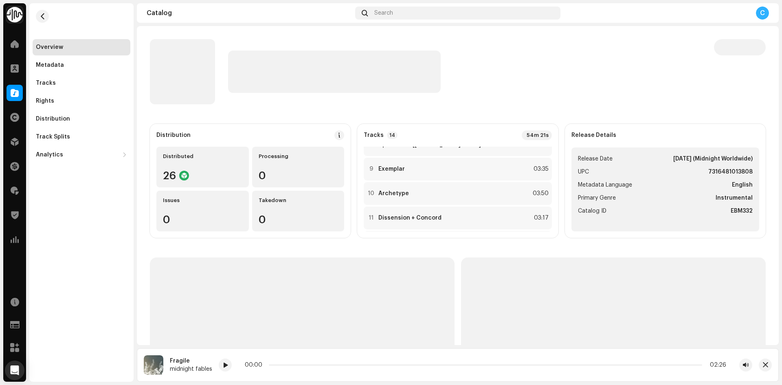
scroll to position [244, 0]
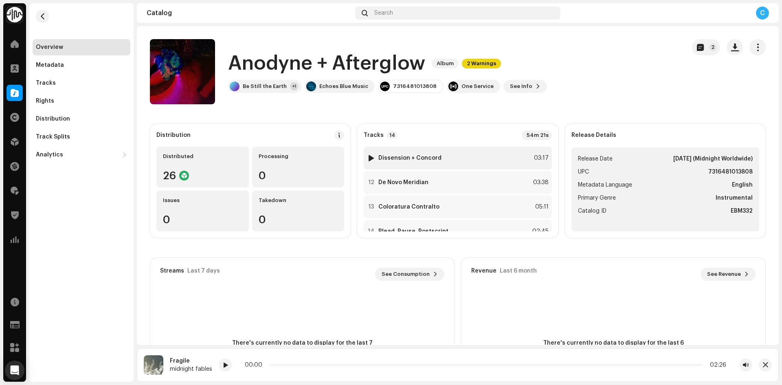
click at [369, 157] on div at bounding box center [371, 158] width 6 height 7
click at [75, 73] on div "Overview Metadata Tracks Rights Distribution Track Splits Analytics Consumption…" at bounding box center [82, 101] width 98 height 124
click at [85, 64] on div "Metadata" at bounding box center [81, 65] width 91 height 7
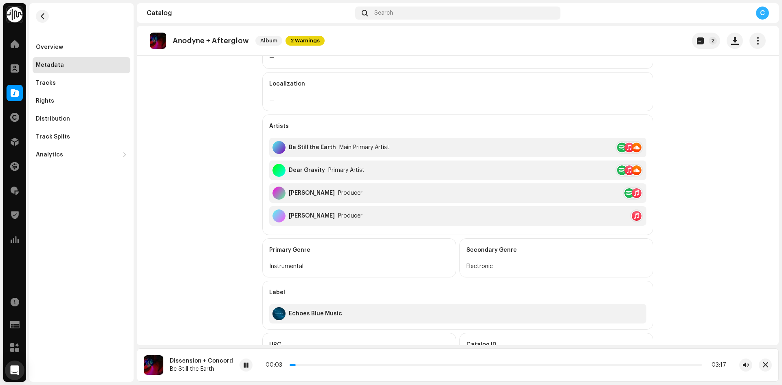
scroll to position [163, 0]
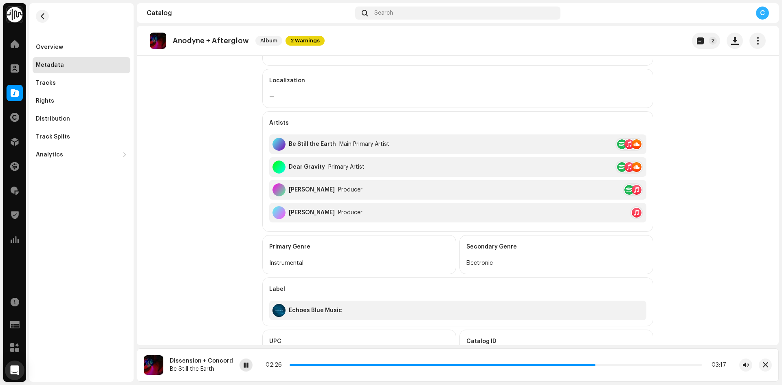
click at [239, 363] on div at bounding box center [245, 364] width 13 height 13
click at [18, 94] on span at bounding box center [15, 93] width 8 height 7
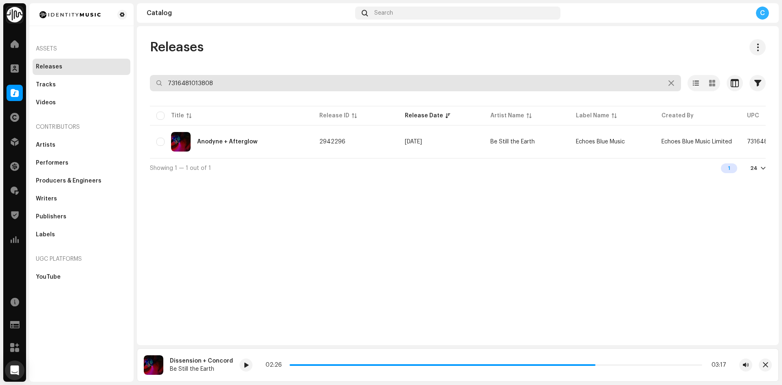
drag, startPoint x: 223, startPoint y: 83, endPoint x: 142, endPoint y: 75, distance: 81.1
click at [150, 77] on input "7316481013808" at bounding box center [415, 83] width 531 height 16
paste input "7316481328391"
type input "7316481328391"
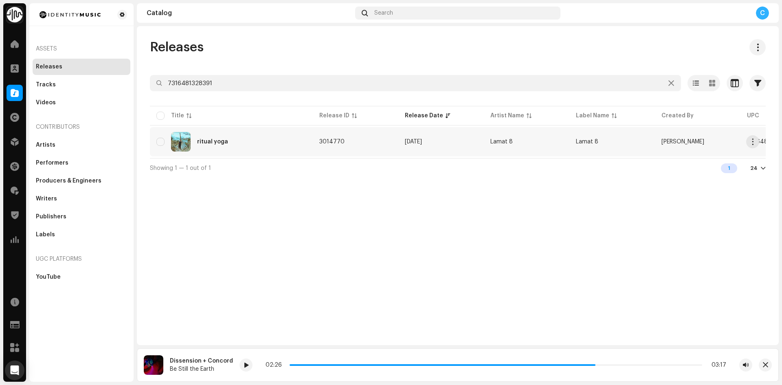
click at [225, 151] on div "ritual yoga" at bounding box center [231, 142] width 150 height 20
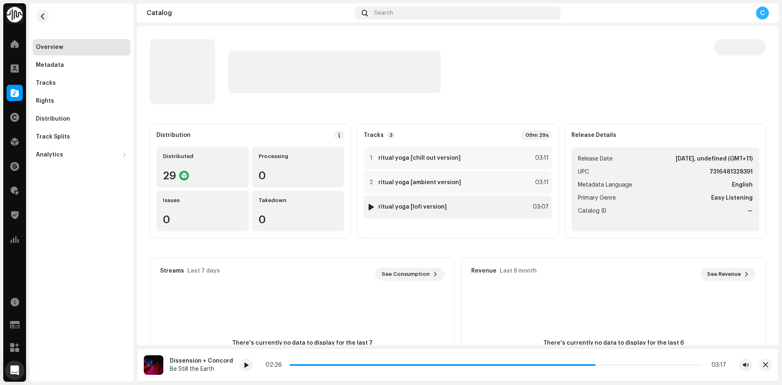
click at [369, 206] on div at bounding box center [371, 207] width 6 height 7
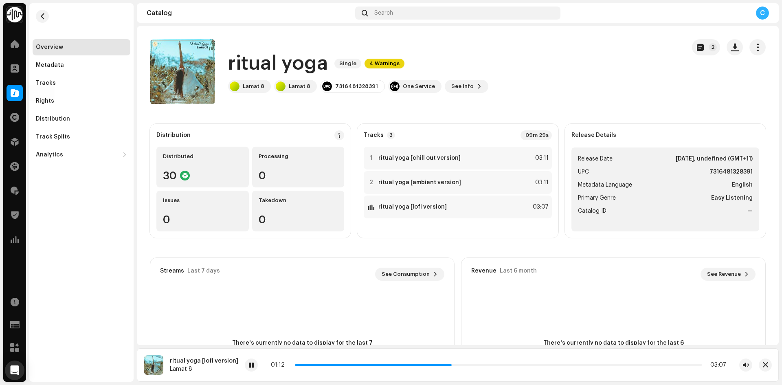
click at [14, 93] on span at bounding box center [15, 93] width 8 height 7
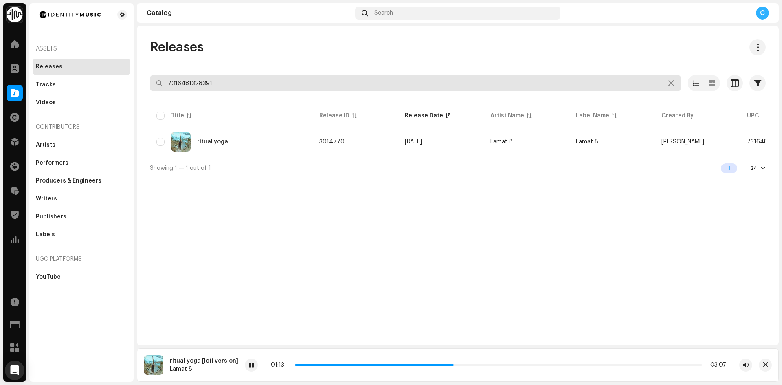
drag, startPoint x: 227, startPoint y: 82, endPoint x: 135, endPoint y: 76, distance: 92.7
click at [145, 78] on div "Releases 7316481328391 Selected 0 Options Filters Distribution status Never Dis…" at bounding box center [458, 108] width 642 height 138
type input "still water damage"
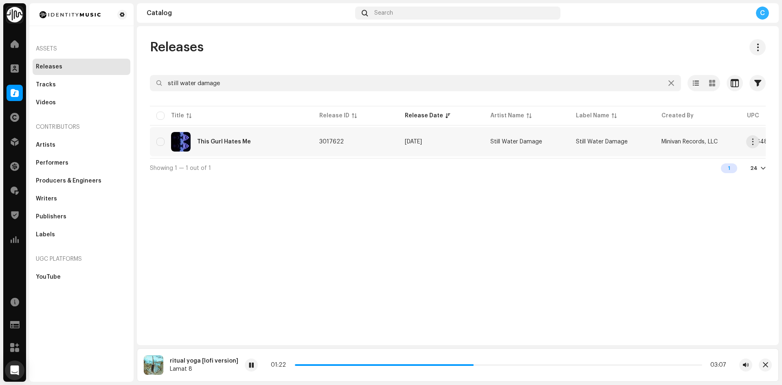
click at [241, 138] on div "This Gurl Hates Me" at bounding box center [231, 142] width 150 height 20
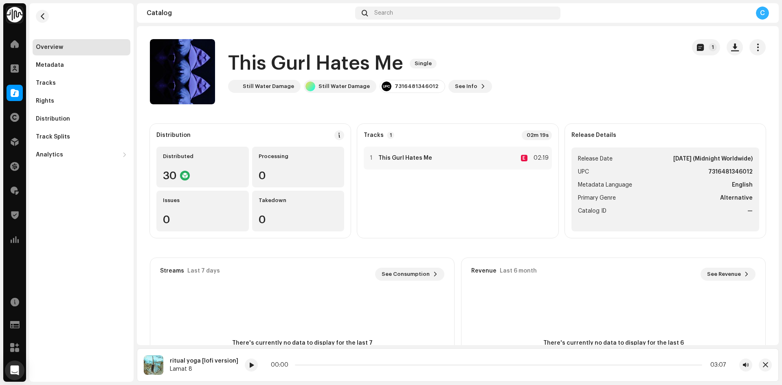
click at [13, 96] on span at bounding box center [15, 93] width 8 height 7
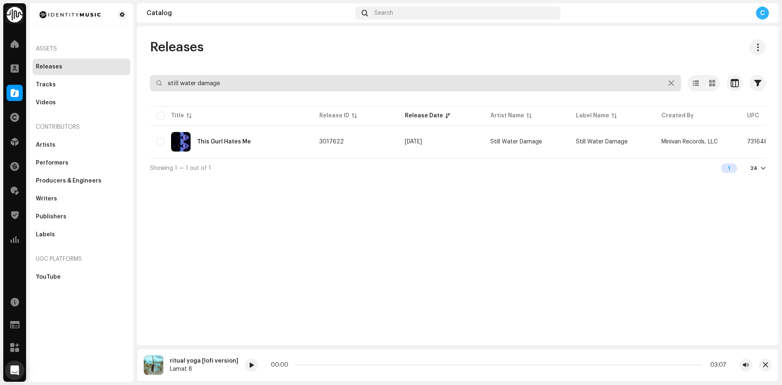
drag, startPoint x: 242, startPoint y: 81, endPoint x: 161, endPoint y: 73, distance: 81.1
click at [167, 74] on div "Releases still water damage Selected 0 Options Filters Distribution status Neve…" at bounding box center [458, 108] width 642 height 138
paste input "7316481268420"
type input "7316481268420"
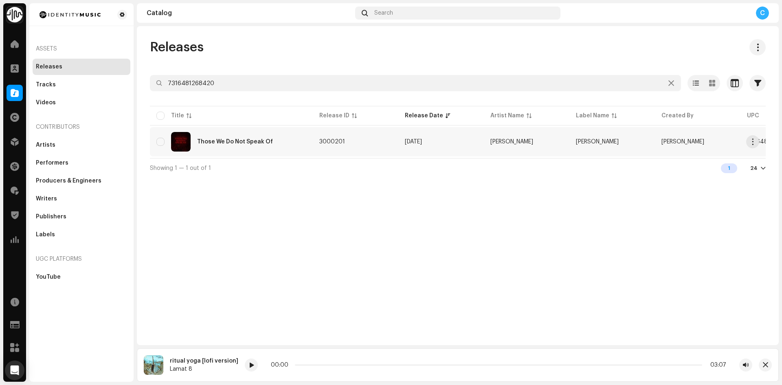
click at [252, 136] on div "Those We Do Not Speak Of" at bounding box center [231, 142] width 150 height 20
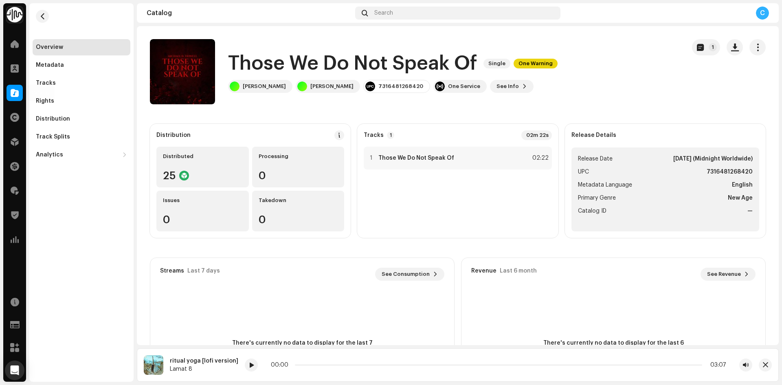
click at [11, 96] on span at bounding box center [15, 93] width 8 height 7
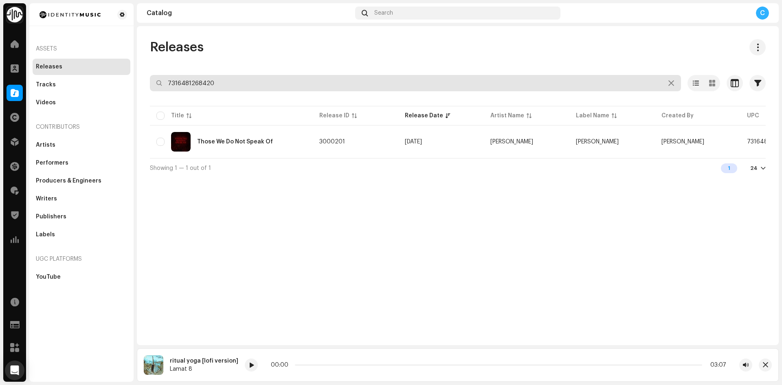
drag, startPoint x: 226, startPoint y: 86, endPoint x: 99, endPoint y: 73, distance: 126.8
click at [99, 73] on div "Identity Music Home Clients Catalog Rights Distribution Finance Royalties Trust…" at bounding box center [391, 192] width 782 height 385
paste input "7316481305798"
type input "7316481305798"
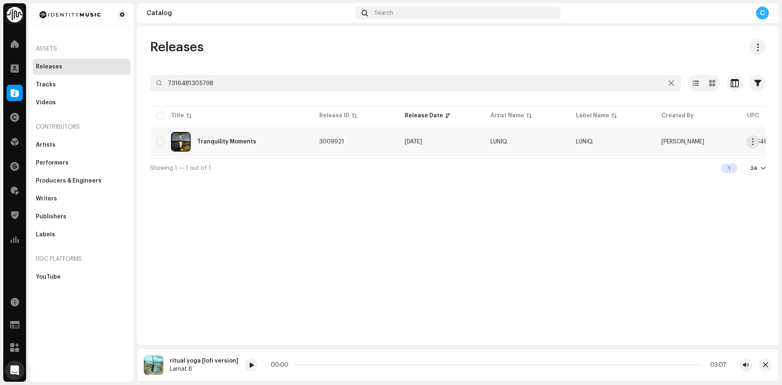
click at [247, 144] on div "Tranquility Moments" at bounding box center [226, 142] width 59 height 6
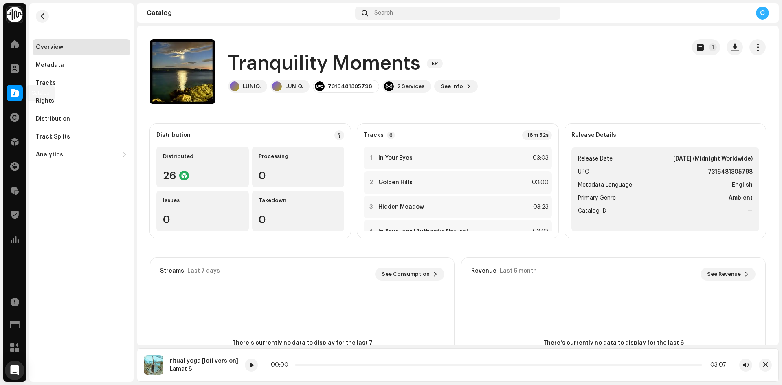
click at [13, 96] on span at bounding box center [15, 93] width 8 height 7
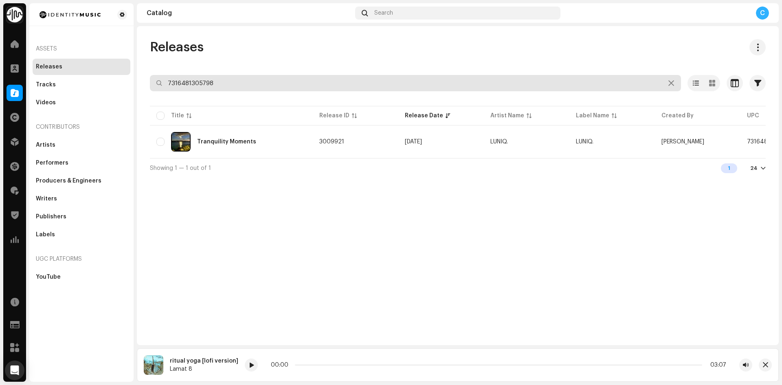
drag, startPoint x: 231, startPoint y: 86, endPoint x: 71, endPoint y: 69, distance: 161.3
click at [100, 77] on div "Identity Music Home Clients Catalog Rights Distribution Finance Royalties Trust…" at bounding box center [391, 192] width 782 height 385
paste input "7316481214731"
type input "7316481214731"
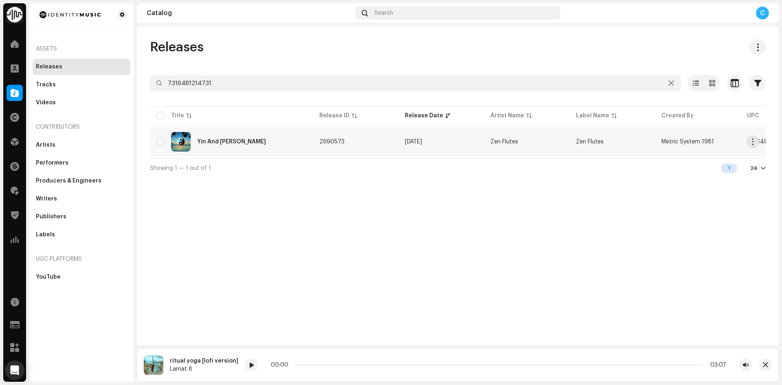
click at [246, 148] on div "Yin And Yang" at bounding box center [231, 142] width 150 height 20
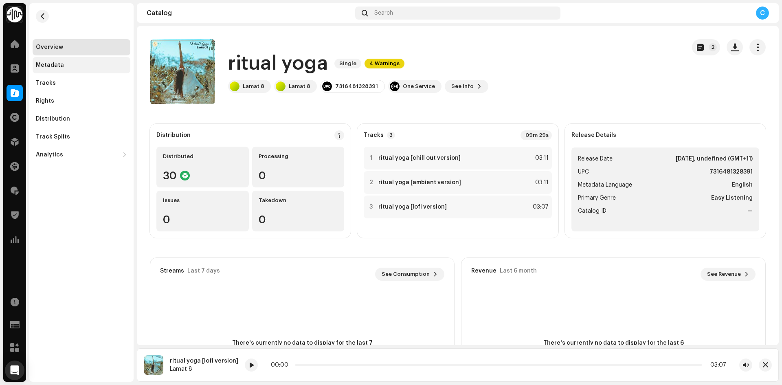
click at [82, 65] on div "Metadata" at bounding box center [81, 65] width 91 height 7
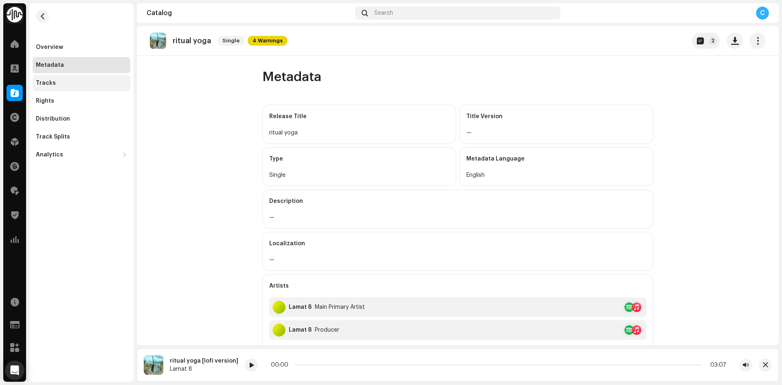
click at [65, 80] on div "Tracks" at bounding box center [81, 83] width 91 height 7
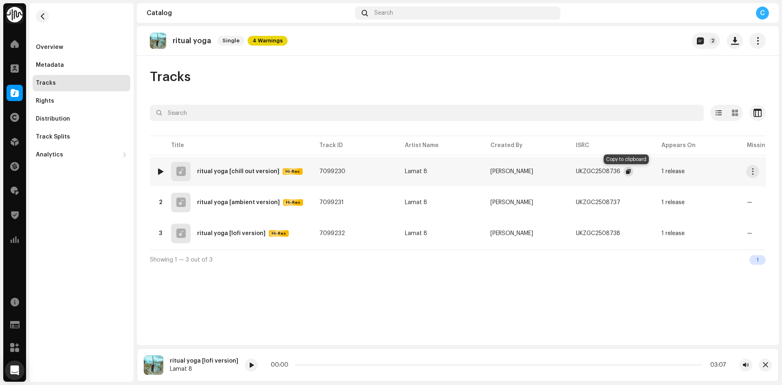
click at [626, 171] on span "button" at bounding box center [628, 171] width 5 height 7
click at [55, 69] on div "Metadata" at bounding box center [82, 65] width 98 height 16
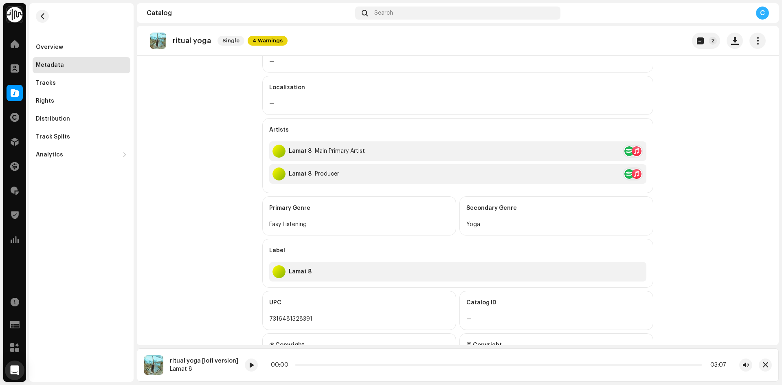
scroll to position [163, 0]
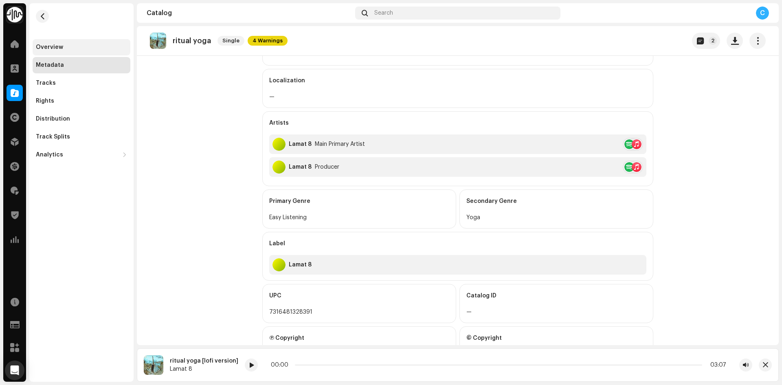
click at [87, 50] on div "Overview" at bounding box center [82, 47] width 98 height 16
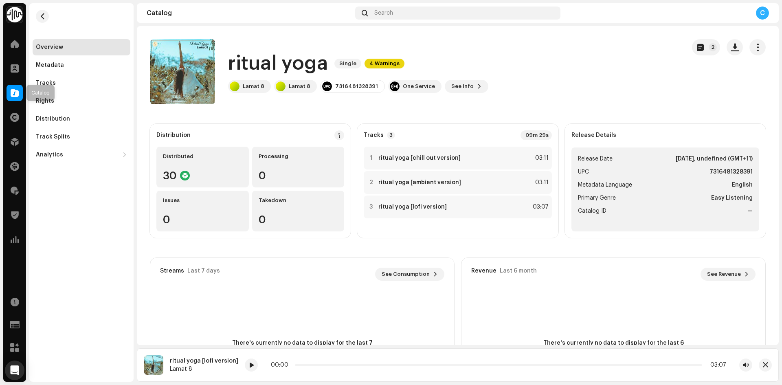
click at [14, 91] on span at bounding box center [15, 93] width 8 height 7
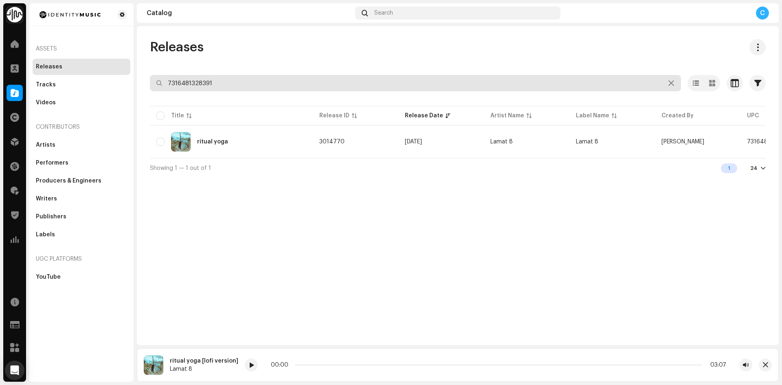
drag, startPoint x: 232, startPoint y: 82, endPoint x: 70, endPoint y: 49, distance: 165.4
click at [84, 55] on div "Identity Music Home Clients Catalog Rights Distribution Finance Royalties Trust…" at bounding box center [391, 192] width 782 height 385
paste input "7316481332442"
type input "7316481332442"
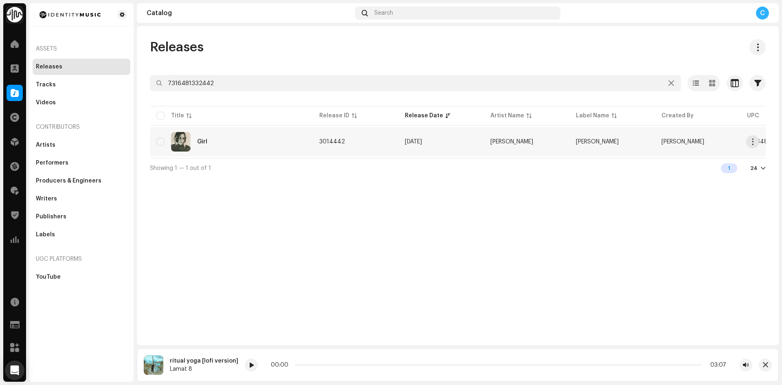
click at [227, 140] on div "Girl" at bounding box center [231, 142] width 150 height 20
